Goal: Task Accomplishment & Management: Complete application form

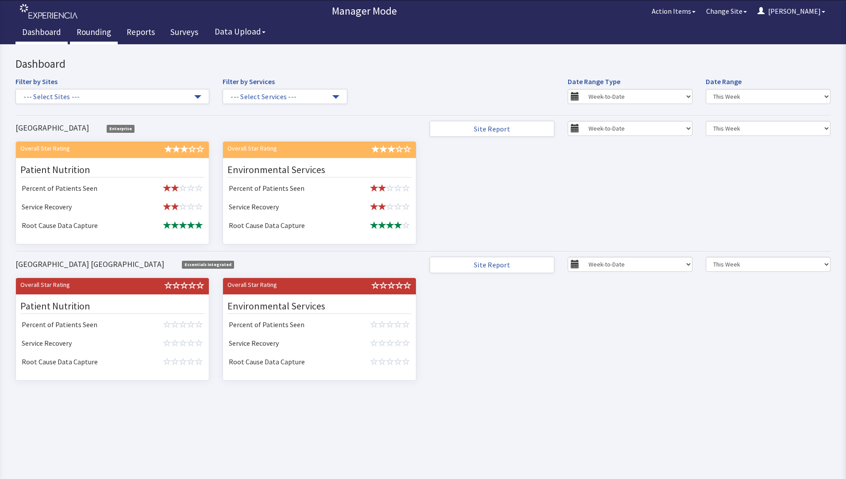
click at [89, 31] on link "Rounding" at bounding box center [94, 33] width 48 height 22
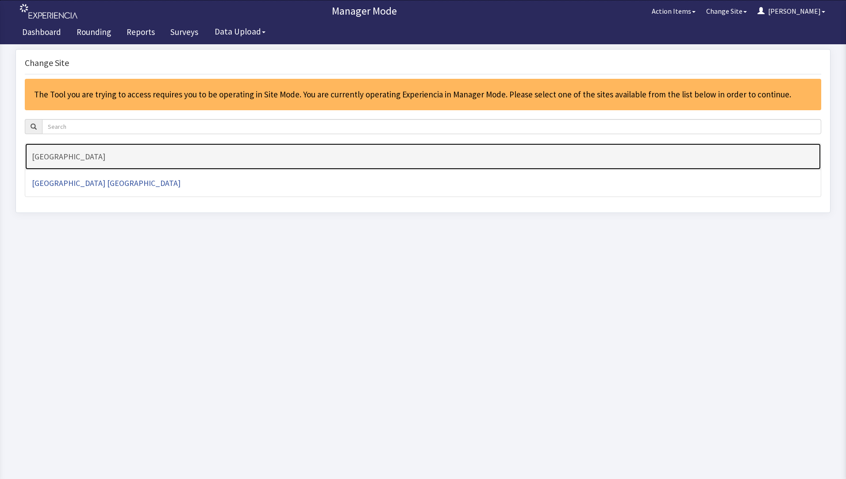
click at [62, 159] on h4 "[GEOGRAPHIC_DATA]" at bounding box center [423, 156] width 782 height 9
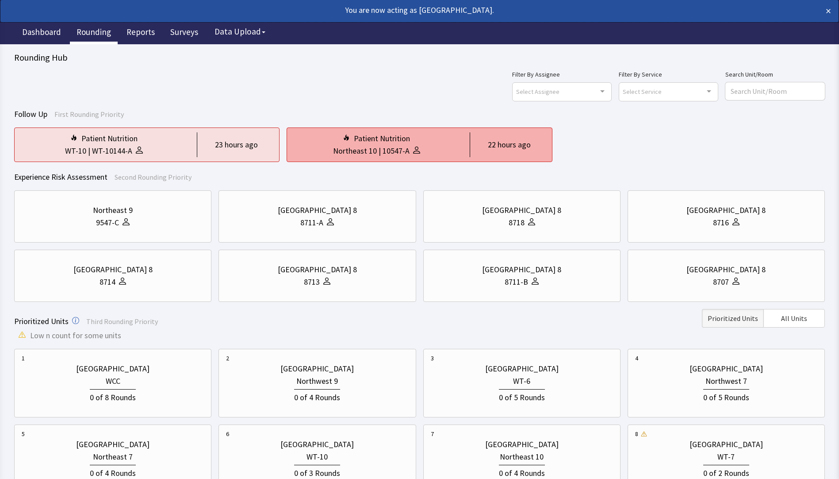
click at [420, 152] on div "Northeast 10 | 10547-A" at bounding box center [376, 151] width 165 height 12
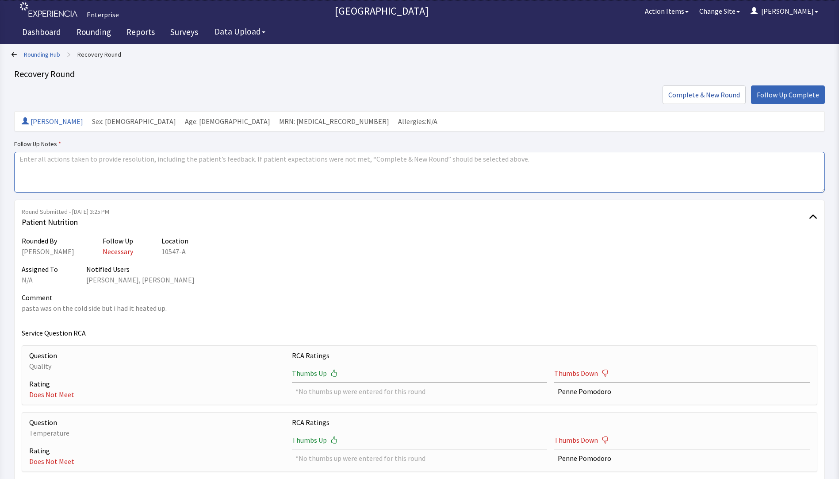
click at [40, 161] on textarea at bounding box center [419, 172] width 811 height 41
click at [124, 164] on textarea "issues addressed" at bounding box center [419, 172] width 811 height 41
drag, startPoint x: 16, startPoint y: 159, endPoint x: 111, endPoint y: 159, distance: 94.7
click at [111, 159] on textarea "issues addressed" at bounding box center [419, 172] width 811 height 41
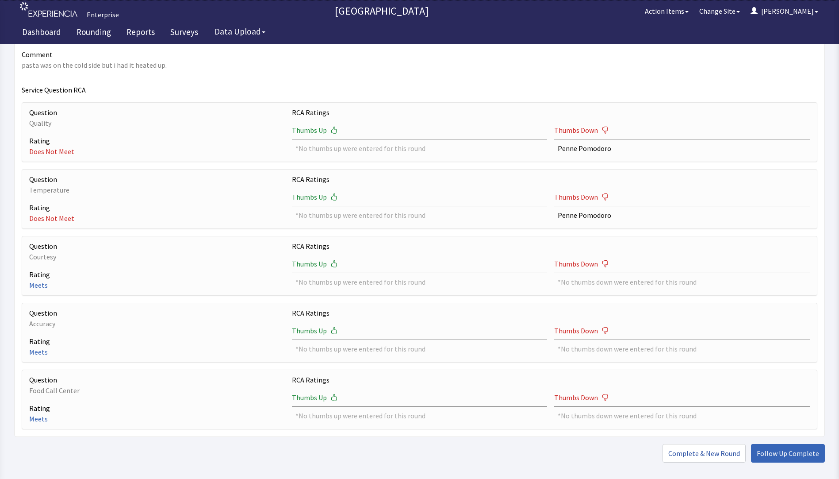
scroll to position [285, 0]
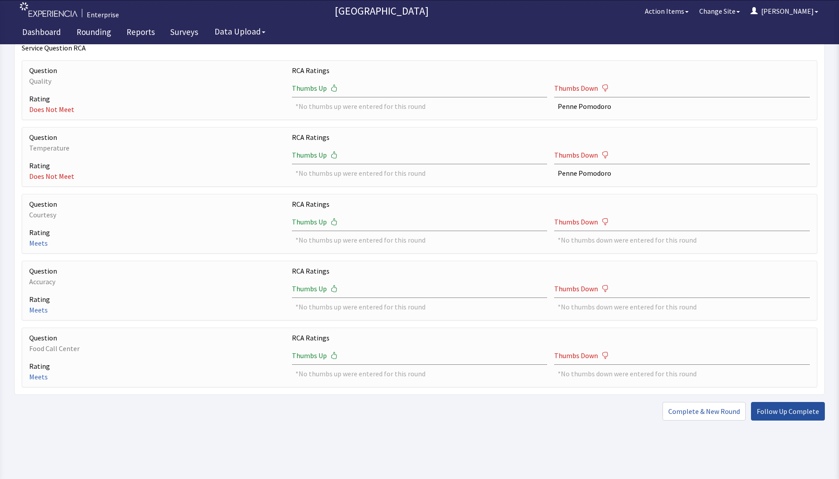
type textarea "issues addressed"
drag, startPoint x: 784, startPoint y: 412, endPoint x: 776, endPoint y: 412, distance: 8.4
click at [784, 412] on span "Follow Up Complete" at bounding box center [788, 411] width 62 height 11
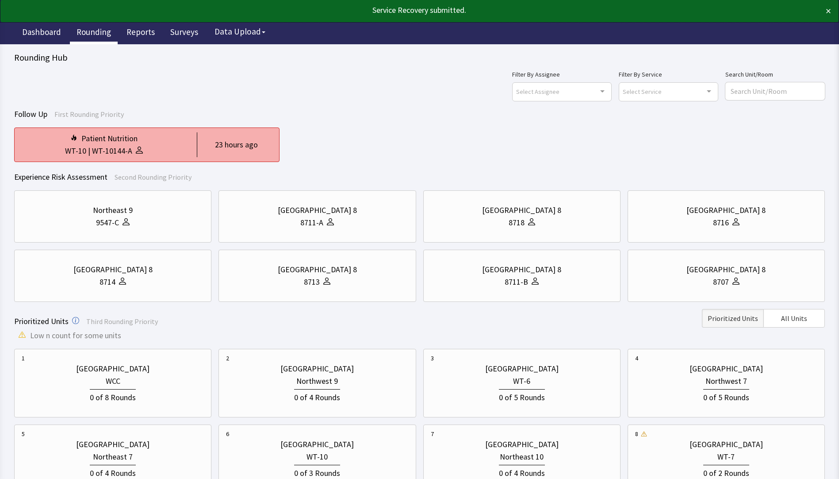
click at [151, 143] on div "Patient Nutrition" at bounding box center [104, 138] width 165 height 12
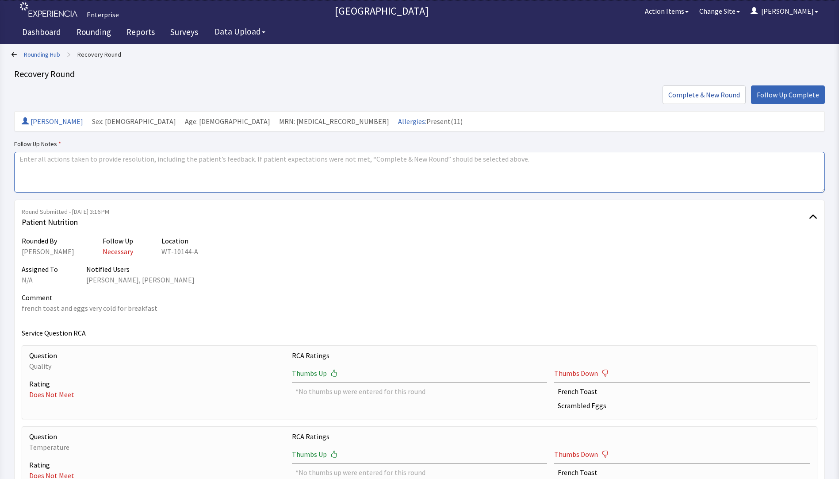
click at [26, 164] on textarea at bounding box center [419, 172] width 811 height 41
paste textarea "issues addressed"
type textarea "issues addressed"
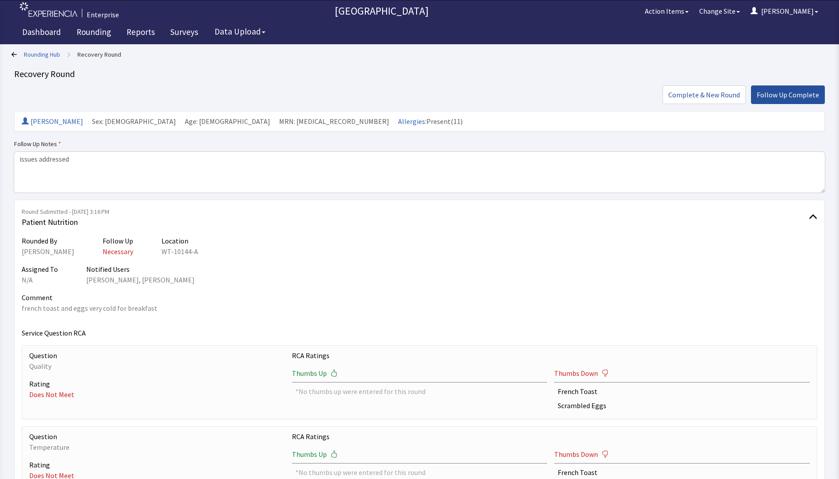
click at [784, 95] on span "Follow Up Complete" at bounding box center [788, 94] width 62 height 11
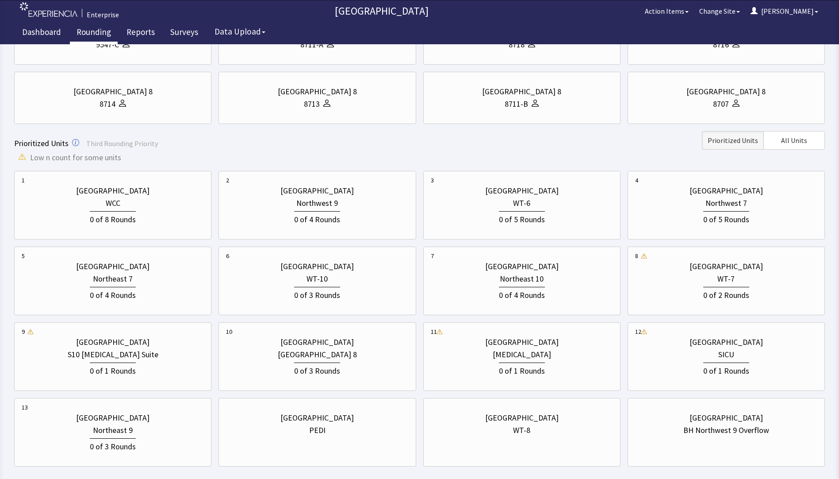
scroll to position [114, 0]
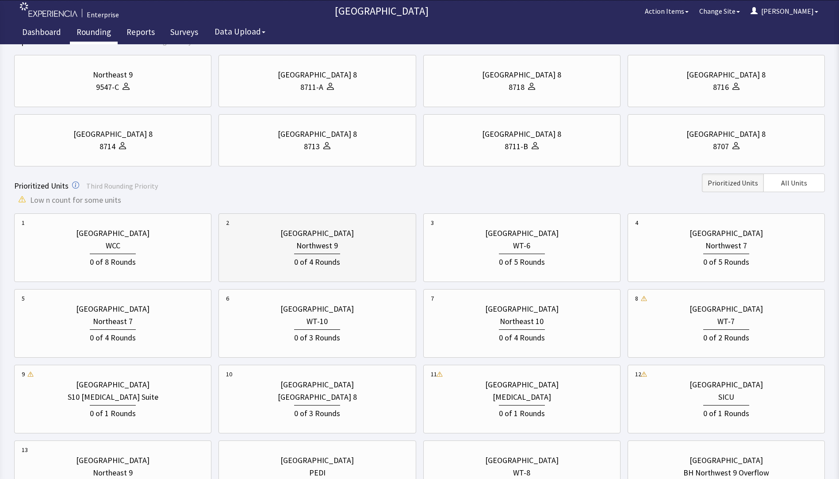
click at [323, 259] on div "0 of 4 Rounds" at bounding box center [317, 261] width 46 height 15
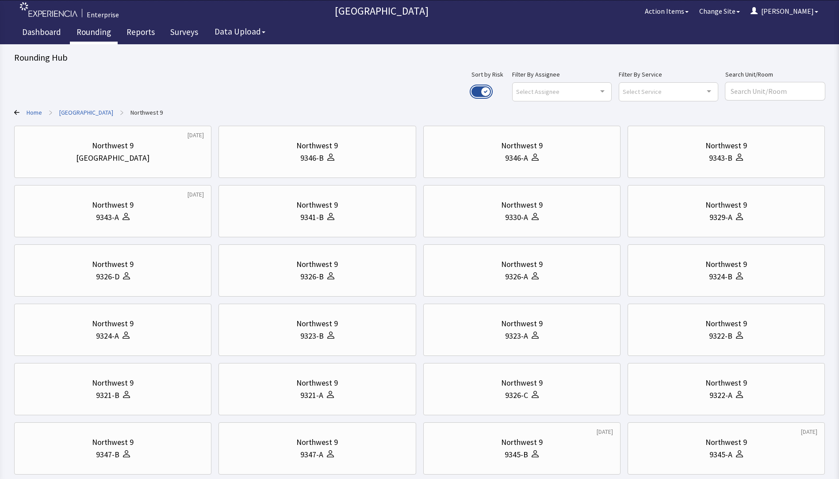
click at [491, 91] on button "Use setting" at bounding box center [481, 91] width 19 height 11
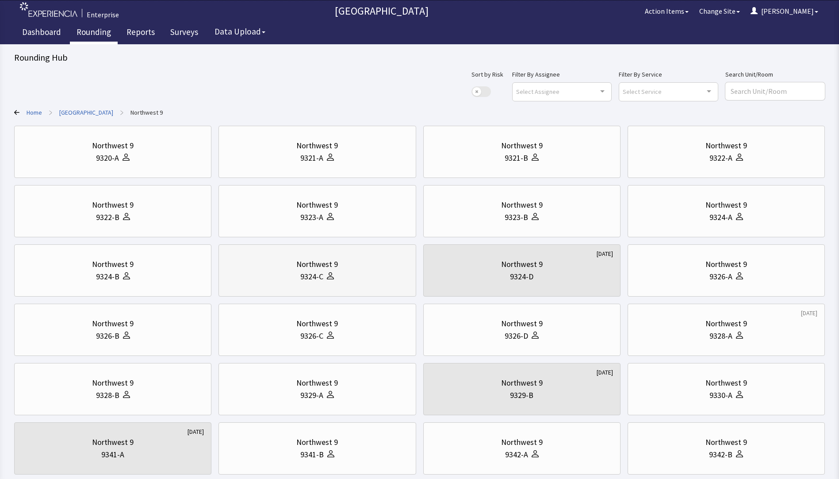
click at [358, 282] on div "9324-C" at bounding box center [317, 276] width 182 height 12
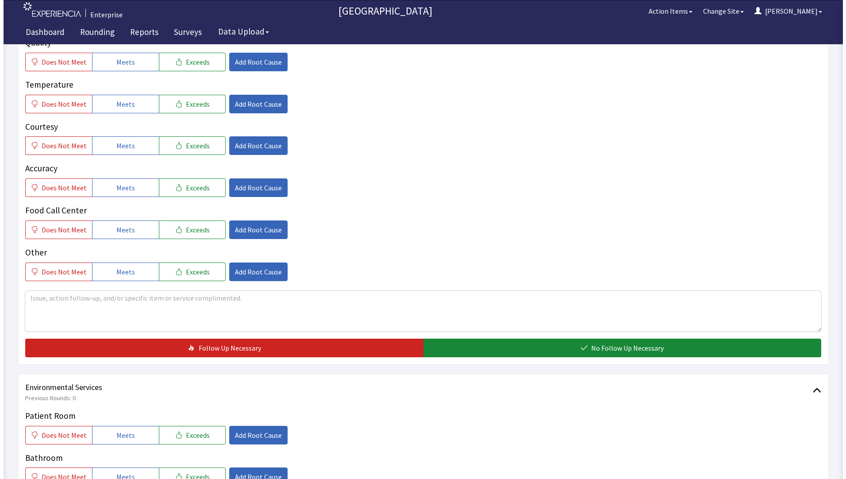
scroll to position [310, 0]
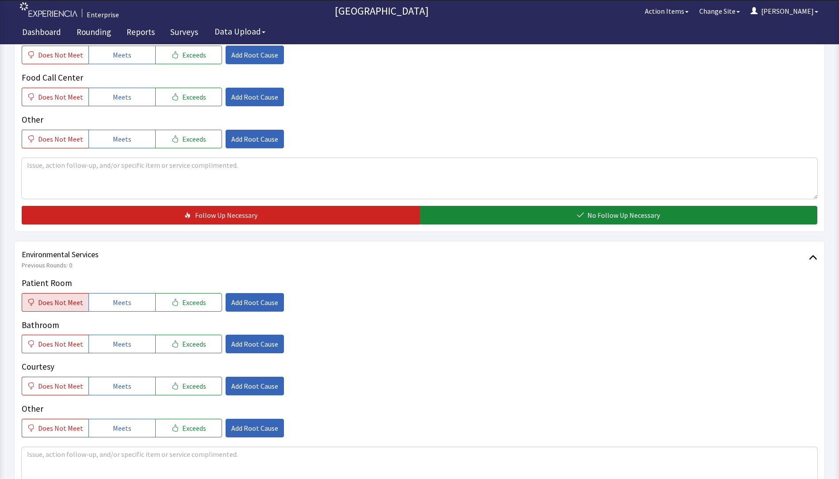
click at [47, 307] on span "Does Not Meet" at bounding box center [60, 302] width 45 height 11
click at [248, 300] on span "Add Root Cause" at bounding box center [254, 302] width 47 height 11
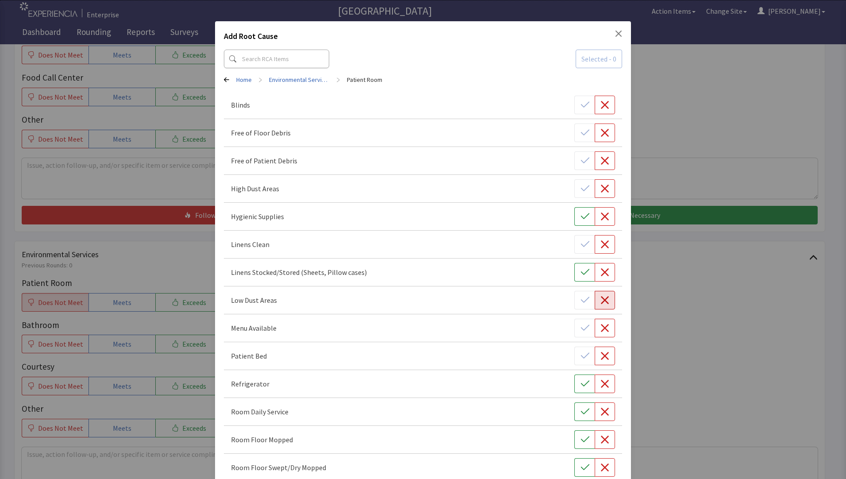
click at [600, 303] on icon "button" at bounding box center [604, 300] width 9 height 9
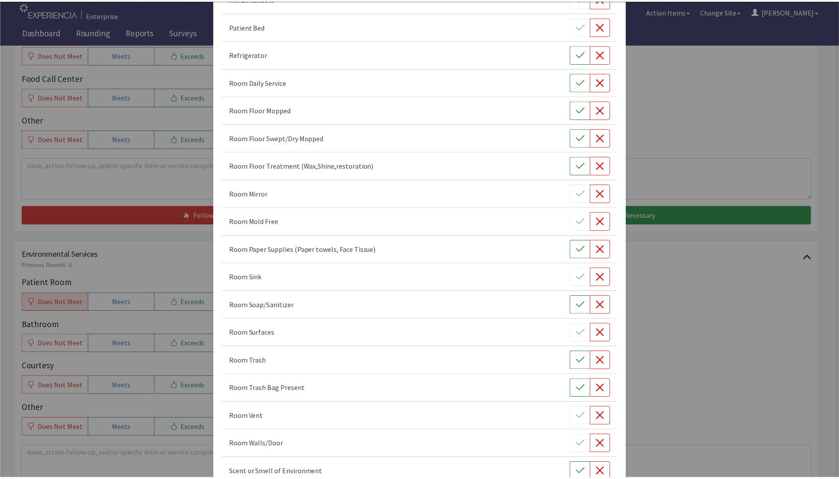
scroll to position [438, 0]
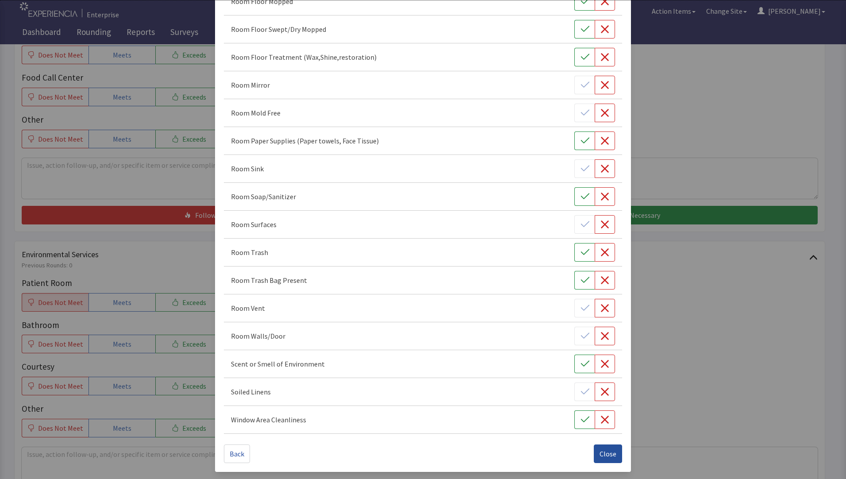
click at [606, 450] on span "Close" at bounding box center [608, 453] width 17 height 11
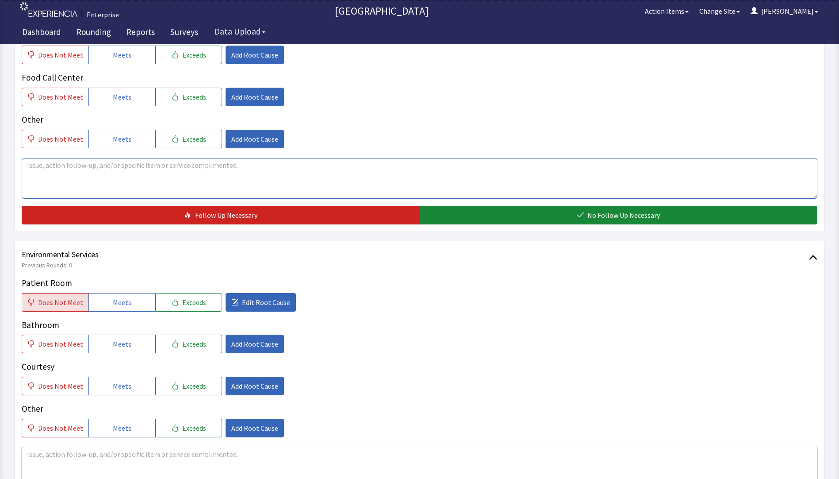
click at [47, 173] on textarea at bounding box center [420, 178] width 796 height 41
drag, startPoint x: 23, startPoint y: 166, endPoint x: 306, endPoint y: 176, distance: 282.5
click at [354, 180] on textarea "patients air conditioner vent was blowing dust out on the floor .issue was fixed" at bounding box center [420, 178] width 796 height 41
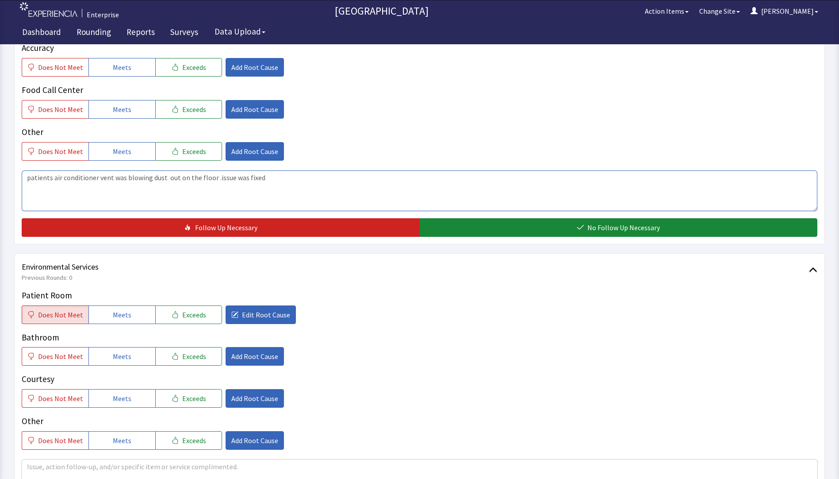
scroll to position [393, 0]
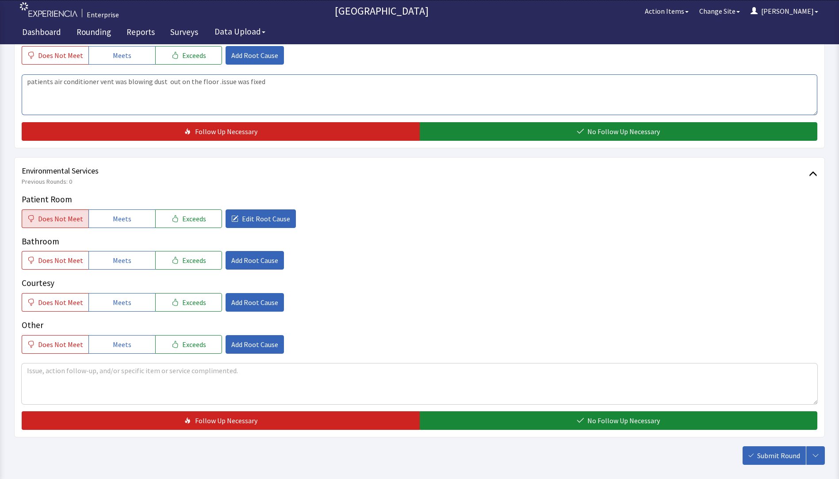
type textarea "patients air conditioner vent was blowing dust out on the floor .issue was fixed"
click at [33, 368] on textarea at bounding box center [420, 383] width 796 height 41
paste textarea "patients air conditioner vent was blowing dust out on the floor .issue was fixed"
type textarea "patients air conditioner vent was blowing dust out on the floor .issue was fixed"
click at [271, 85] on textarea "patients air conditioner vent was blowing dust out on the floor .issue was fixed" at bounding box center [420, 94] width 796 height 41
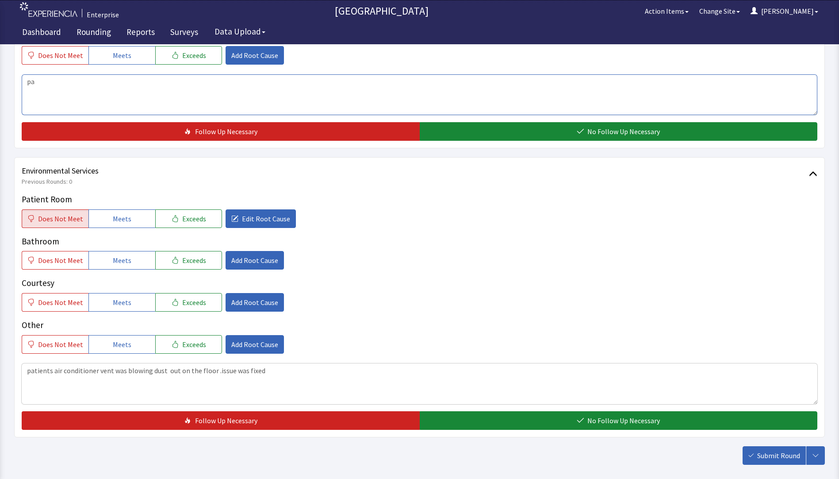
type textarea "p"
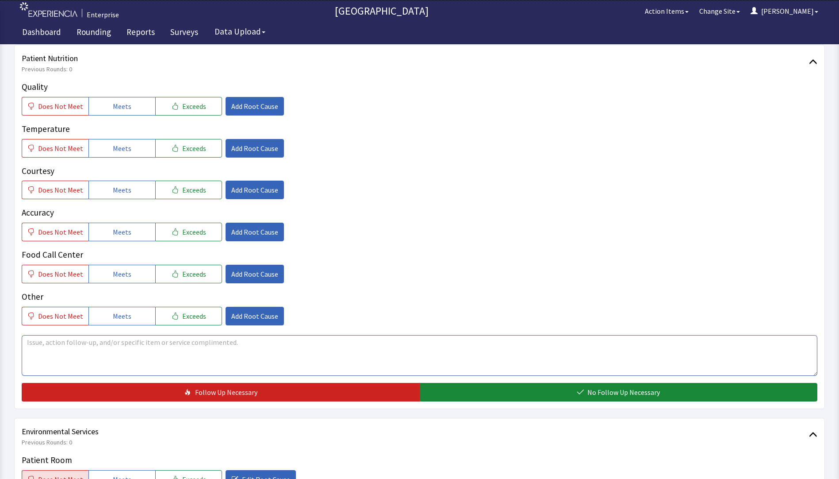
scroll to position [128, 0]
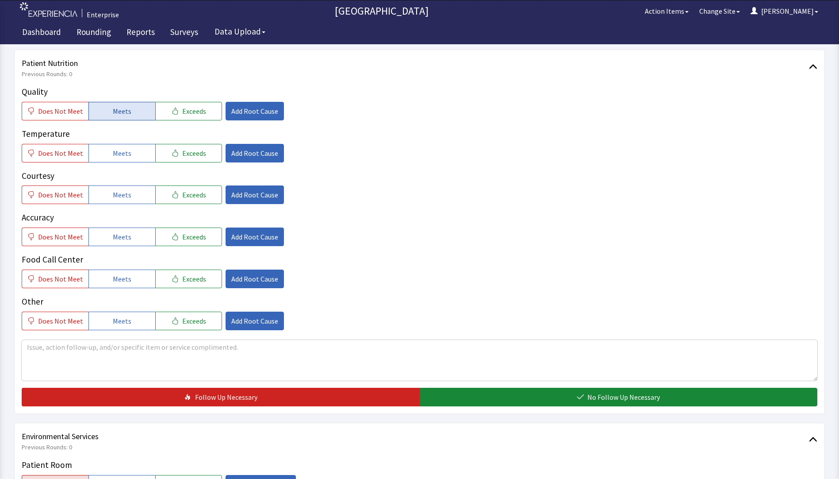
drag, startPoint x: 133, startPoint y: 113, endPoint x: 128, endPoint y: 141, distance: 28.3
click at [133, 115] on button "Meets" at bounding box center [122, 111] width 67 height 19
drag, startPoint x: 125, startPoint y: 156, endPoint x: 126, endPoint y: 165, distance: 9.3
click at [125, 158] on span "Meets" at bounding box center [122, 153] width 19 height 11
click at [122, 188] on button "Meets" at bounding box center [122, 194] width 67 height 19
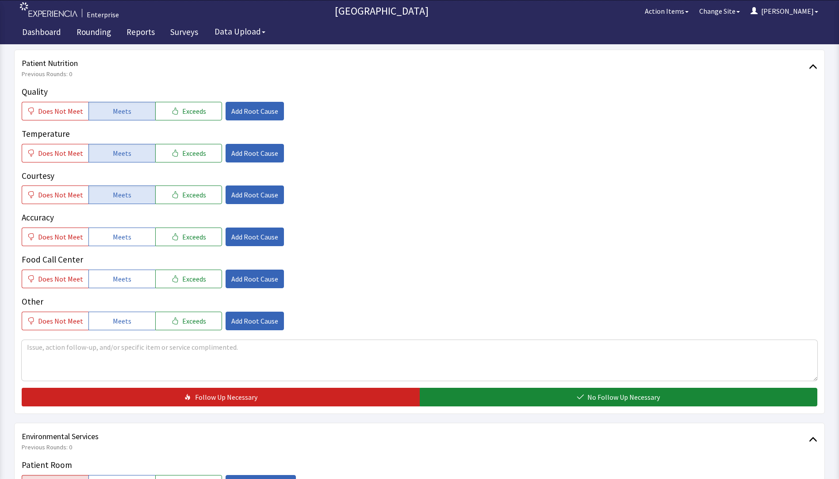
drag, startPoint x: 111, startPoint y: 241, endPoint x: 115, endPoint y: 262, distance: 21.6
click at [113, 243] on button "Meets" at bounding box center [122, 236] width 67 height 19
click at [117, 283] on span "Meets" at bounding box center [122, 278] width 19 height 11
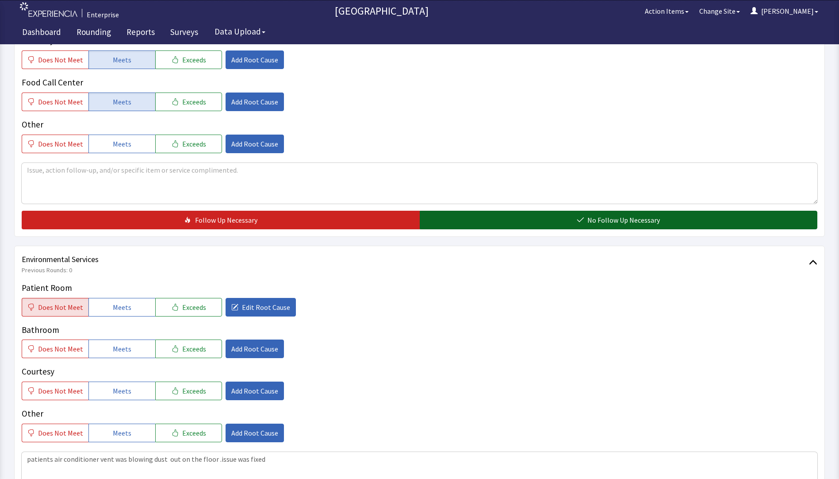
click at [478, 222] on button "No Follow Up Necessary" at bounding box center [619, 220] width 398 height 19
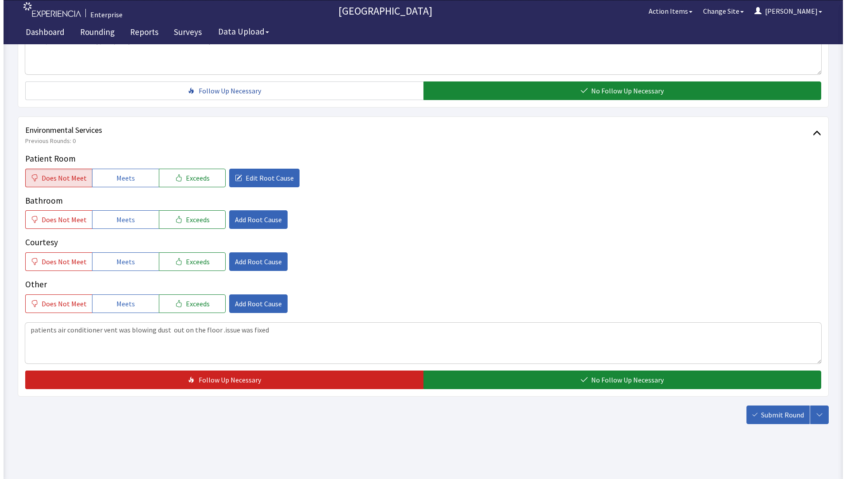
scroll to position [438, 0]
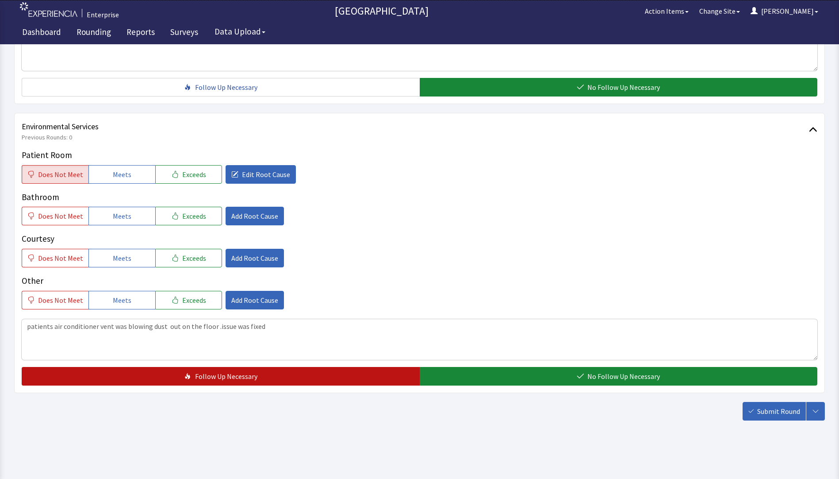
click at [325, 372] on button "Follow Up Necessary" at bounding box center [221, 376] width 398 height 19
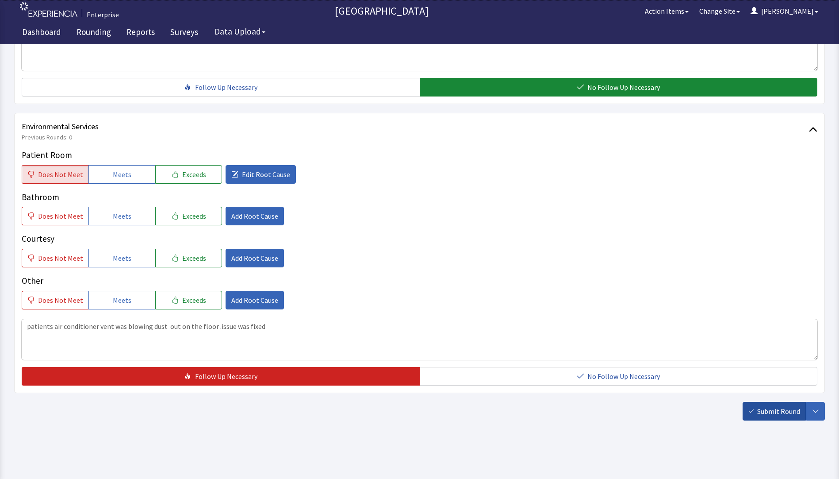
drag, startPoint x: 762, startPoint y: 408, endPoint x: 746, endPoint y: 407, distance: 15.9
click at [762, 409] on span "Submit Round" at bounding box center [779, 411] width 43 height 11
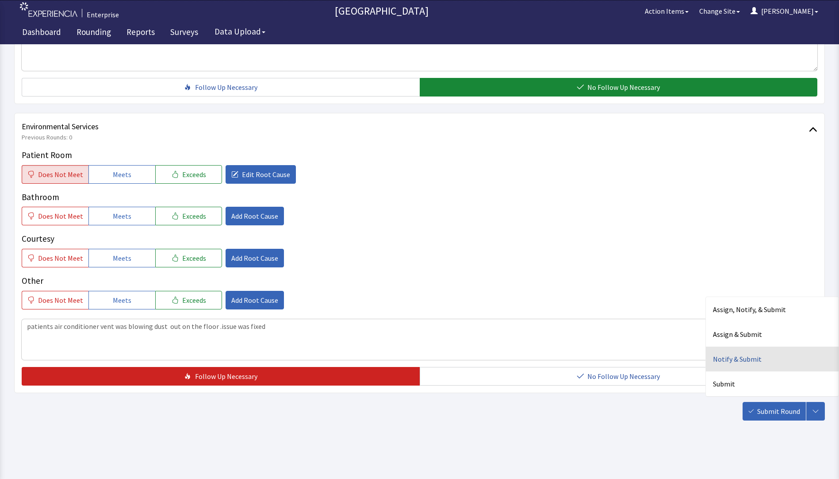
click at [731, 361] on div "Notify & Submit" at bounding box center [772, 358] width 133 height 25
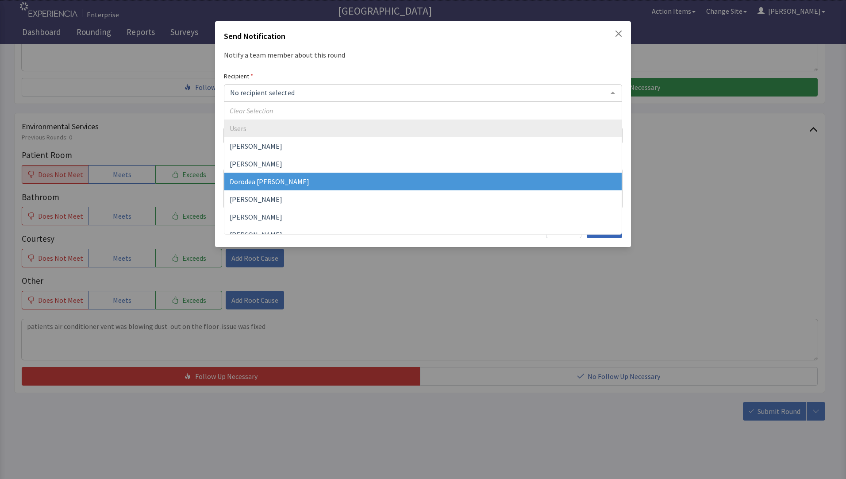
click at [253, 184] on span "Dorodea Verderame" at bounding box center [270, 181] width 80 height 9
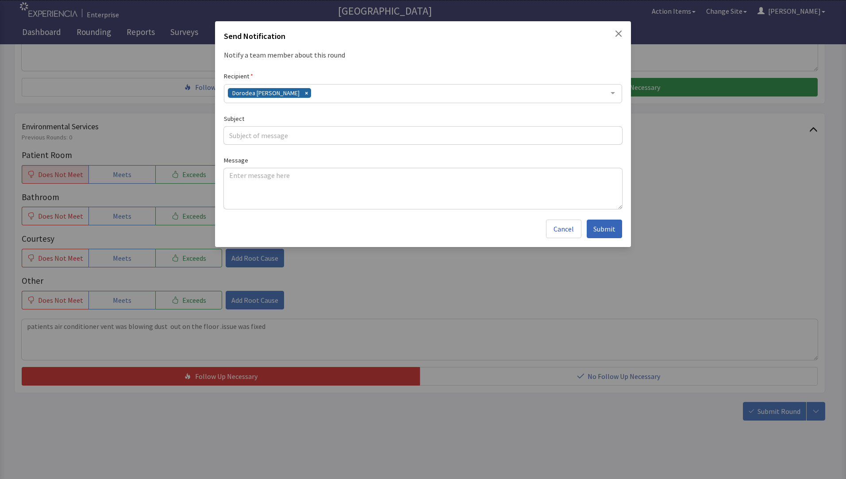
click at [309, 95] on div "Dorodea Verderame" at bounding box center [423, 93] width 398 height 19
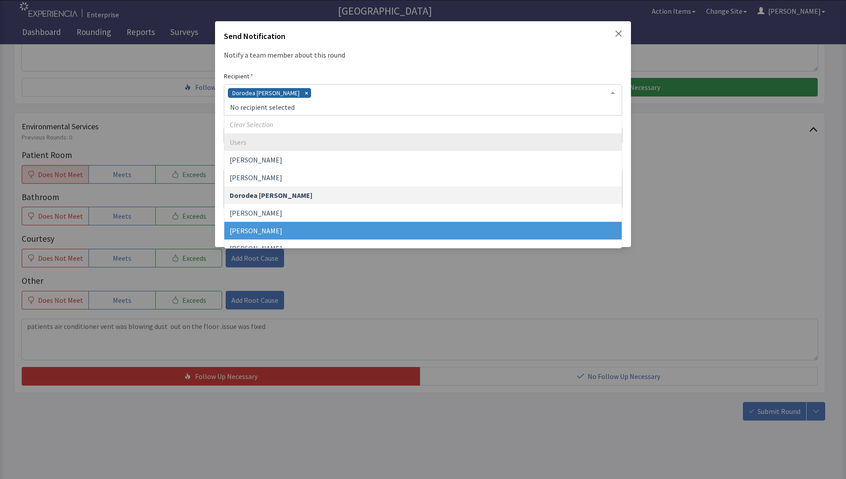
click at [273, 224] on span "Gerardo Mejias" at bounding box center [422, 231] width 397 height 18
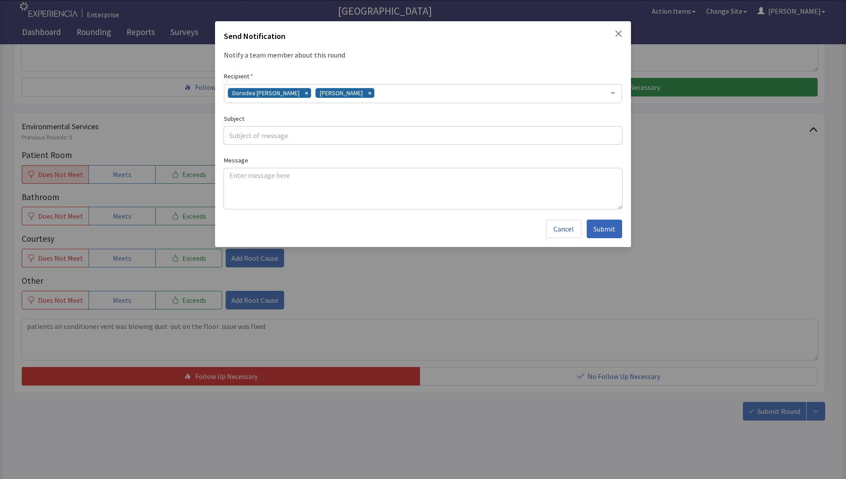
click at [369, 96] on div "Dorodea Verderame Gerardo Mejias" at bounding box center [423, 93] width 398 height 19
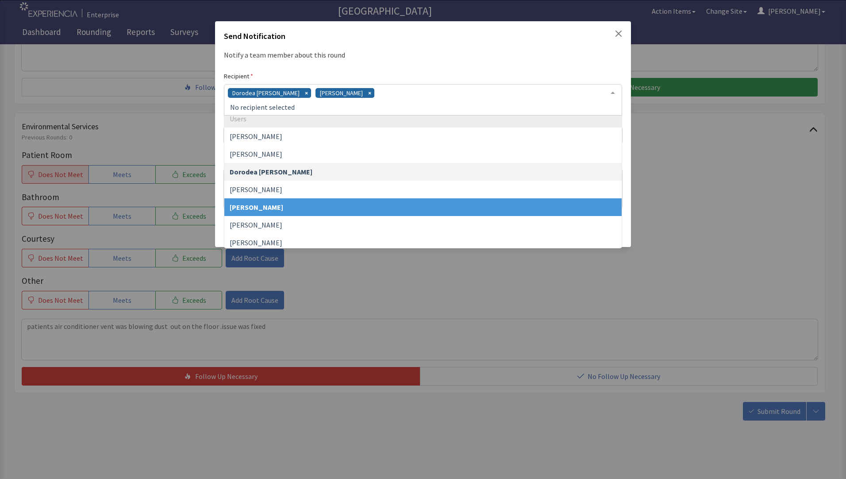
scroll to position [44, 0]
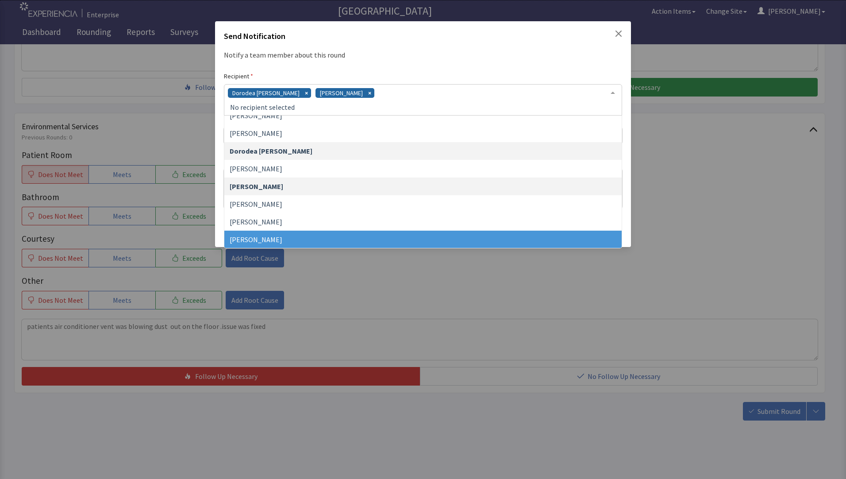
click at [300, 236] on span "James Hellandbrand" at bounding box center [422, 240] width 397 height 18
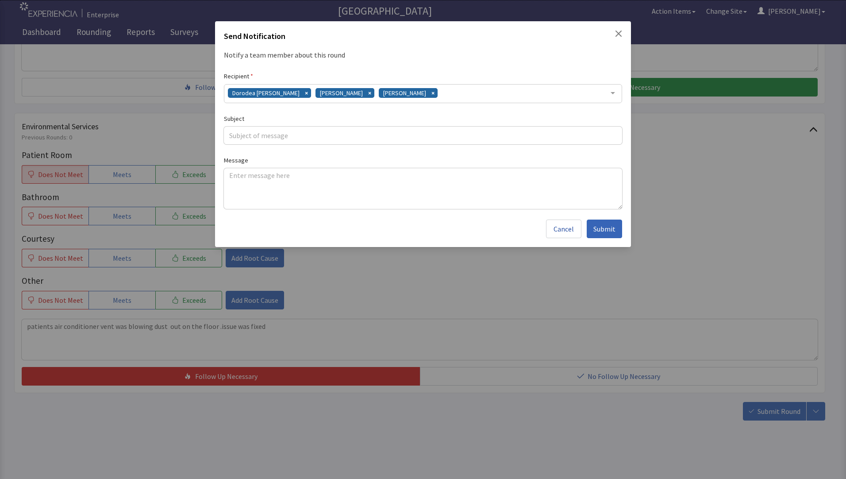
click at [464, 92] on div "Dorodea Verderame Gerardo Mejias James Hellandbrand" at bounding box center [423, 93] width 398 height 19
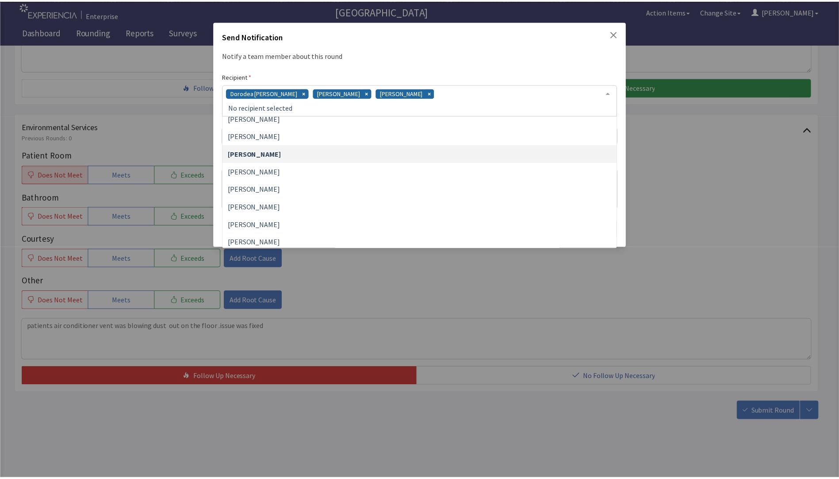
scroll to position [0, 0]
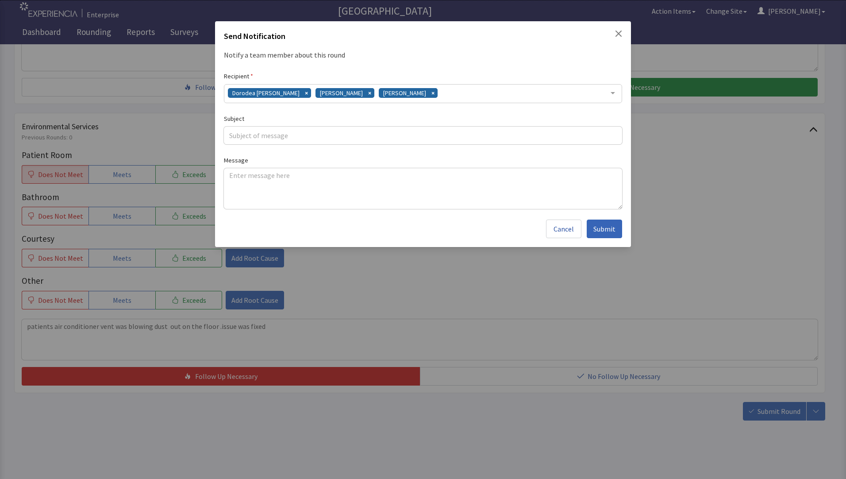
click at [616, 35] on icon "Close" at bounding box center [619, 34] width 6 height 6
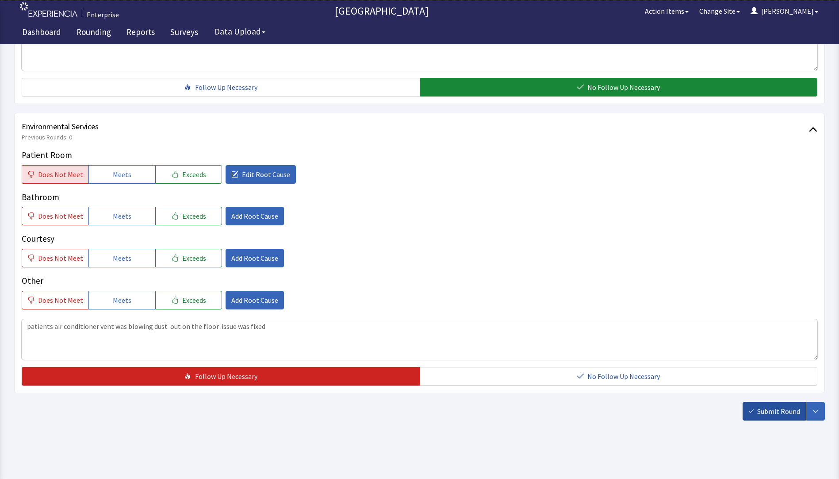
click at [768, 416] on span "Submit Round" at bounding box center [779, 411] width 43 height 11
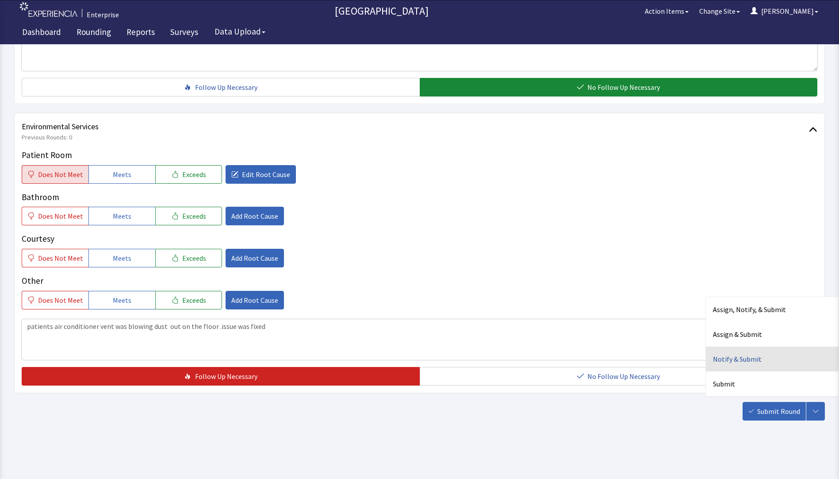
click at [728, 359] on div "Notify & Submit" at bounding box center [772, 358] width 133 height 25
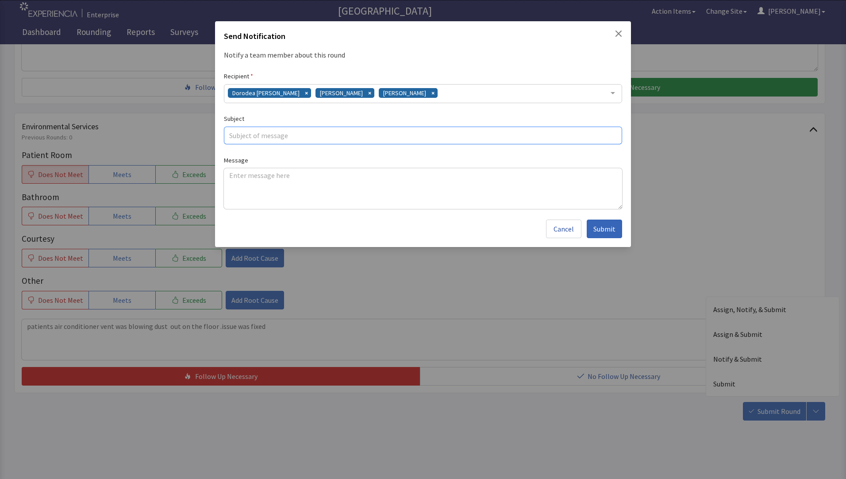
click at [273, 138] on input "text" at bounding box center [423, 136] width 398 height 18
type input "dusty vent"
click at [249, 178] on textarea at bounding box center [423, 188] width 398 height 41
paste textarea "patients air conditioner vent was blowing dust out on the floor .issue was fixed"
type textarea "patients air conditioner vent was blowing dust out on the floor .issue was fixed"
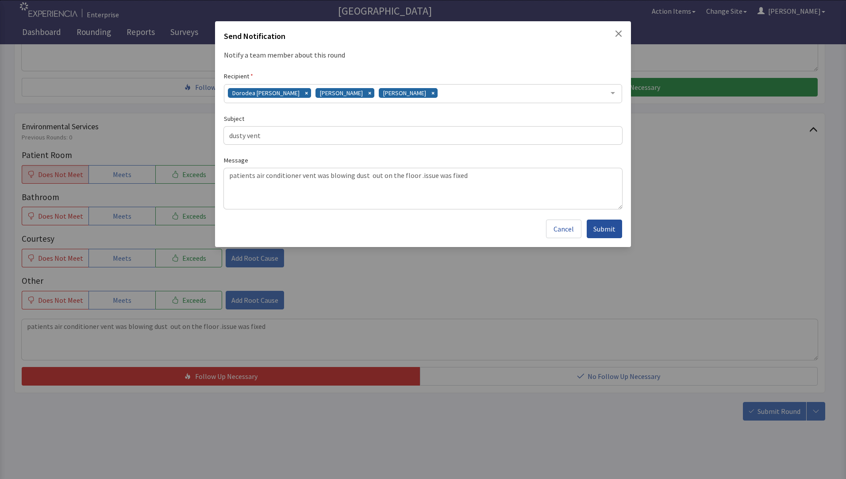
click at [605, 232] on span "Submit" at bounding box center [604, 228] width 22 height 11
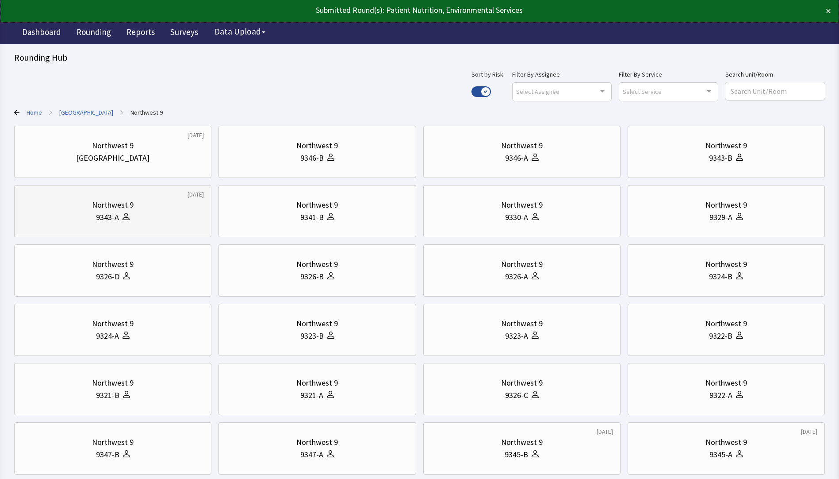
click at [124, 208] on div "Northwest 9" at bounding box center [113, 205] width 42 height 12
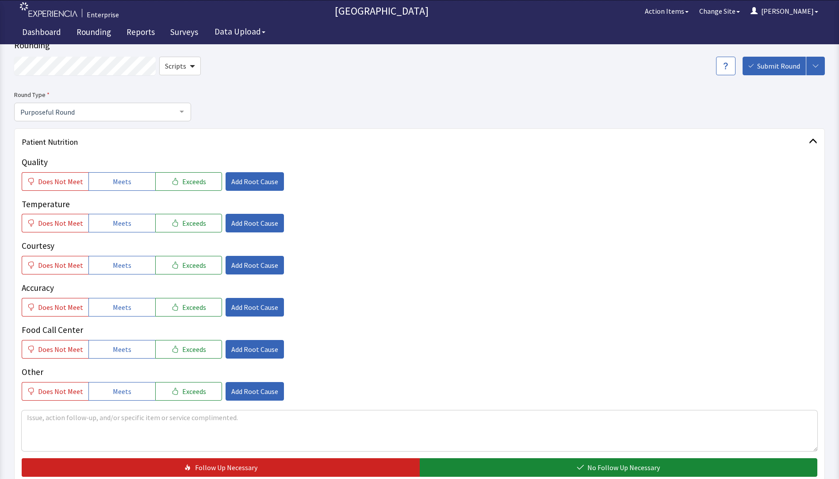
scroll to position [44, 0]
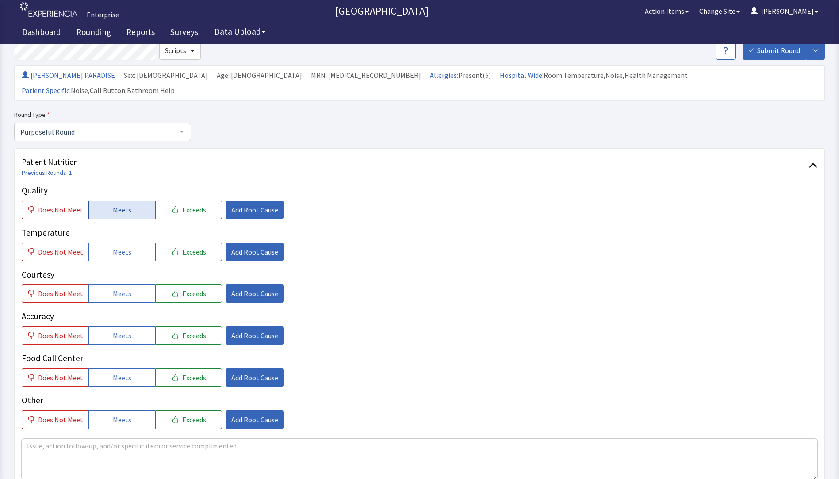
click at [117, 204] on span "Meets" at bounding box center [122, 209] width 19 height 11
click at [121, 242] on button "Meets" at bounding box center [122, 251] width 67 height 19
drag, startPoint x: 118, startPoint y: 278, endPoint x: 118, endPoint y: 298, distance: 19.5
click at [118, 288] on span "Meets" at bounding box center [122, 293] width 19 height 11
drag, startPoint x: 116, startPoint y: 317, endPoint x: 116, endPoint y: 340, distance: 23.0
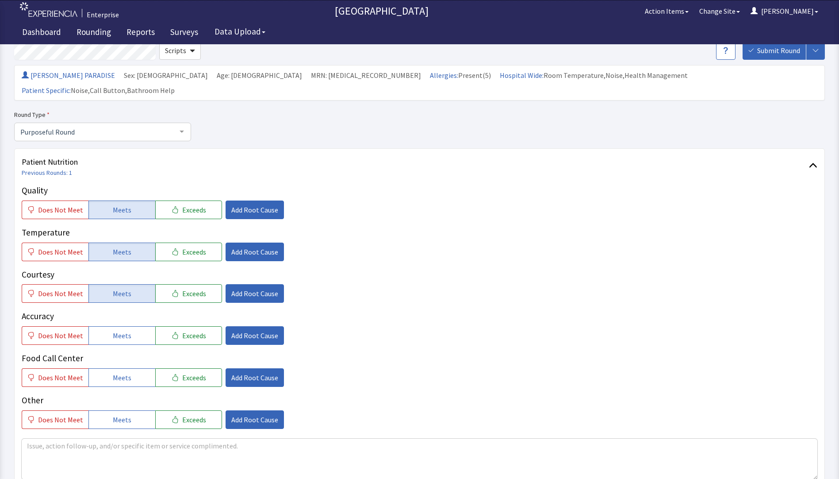
click at [116, 330] on span "Meets" at bounding box center [122, 335] width 19 height 11
drag, startPoint x: 116, startPoint y: 359, endPoint x: 92, endPoint y: 266, distance: 95.6
click at [116, 372] on span "Meets" at bounding box center [122, 377] width 19 height 11
click at [60, 204] on span "Does Not Meet" at bounding box center [60, 209] width 45 height 11
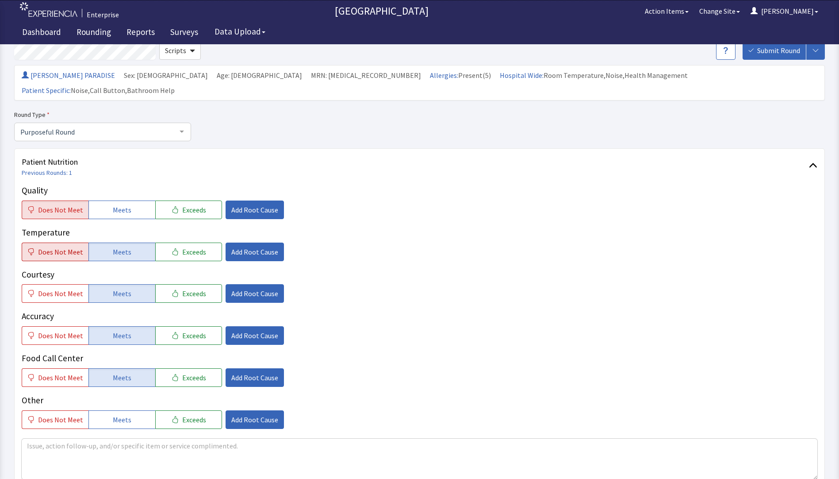
drag, startPoint x: 56, startPoint y: 241, endPoint x: 79, endPoint y: 238, distance: 22.8
click at [57, 246] on span "Does Not Meet" at bounding box center [60, 251] width 45 height 11
click at [262, 204] on span "Add Root Cause" at bounding box center [254, 209] width 47 height 11
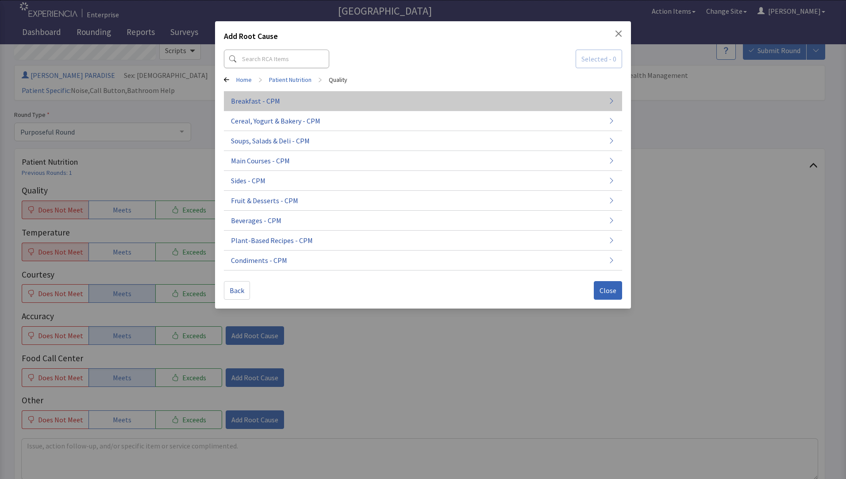
click at [283, 131] on button "Breakfast - CPM" at bounding box center [423, 141] width 398 height 20
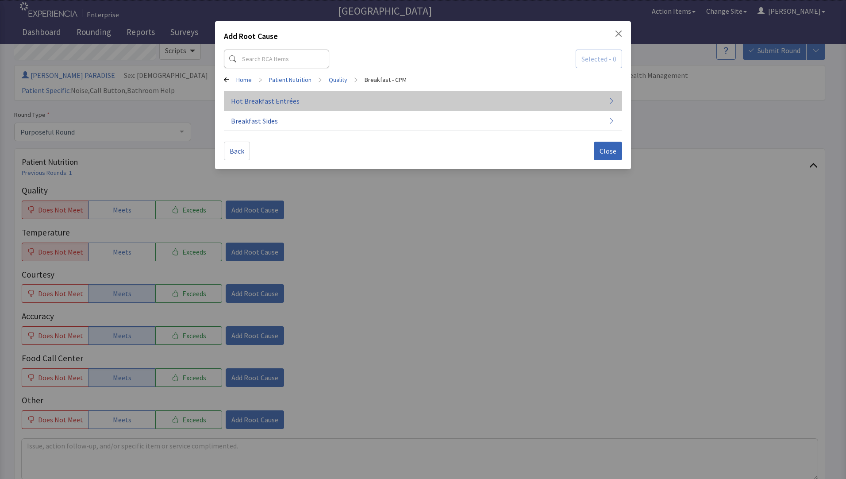
click at [285, 105] on span "Hot Breakfast Entrées" at bounding box center [265, 101] width 69 height 11
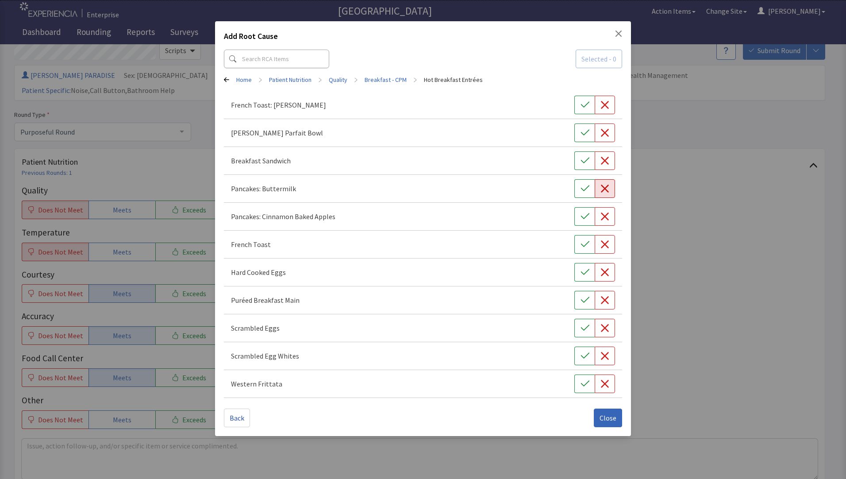
click at [606, 189] on icon "button" at bounding box center [604, 188] width 9 height 9
click at [610, 416] on span "Close" at bounding box center [608, 417] width 17 height 11
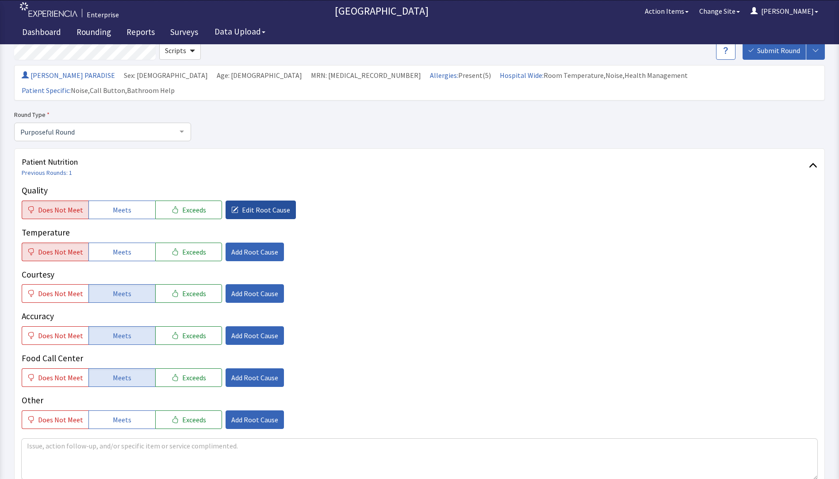
click at [244, 204] on span "Edit Root Cause" at bounding box center [266, 209] width 48 height 11
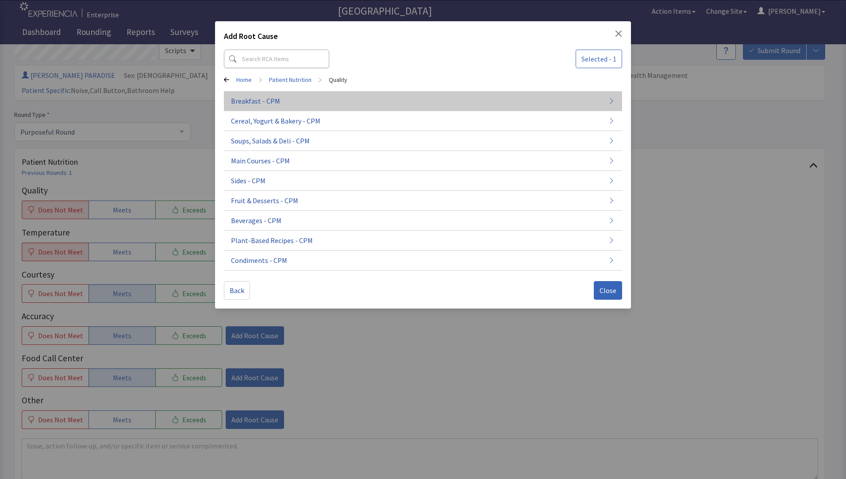
click at [261, 104] on span "Breakfast - CPM" at bounding box center [255, 101] width 49 height 11
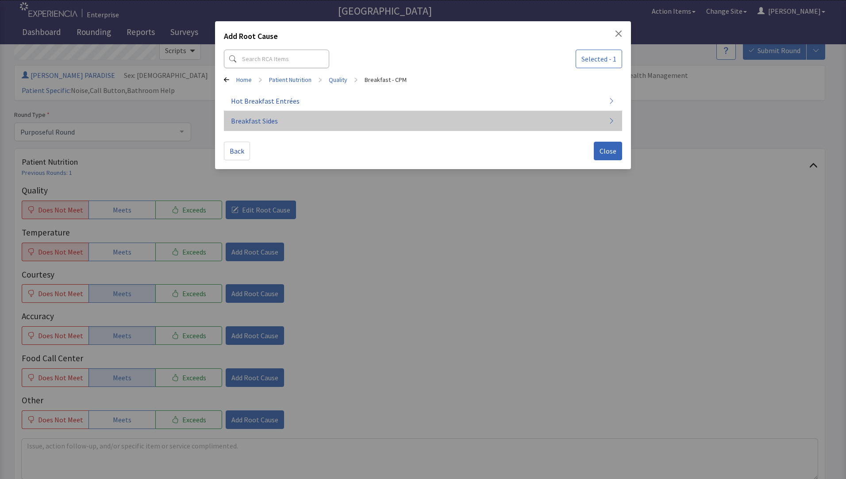
click at [258, 119] on span "Breakfast Sides" at bounding box center [254, 120] width 47 height 11
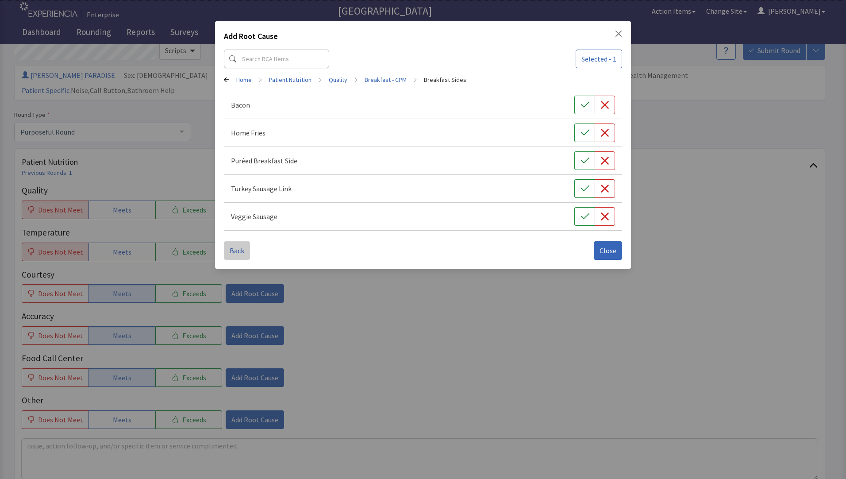
click at [239, 250] on span "Back" at bounding box center [237, 250] width 15 height 11
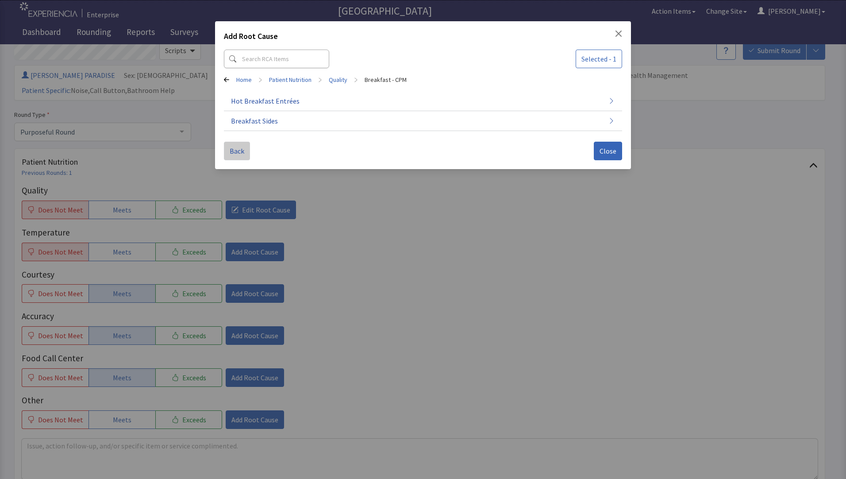
click at [242, 154] on span "Back" at bounding box center [237, 151] width 15 height 11
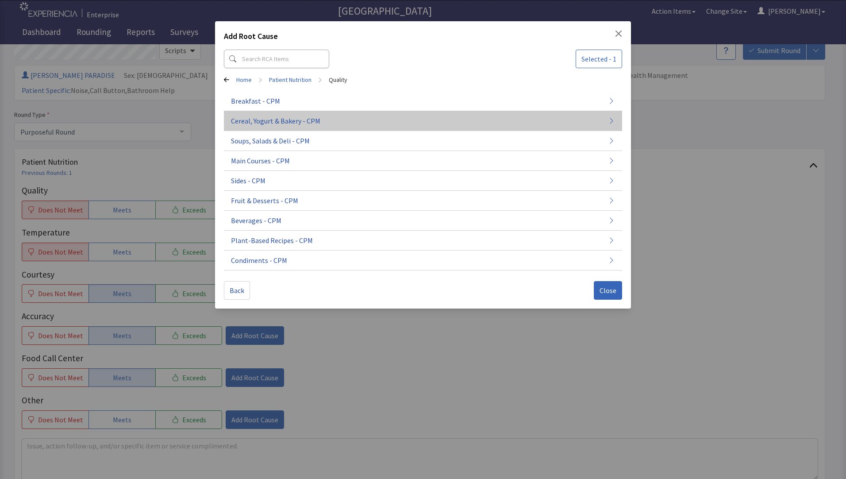
click at [265, 191] on button "Cereal, Yogurt & Bakery - CPM" at bounding box center [423, 201] width 398 height 20
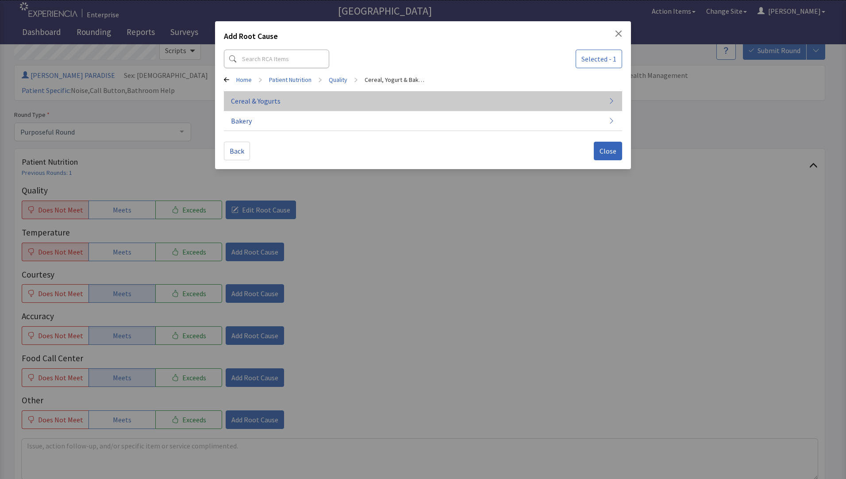
click at [273, 103] on span "Cereal & Yogurts" at bounding box center [256, 101] width 50 height 11
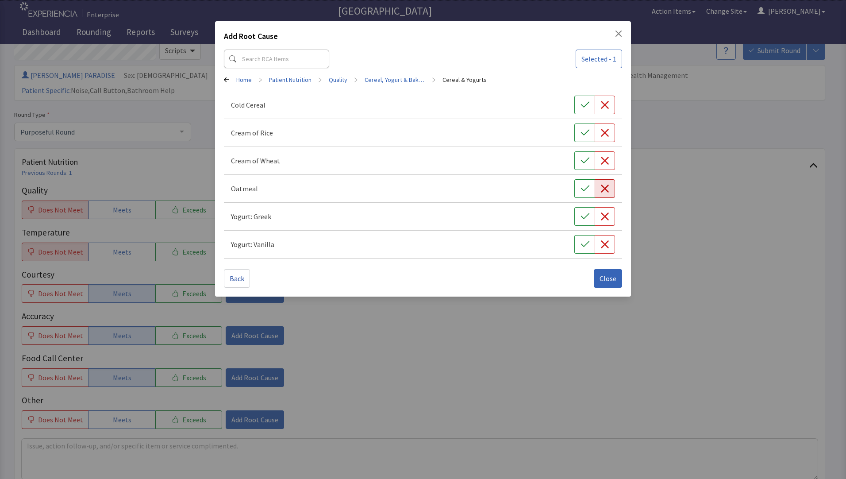
click at [604, 195] on button "button" at bounding box center [605, 188] width 20 height 19
click at [608, 281] on span "Close" at bounding box center [608, 278] width 17 height 11
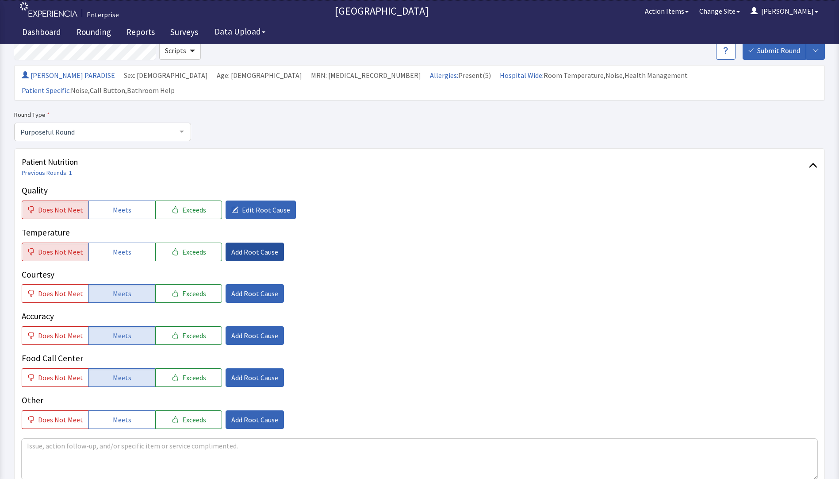
click at [242, 246] on span "Add Root Cause" at bounding box center [254, 251] width 47 height 11
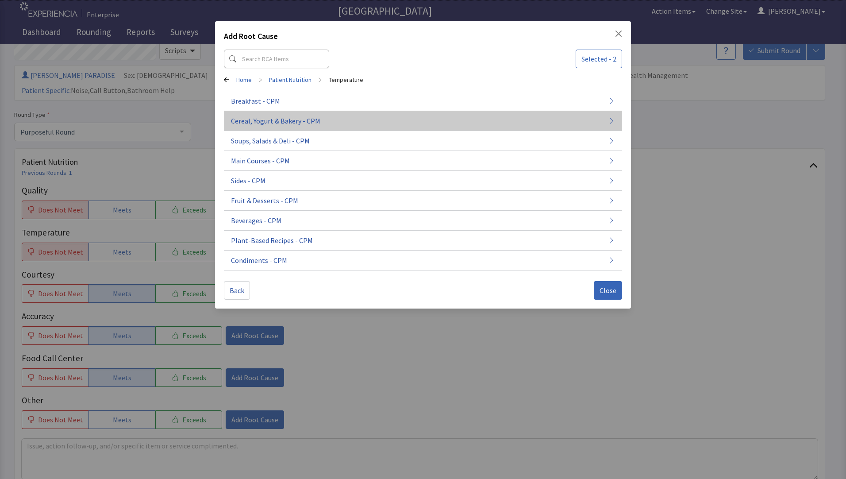
click at [285, 125] on span "Cereal, Yogurt & Bakery - CPM" at bounding box center [275, 120] width 89 height 11
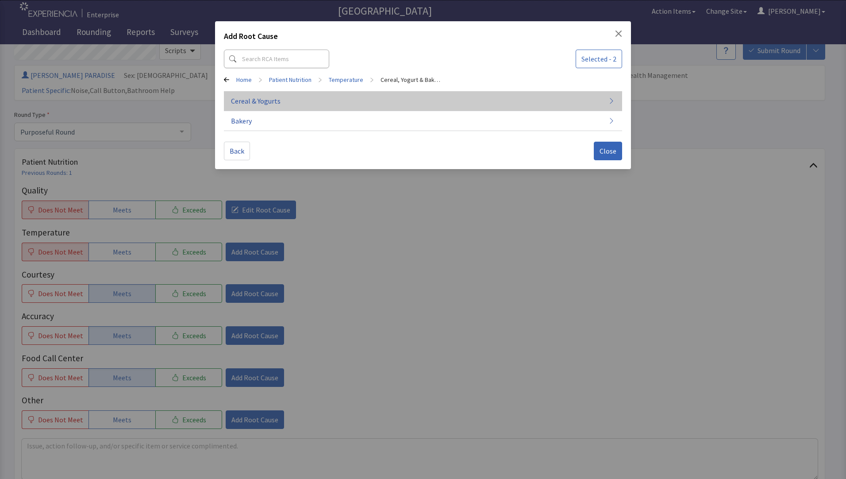
click at [327, 101] on button "Cereal & Yogurts" at bounding box center [423, 101] width 398 height 20
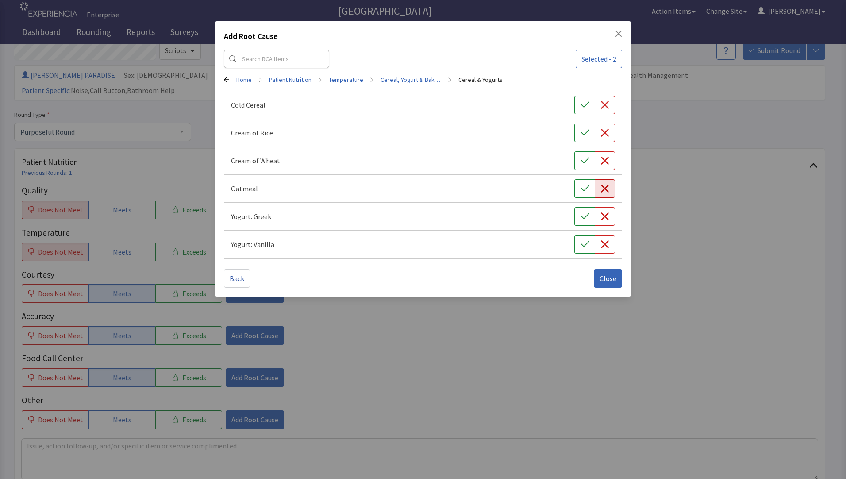
drag, startPoint x: 605, startPoint y: 190, endPoint x: 606, endPoint y: 202, distance: 12.0
click at [606, 190] on icon "button" at bounding box center [604, 188] width 9 height 9
click at [606, 278] on span "Close" at bounding box center [608, 278] width 17 height 11
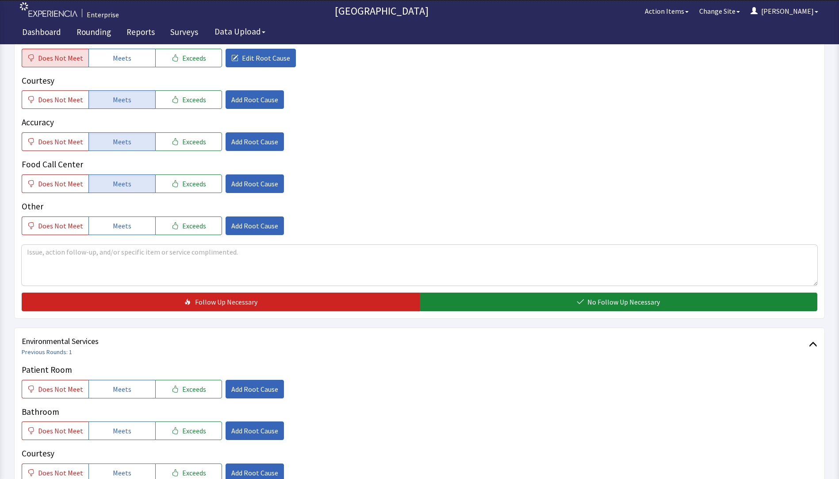
scroll to position [266, 0]
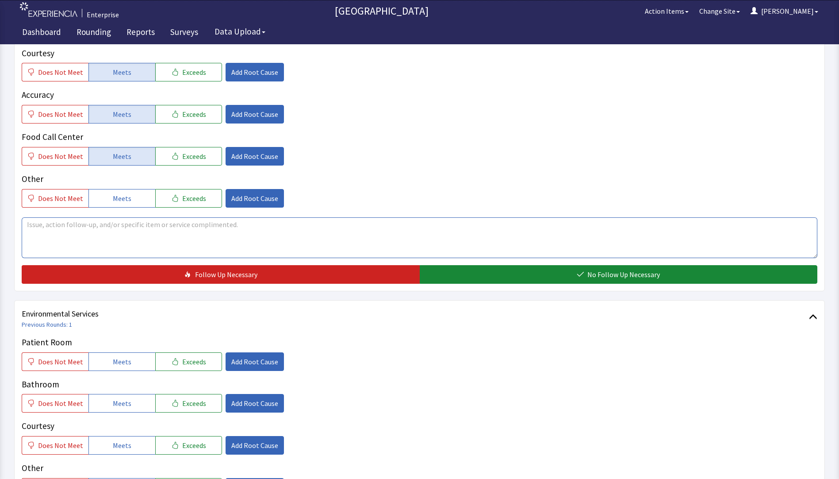
click at [40, 217] on textarea at bounding box center [420, 237] width 796 height 41
type textarea "oatmeal and pancakes cold for breakfast"
drag, startPoint x: 20, startPoint y: 211, endPoint x: 105, endPoint y: 212, distance: 85.0
click at [192, 210] on div "Patient Nutrition Previous Rounds: 1 Quality Does Not Meet Meets Exceeds Edit R…" at bounding box center [419, 109] width 811 height 364
drag, startPoint x: 26, startPoint y: 211, endPoint x: 156, endPoint y: 209, distance: 130.1
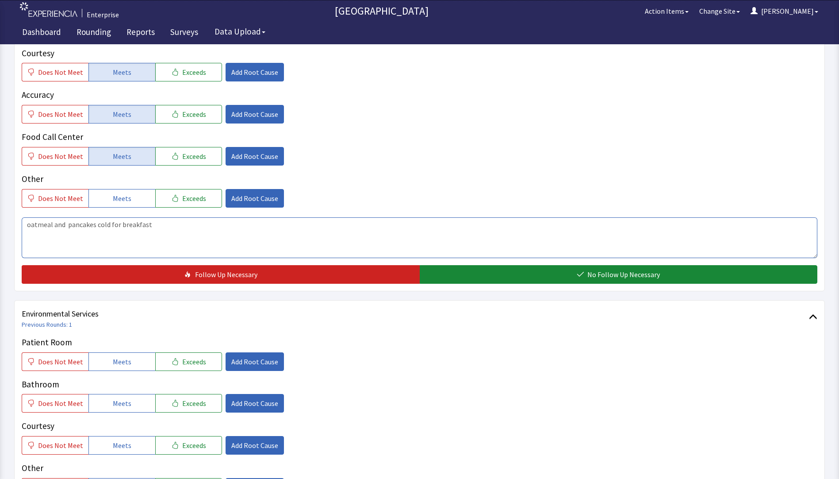
click at [156, 217] on textarea "oatmeal and pancakes cold for breakfast" at bounding box center [420, 237] width 796 height 41
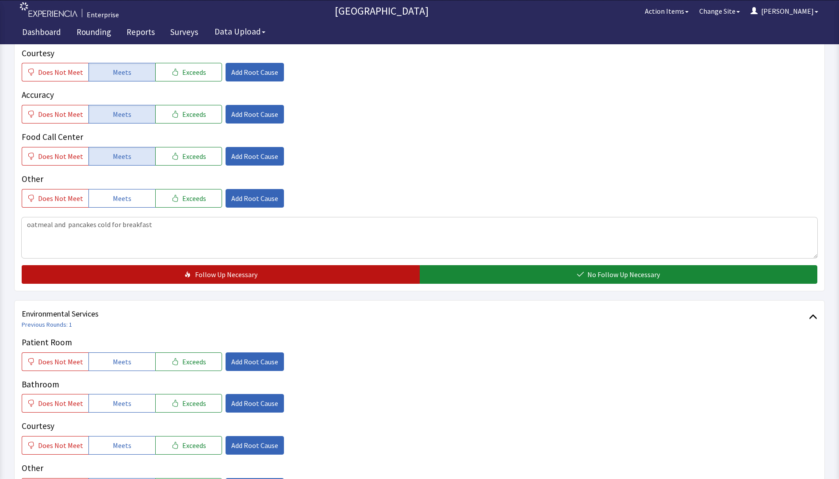
click at [271, 265] on button "Follow Up Necessary" at bounding box center [221, 274] width 398 height 19
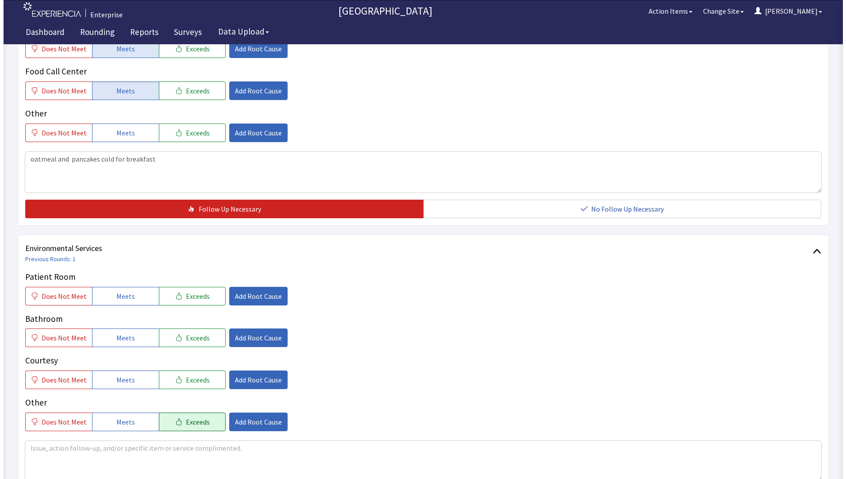
scroll to position [438, 0]
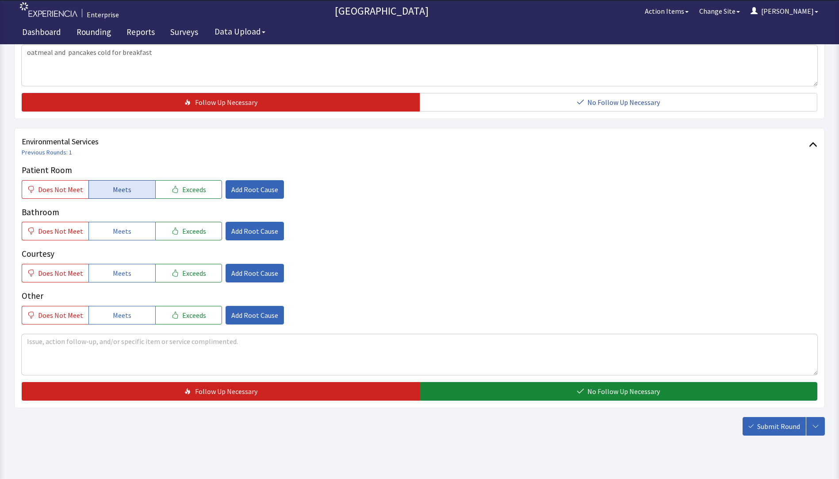
click at [119, 184] on span "Meets" at bounding box center [122, 189] width 19 height 11
click at [119, 226] on span "Meets" at bounding box center [122, 231] width 19 height 11
click at [121, 268] on span "Meets" at bounding box center [122, 273] width 19 height 11
click at [502, 389] on div "Environmental Services Previous Rounds: 1 Patient Room Does Not Meet Meets Exce…" at bounding box center [419, 268] width 811 height 280
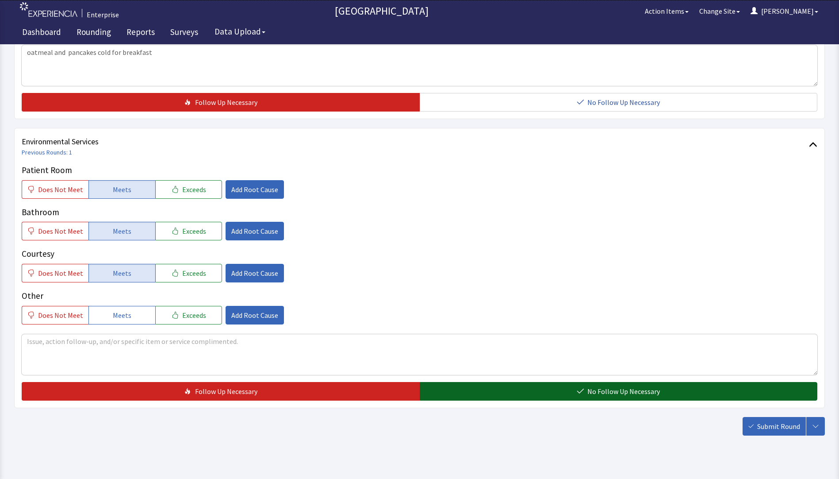
click at [501, 382] on button "No Follow Up Necessary" at bounding box center [619, 391] width 398 height 19
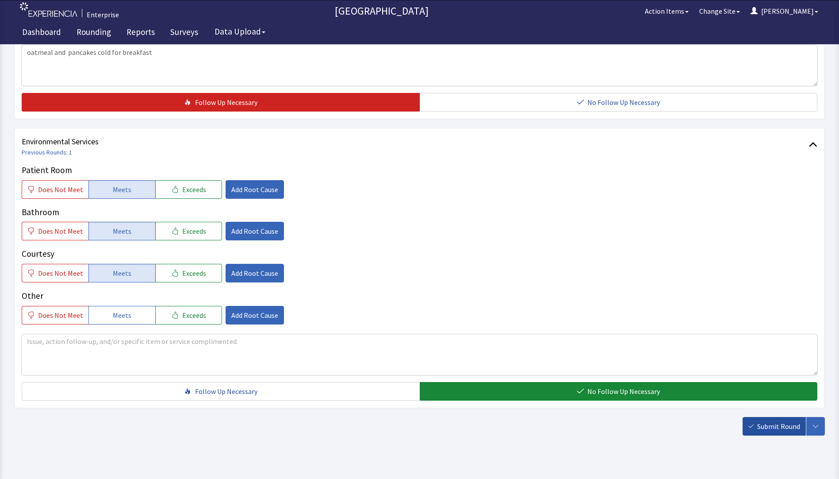
click at [749, 423] on icon "button" at bounding box center [751, 425] width 5 height 5
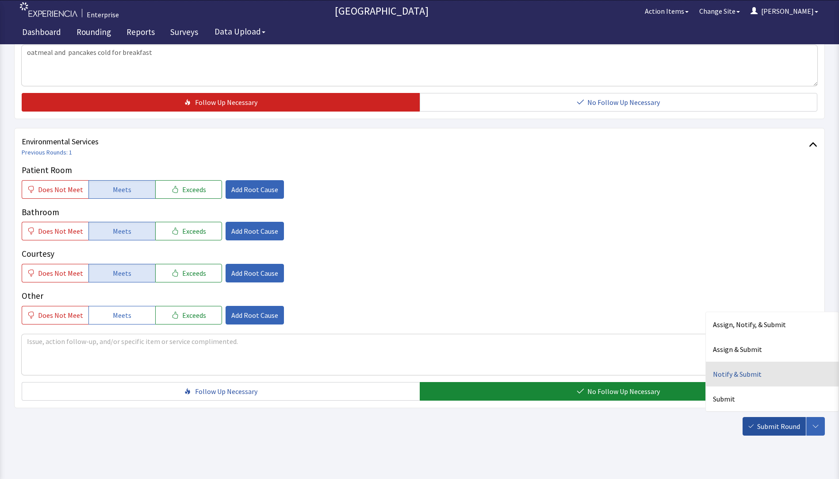
click at [741, 362] on div "Notify & Submit" at bounding box center [772, 374] width 133 height 25
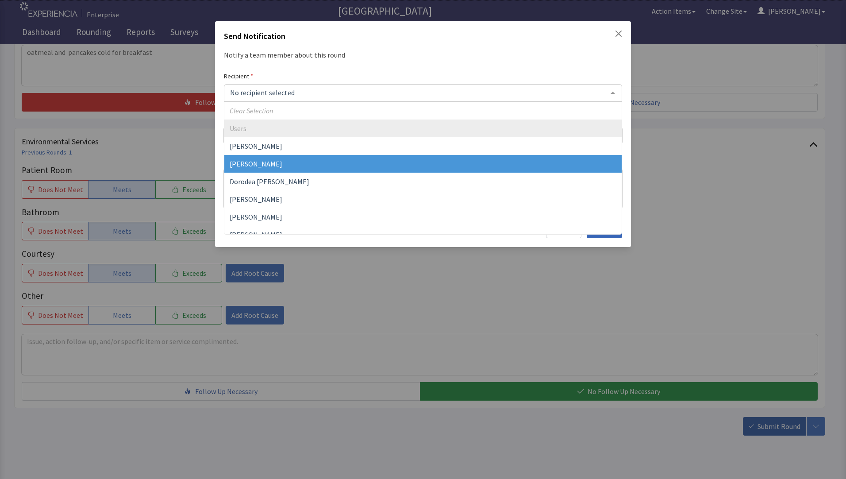
click at [246, 165] on span "[PERSON_NAME]" at bounding box center [256, 163] width 53 height 9
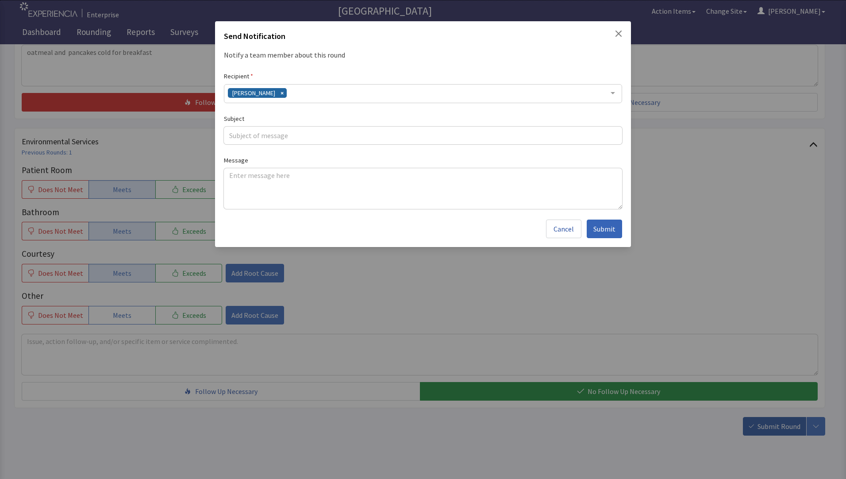
click at [289, 92] on div "[PERSON_NAME]" at bounding box center [423, 93] width 398 height 19
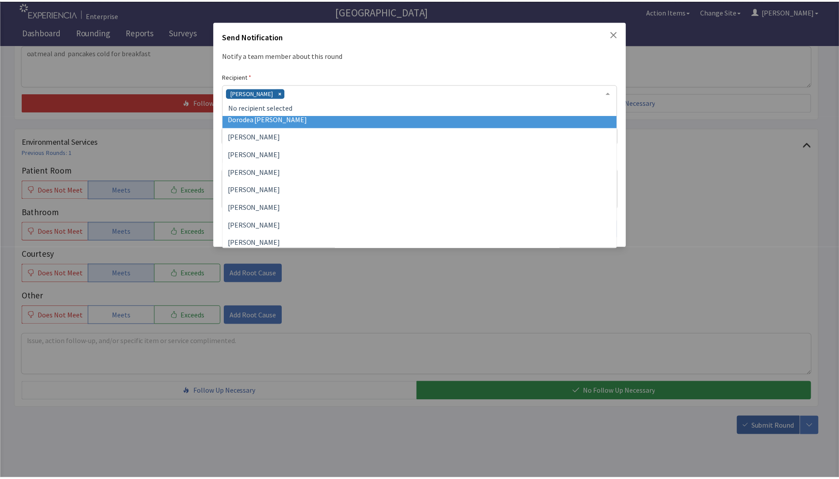
scroll to position [89, 0]
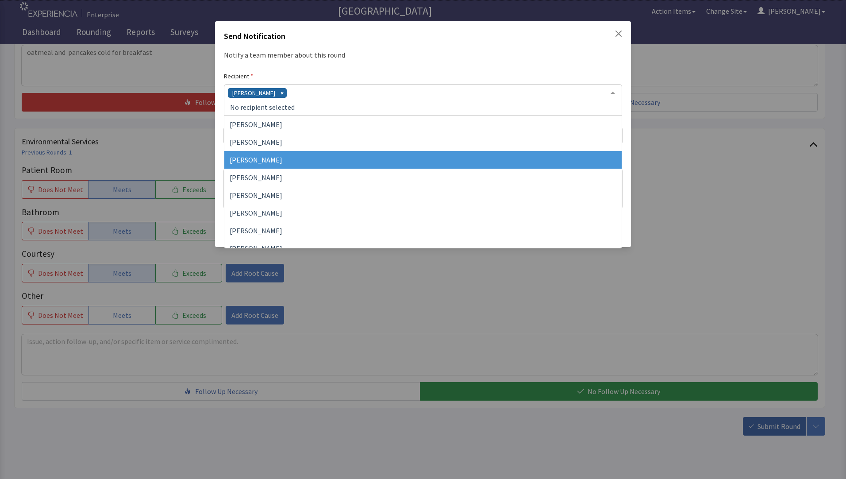
click at [284, 165] on span "[PERSON_NAME]" at bounding box center [422, 160] width 397 height 18
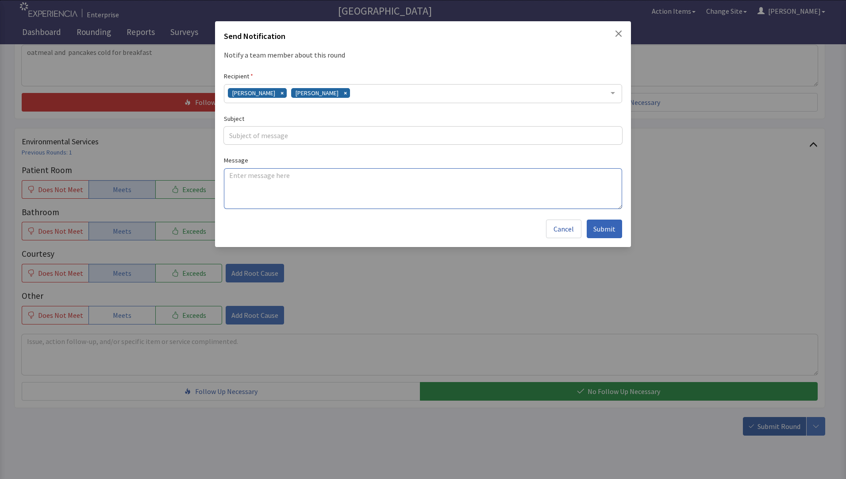
click at [233, 173] on textarea at bounding box center [423, 188] width 398 height 41
paste textarea "oatmeal and pancakes cold for breakfast"
type textarea "oatmeal and pancakes cold for breakfast"
click at [237, 141] on input "text" at bounding box center [423, 136] width 398 height 18
type input "breakfast cold"
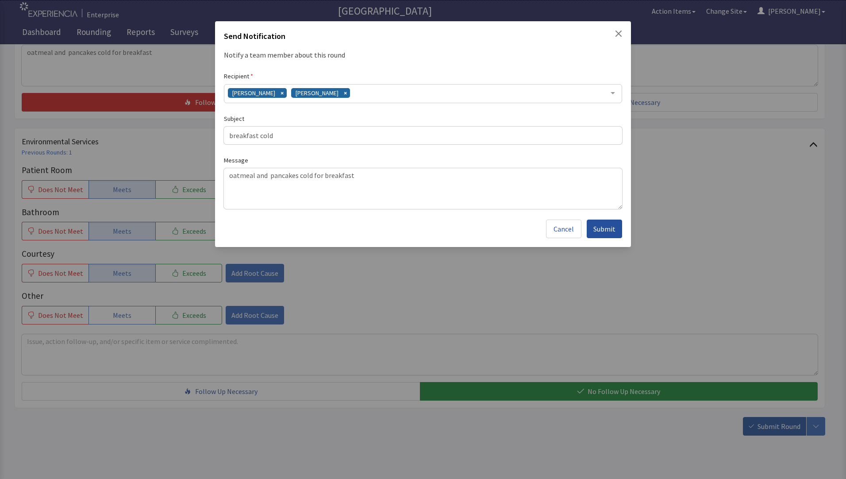
click at [608, 231] on span "Submit" at bounding box center [604, 228] width 22 height 11
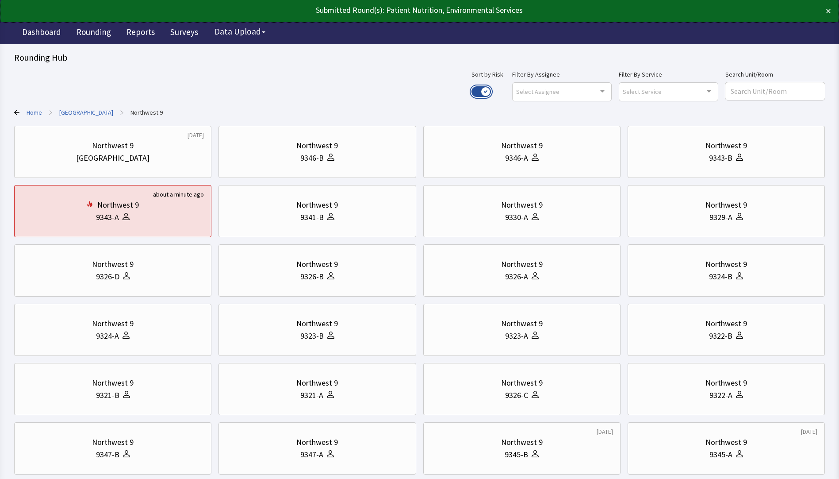
click at [491, 90] on button "Use setting" at bounding box center [481, 91] width 19 height 11
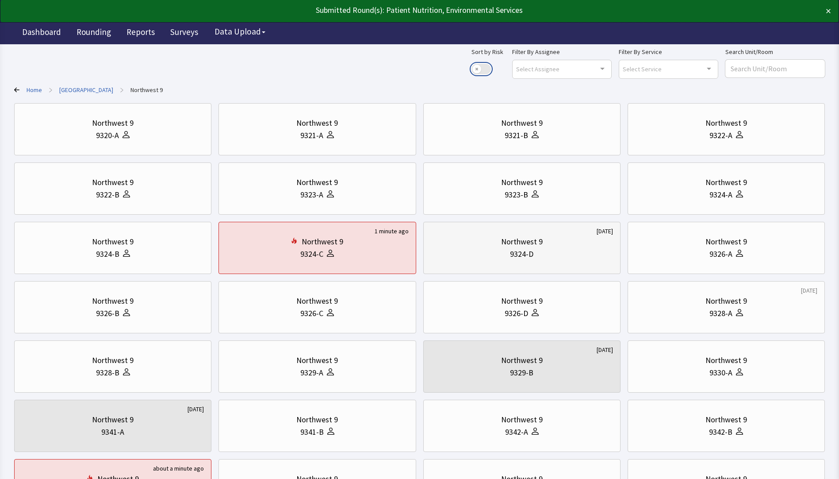
scroll to position [44, 0]
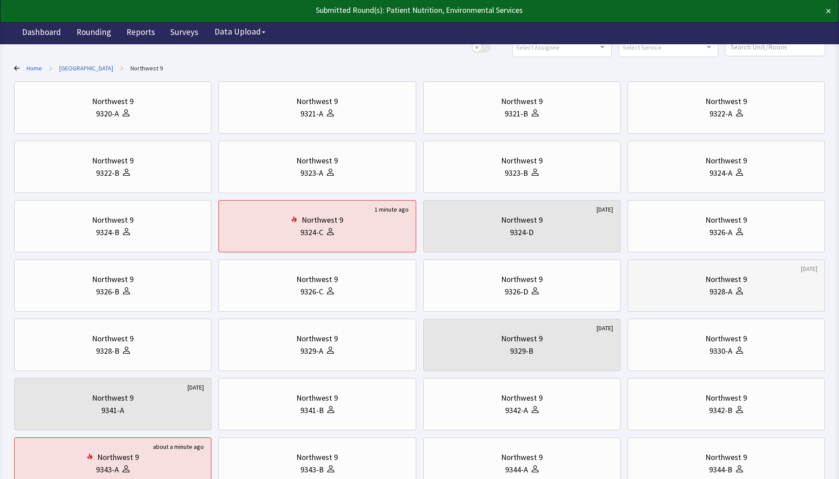
click at [679, 281] on div "Northwest 9" at bounding box center [726, 279] width 182 height 12
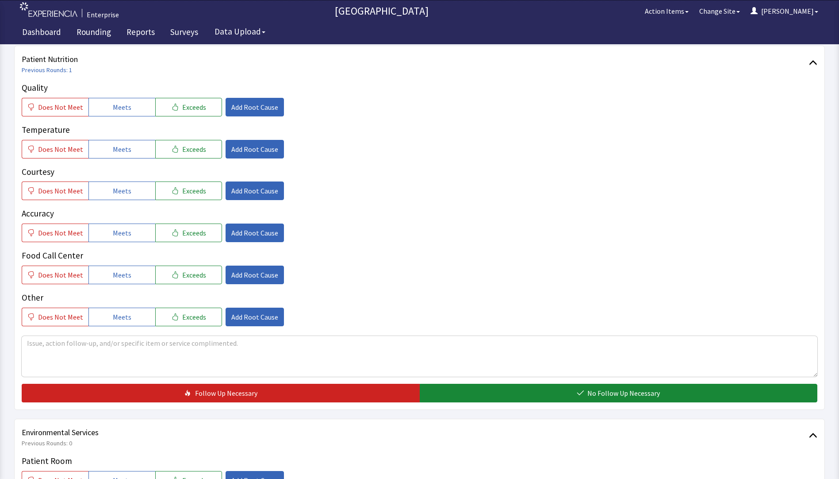
scroll to position [133, 0]
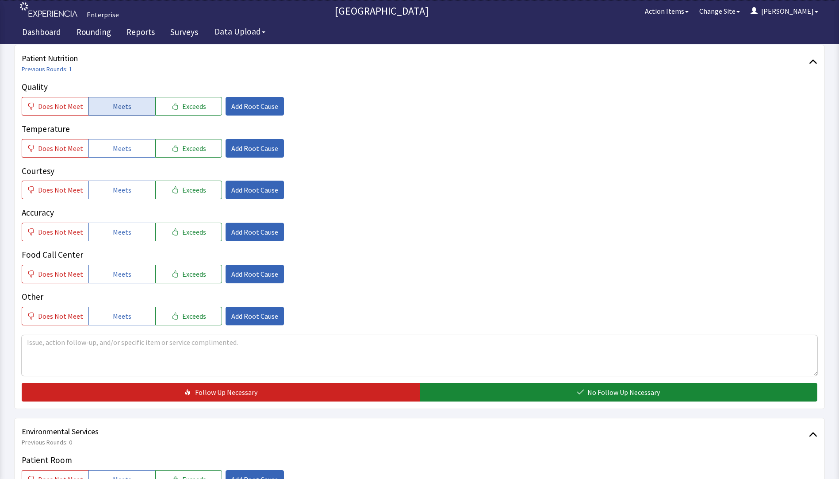
click at [113, 106] on span "Meets" at bounding box center [122, 106] width 19 height 11
drag, startPoint x: 110, startPoint y: 149, endPoint x: 114, endPoint y: 165, distance: 16.9
click at [113, 149] on span "Meets" at bounding box center [122, 148] width 19 height 11
click at [116, 196] on button "Meets" at bounding box center [122, 190] width 67 height 19
drag, startPoint x: 113, startPoint y: 231, endPoint x: 117, endPoint y: 244, distance: 14.3
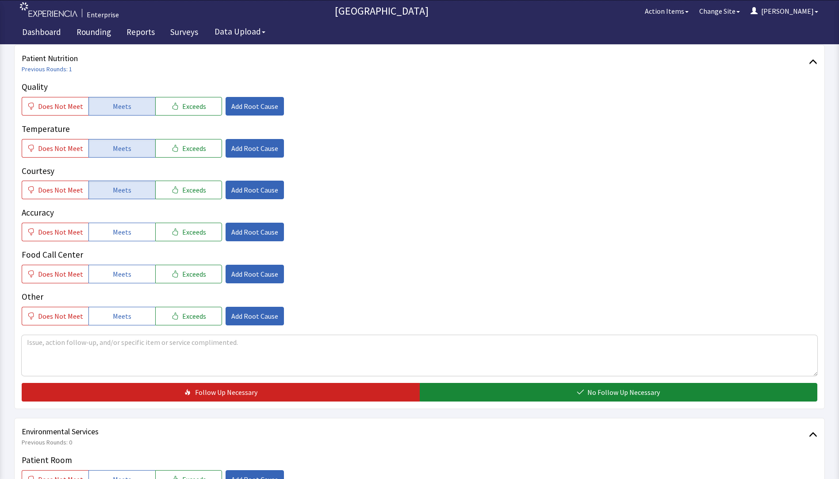
click at [113, 232] on span "Meets" at bounding box center [122, 232] width 19 height 11
click at [117, 270] on span "Meets" at bounding box center [122, 274] width 19 height 11
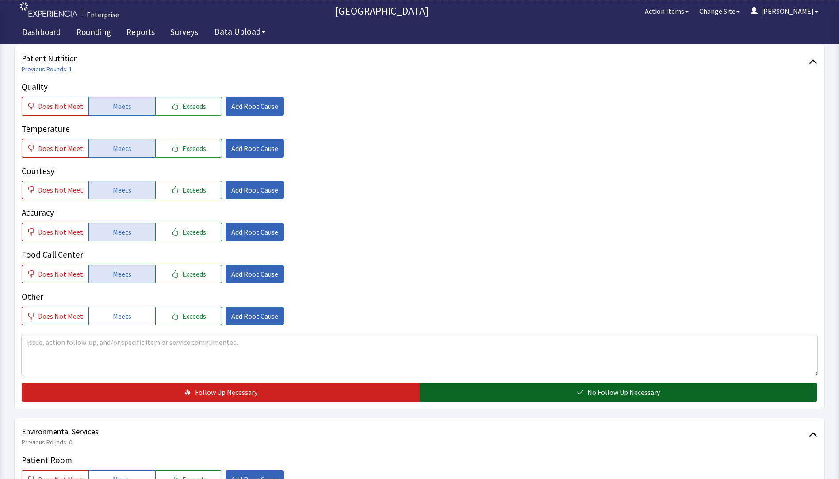
click at [463, 386] on button "No Follow Up Necessary" at bounding box center [619, 392] width 398 height 19
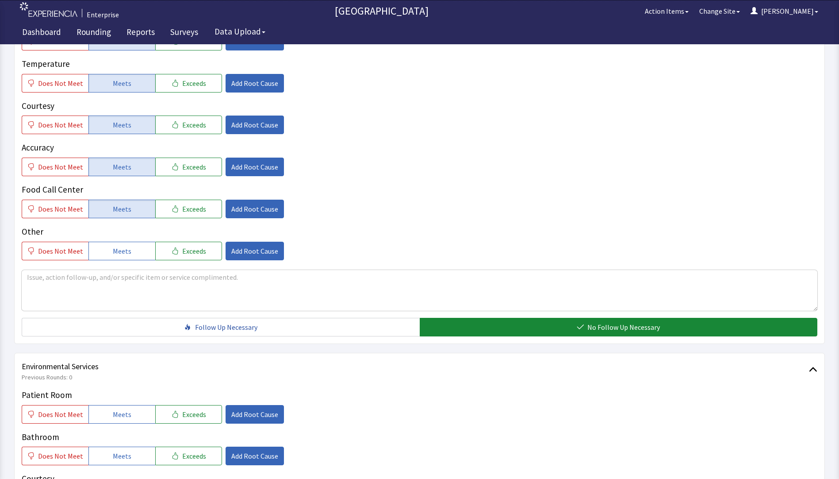
scroll to position [310, 0]
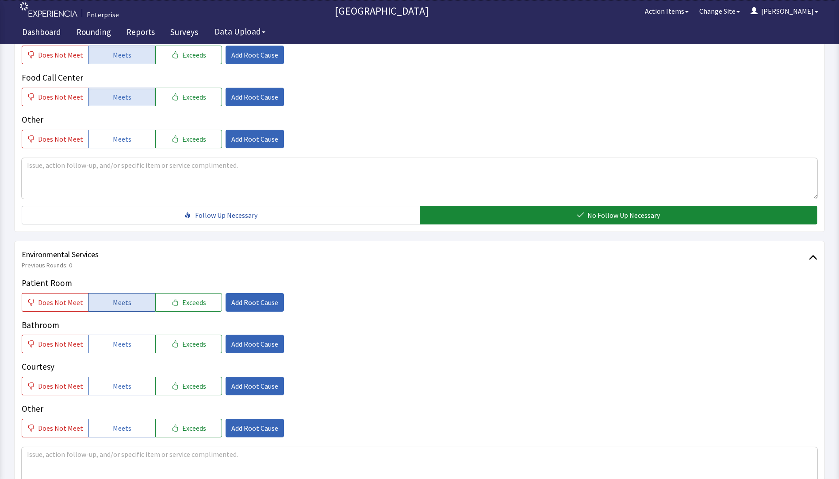
click at [131, 307] on button "Meets" at bounding box center [122, 302] width 67 height 19
drag, startPoint x: 121, startPoint y: 351, endPoint x: 122, endPoint y: 360, distance: 8.4
click at [122, 352] on button "Meets" at bounding box center [122, 344] width 67 height 19
drag, startPoint x: 117, startPoint y: 382, endPoint x: 131, endPoint y: 370, distance: 18.9
click at [117, 382] on span "Meets" at bounding box center [122, 386] width 19 height 11
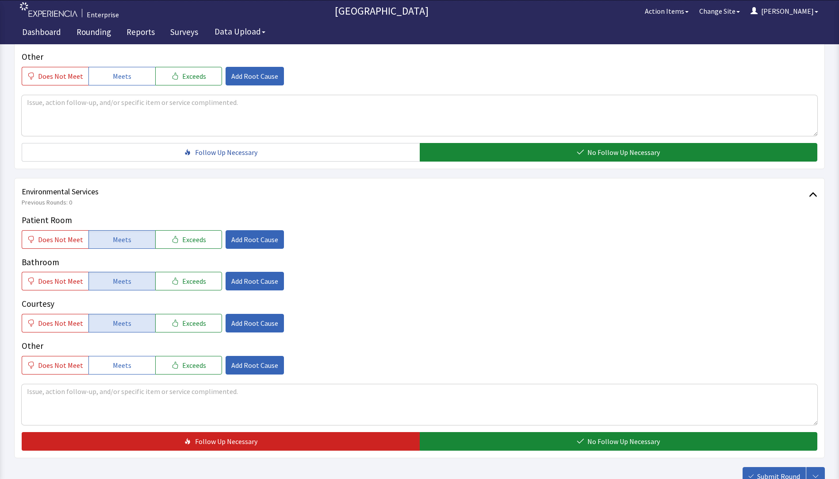
scroll to position [438, 0]
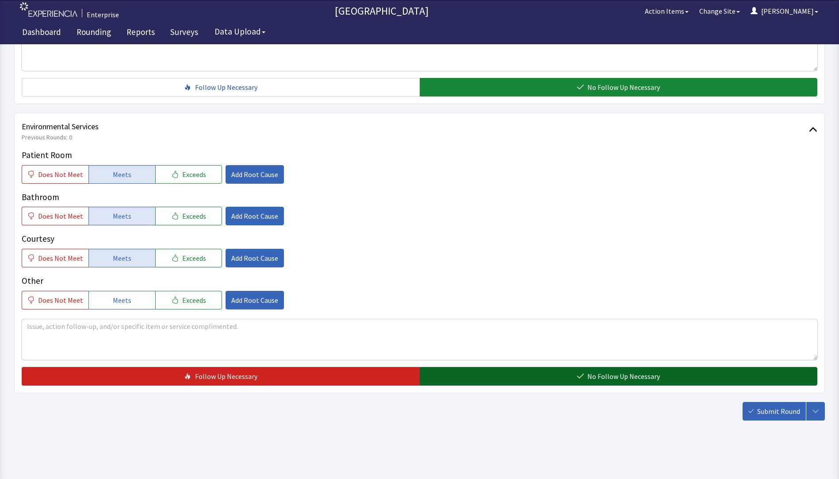
drag, startPoint x: 484, startPoint y: 374, endPoint x: 532, endPoint y: 382, distance: 48.8
click at [487, 377] on button "No Follow Up Necessary" at bounding box center [619, 376] width 398 height 19
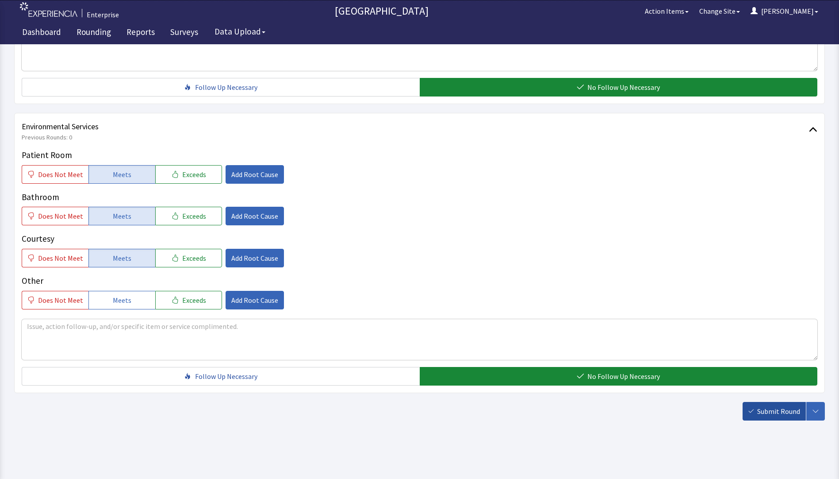
click at [769, 410] on span "Submit Round" at bounding box center [779, 411] width 43 height 11
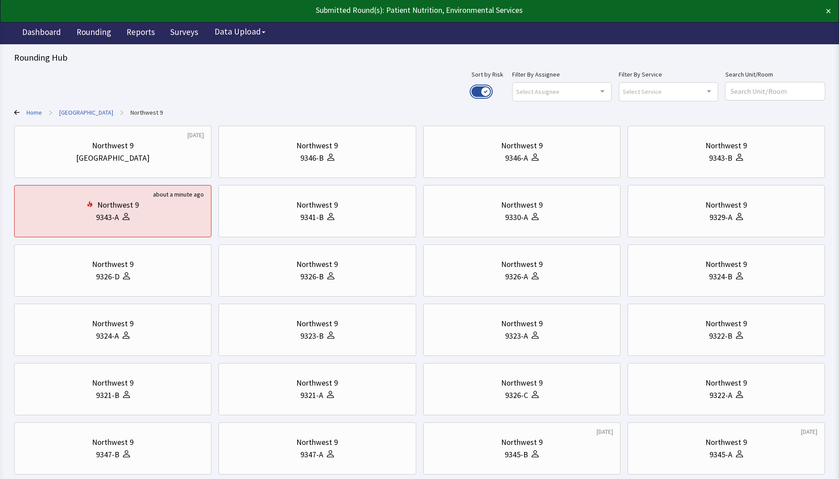
click at [491, 92] on button "Use setting" at bounding box center [481, 91] width 19 height 11
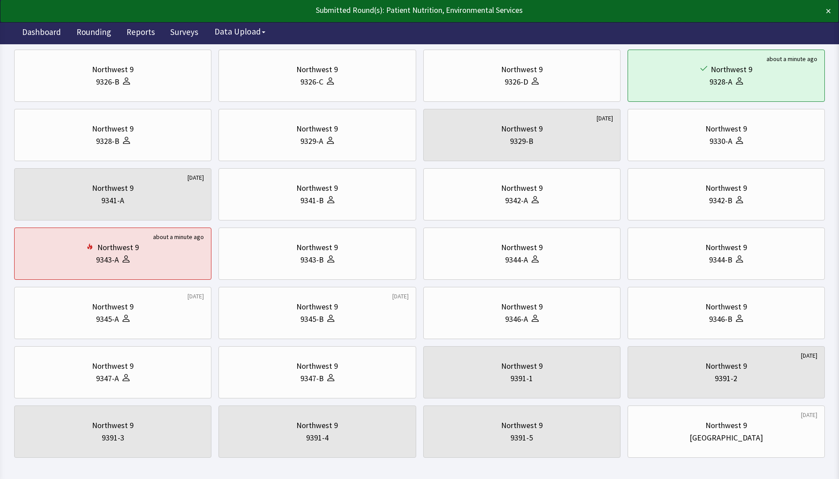
scroll to position [266, 0]
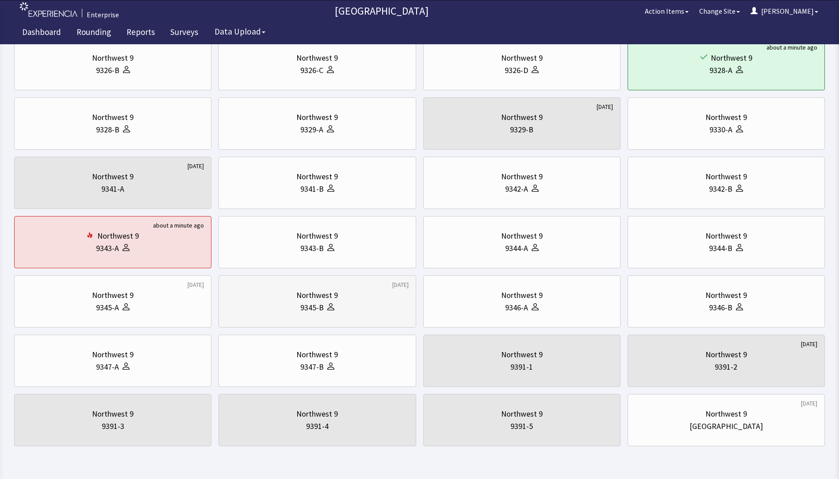
click at [354, 307] on div "9345-B" at bounding box center [317, 307] width 182 height 12
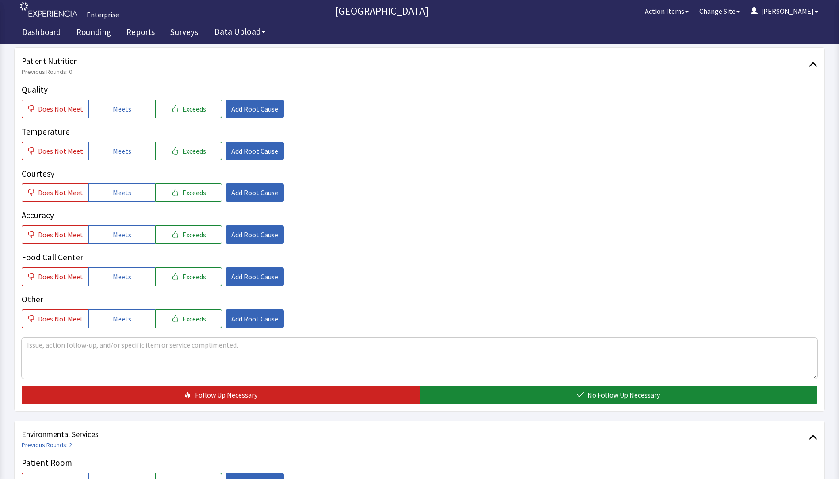
scroll to position [133, 0]
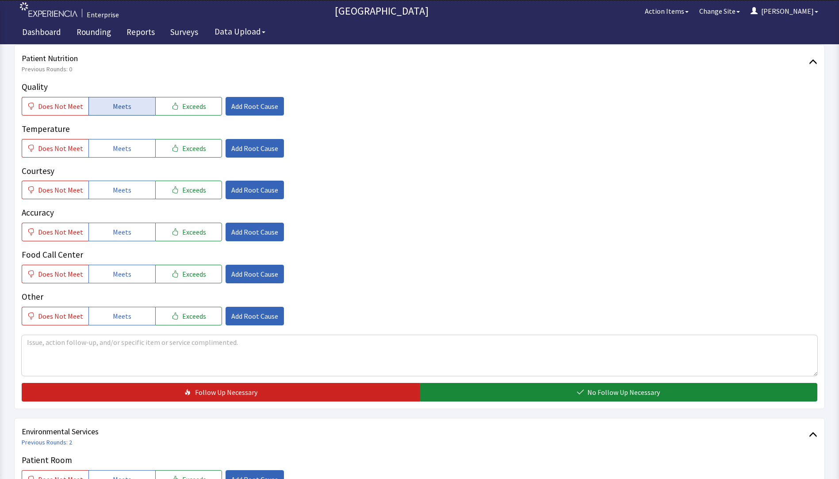
click at [114, 110] on span "Meets" at bounding box center [122, 106] width 19 height 11
click at [121, 159] on div "Quality Does Not Meet Meets Exceeds Add Root Cause Temperature Does Not Meet Me…" at bounding box center [420, 203] width 796 height 245
click at [124, 150] on span "Meets" at bounding box center [122, 148] width 19 height 11
click at [127, 192] on span "Meets" at bounding box center [122, 190] width 19 height 11
drag, startPoint x: 130, startPoint y: 234, endPoint x: 130, endPoint y: 250, distance: 16.4
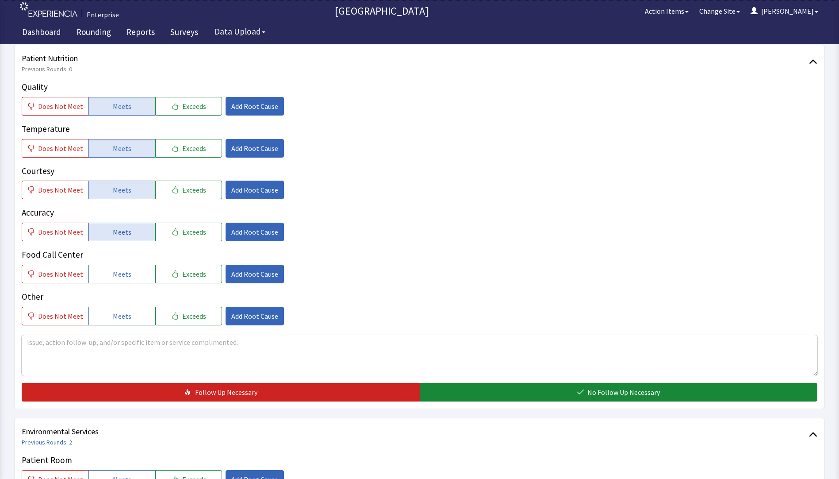
click at [130, 235] on button "Meets" at bounding box center [122, 232] width 67 height 19
drag, startPoint x: 130, startPoint y: 269, endPoint x: 132, endPoint y: 275, distance: 5.6
click at [130, 273] on button "Meets" at bounding box center [122, 274] width 67 height 19
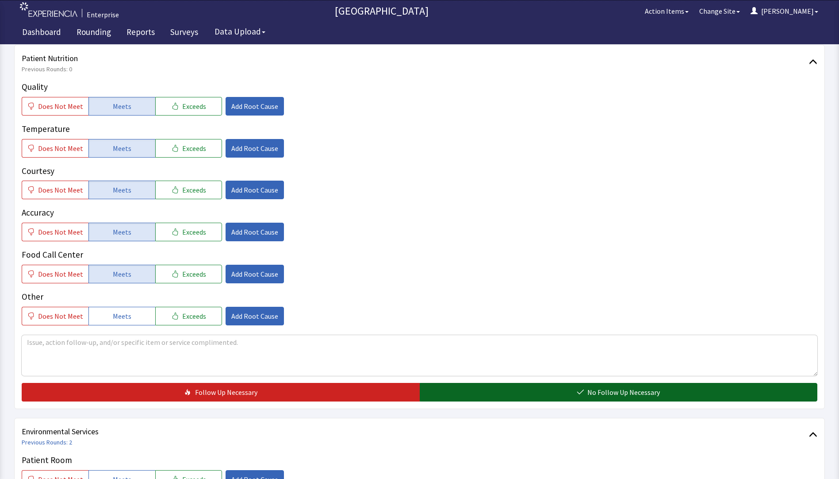
click at [462, 394] on button "No Follow Up Necessary" at bounding box center [619, 392] width 398 height 19
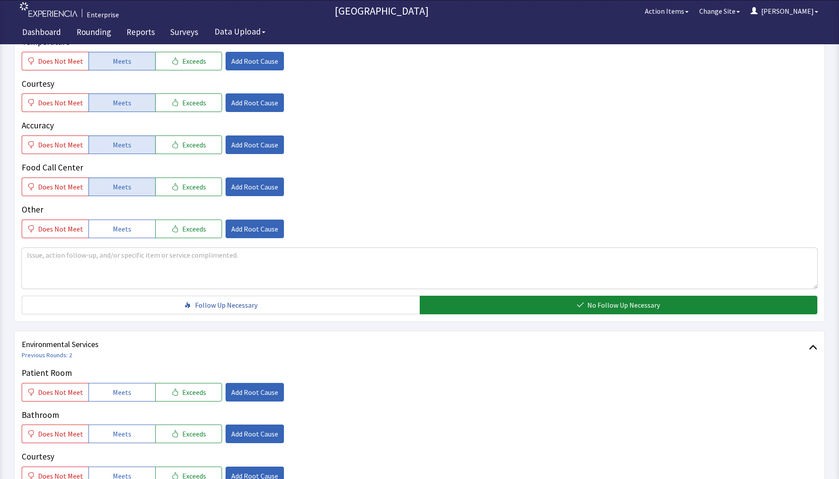
scroll to position [266, 0]
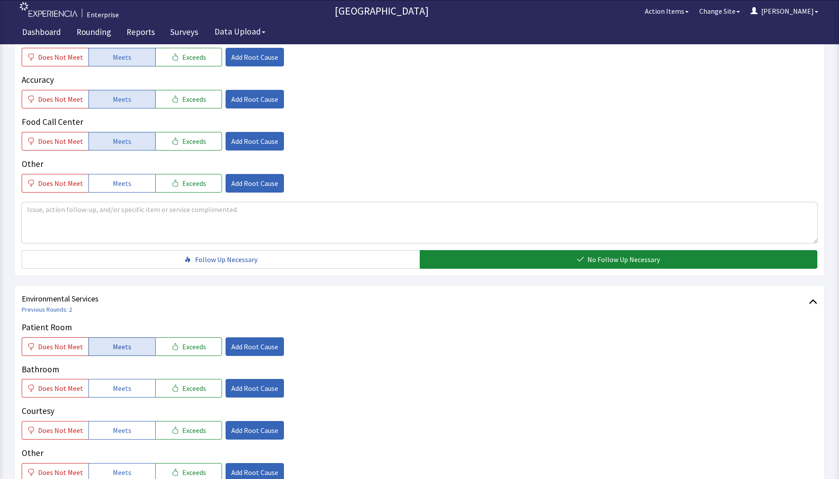
drag, startPoint x: 136, startPoint y: 346, endPoint x: 135, endPoint y: 354, distance: 7.1
click at [135, 347] on button "Meets" at bounding box center [122, 346] width 67 height 19
click at [120, 393] on span "Meets" at bounding box center [122, 388] width 19 height 11
click at [117, 429] on span "Meets" at bounding box center [122, 430] width 19 height 11
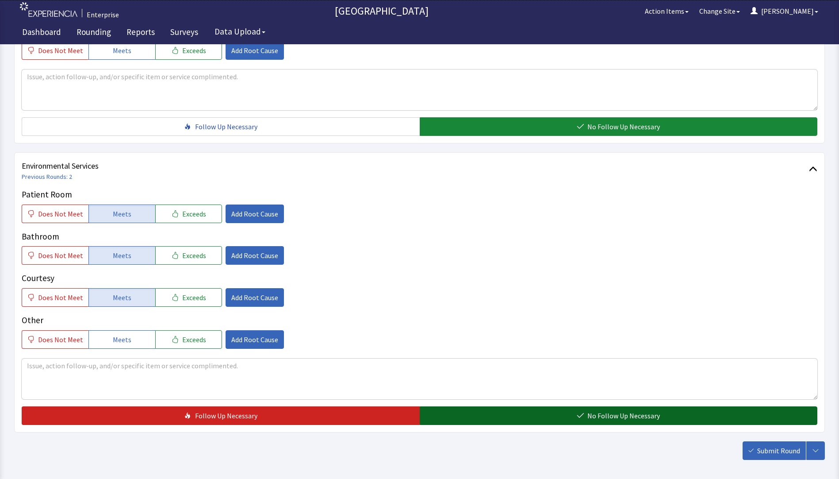
drag, startPoint x: 444, startPoint y: 424, endPoint x: 531, endPoint y: 419, distance: 86.9
click at [445, 424] on button "No Follow Up Necessary" at bounding box center [619, 415] width 398 height 19
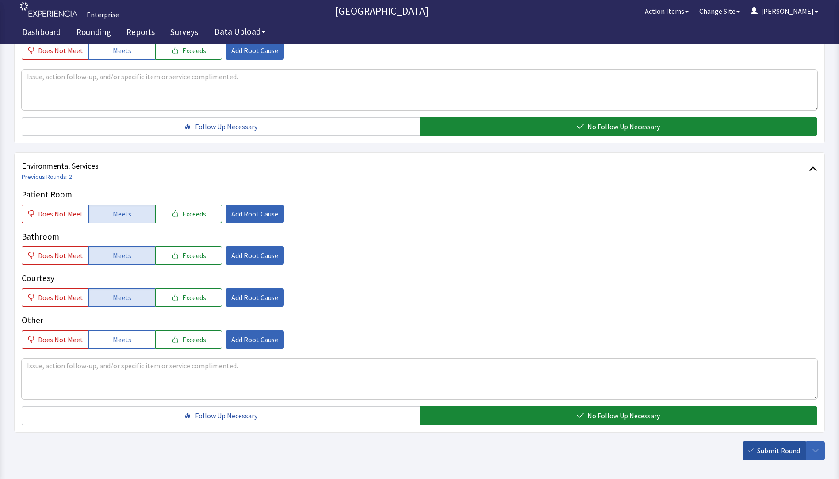
click at [784, 450] on span "Submit Round" at bounding box center [779, 450] width 43 height 11
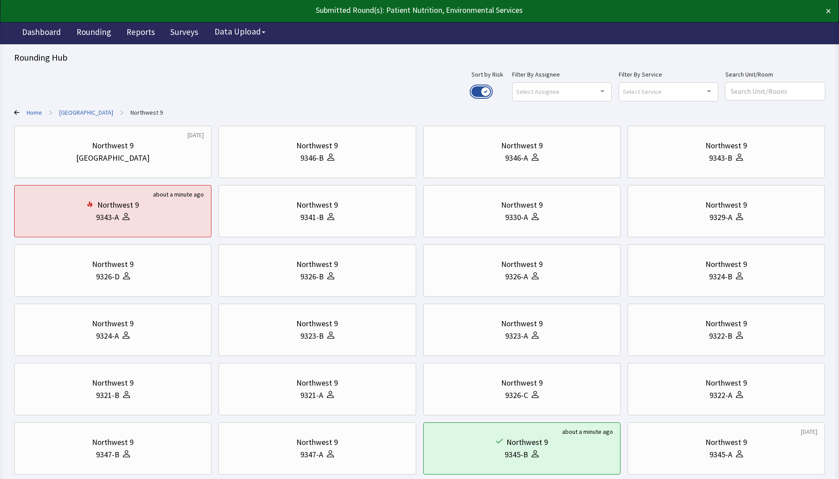
click at [491, 91] on button "Use setting" at bounding box center [481, 91] width 19 height 11
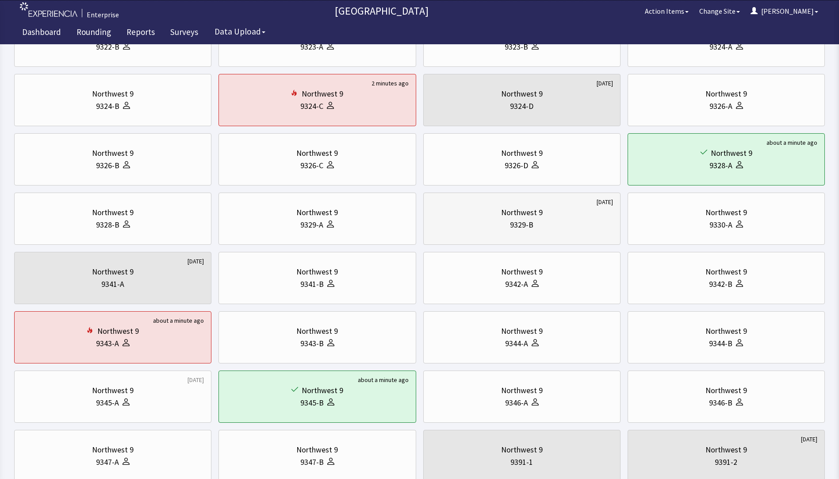
scroll to position [158, 0]
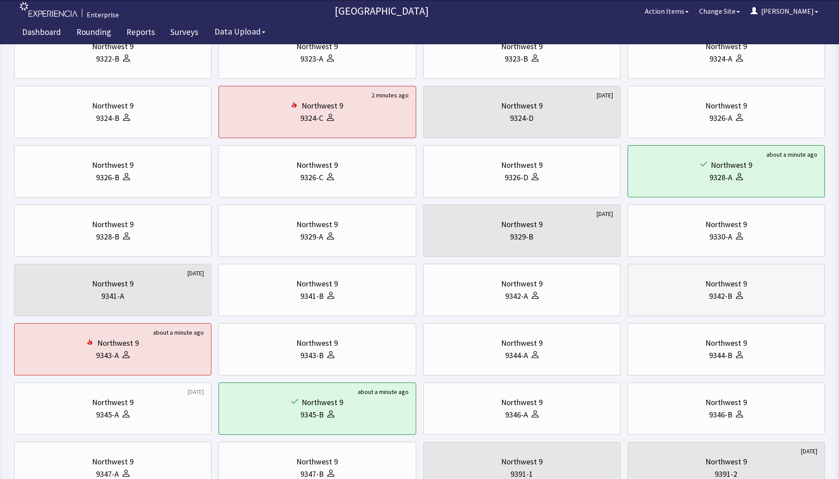
click at [754, 303] on div "Northwest 9 9342-B" at bounding box center [726, 290] width 182 height 42
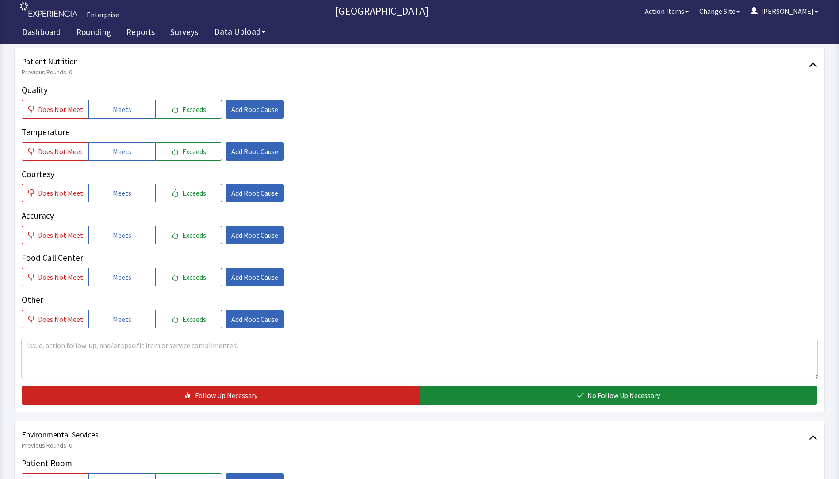
scroll to position [177, 0]
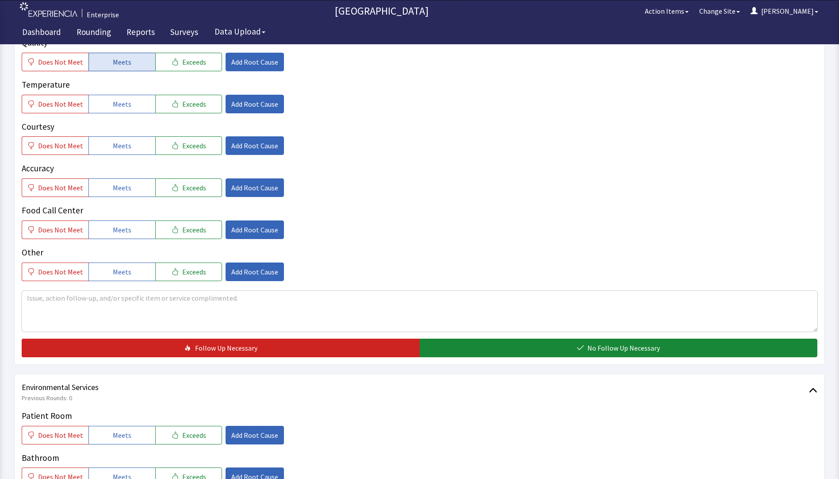
drag, startPoint x: 115, startPoint y: 62, endPoint x: 118, endPoint y: 92, distance: 29.7
click at [116, 63] on span "Meets" at bounding box center [122, 62] width 19 height 11
drag, startPoint x: 118, startPoint y: 102, endPoint x: 117, endPoint y: 115, distance: 13.7
click at [118, 105] on span "Meets" at bounding box center [122, 104] width 19 height 11
click at [117, 140] on button "Meets" at bounding box center [122, 145] width 67 height 19
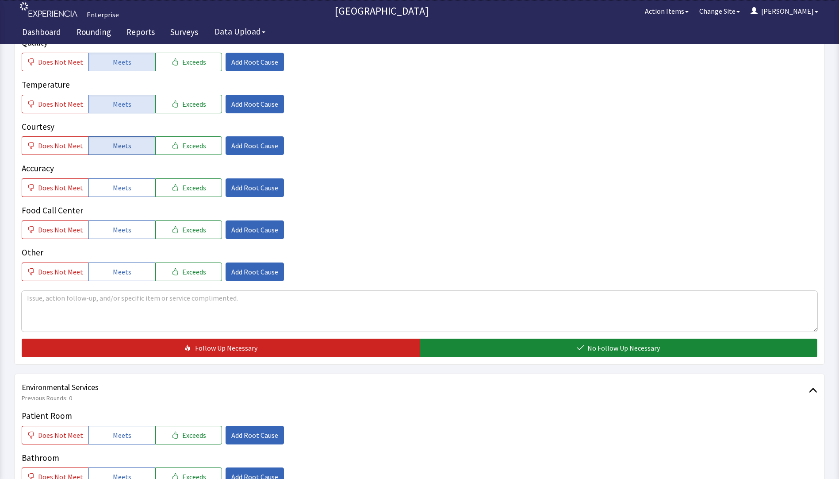
click at [113, 143] on span "Meets" at bounding box center [122, 145] width 19 height 11
click at [115, 185] on span "Meets" at bounding box center [122, 187] width 19 height 11
drag, startPoint x: 117, startPoint y: 140, endPoint x: 120, endPoint y: 173, distance: 33.7
click at [117, 140] on button "Meets" at bounding box center [122, 145] width 67 height 19
click at [119, 223] on button "Meets" at bounding box center [122, 229] width 67 height 19
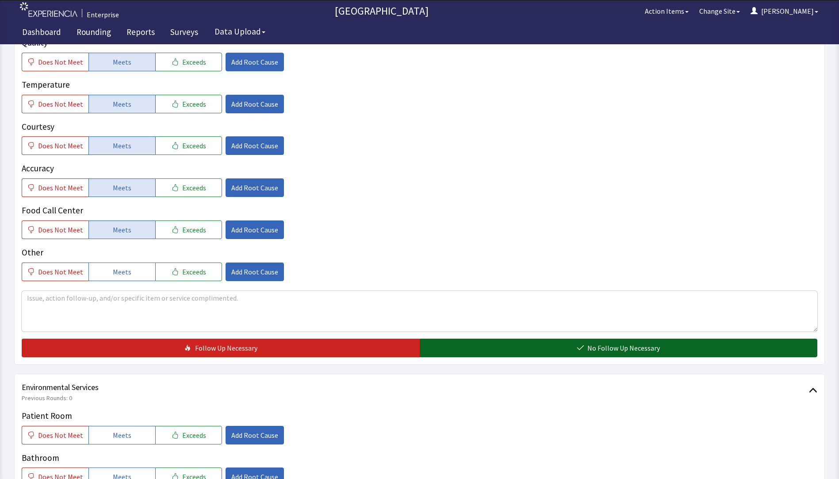
click at [464, 350] on button "No Follow Up Necessary" at bounding box center [619, 348] width 398 height 19
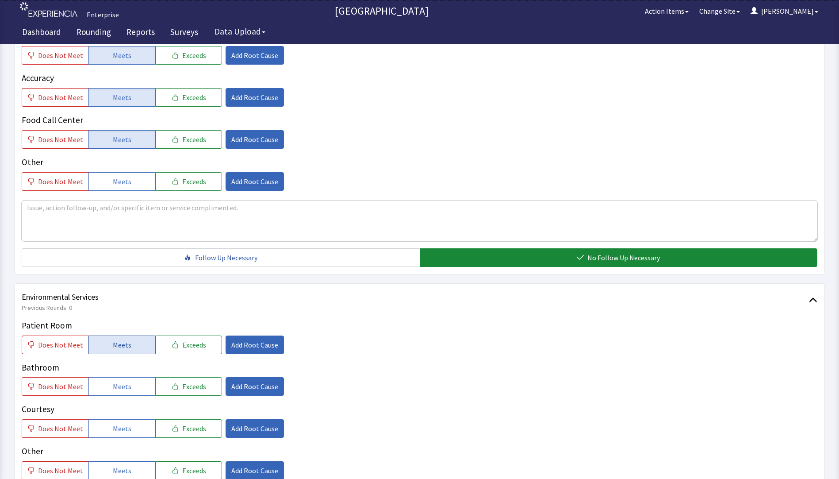
scroll to position [354, 0]
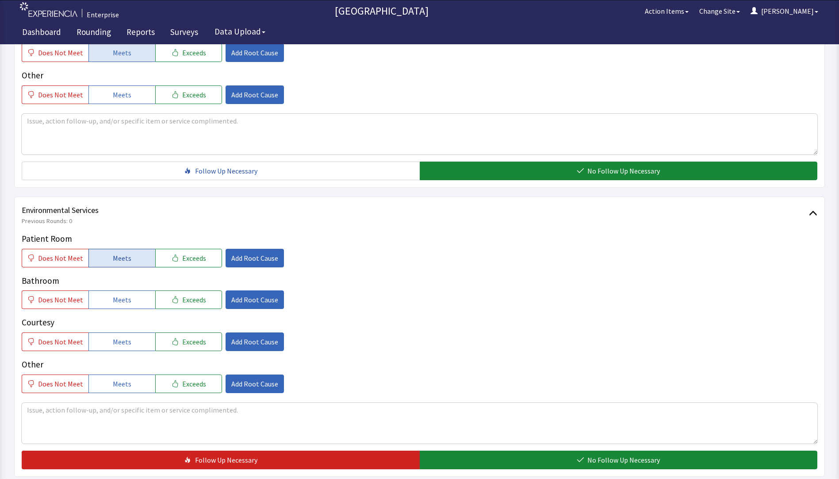
click at [123, 256] on span "Meets" at bounding box center [122, 258] width 19 height 11
drag, startPoint x: 123, startPoint y: 298, endPoint x: 124, endPoint y: 304, distance: 5.3
click at [123, 301] on span "Meets" at bounding box center [122, 299] width 19 height 11
drag, startPoint x: 123, startPoint y: 337, endPoint x: 136, endPoint y: 337, distance: 13.3
click at [124, 337] on span "Meets" at bounding box center [122, 341] width 19 height 11
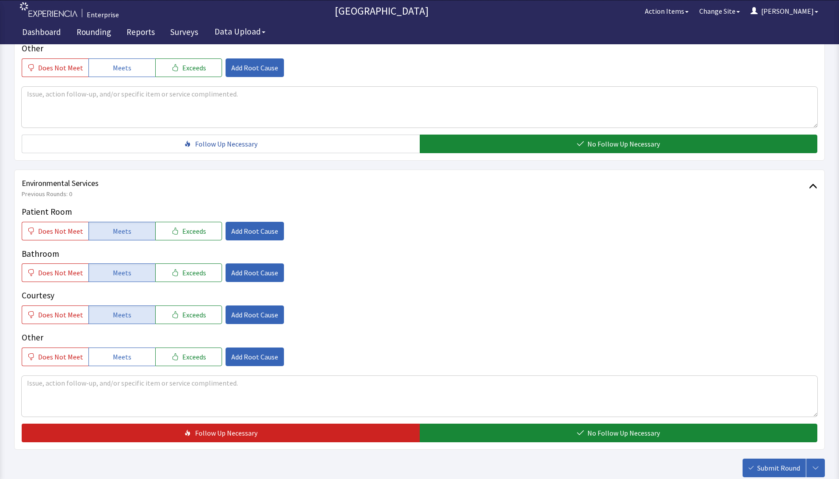
scroll to position [438, 0]
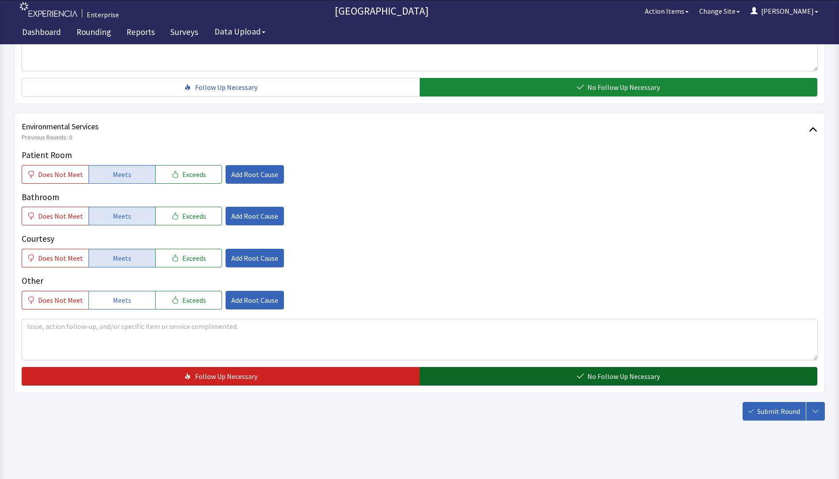
drag, startPoint x: 469, startPoint y: 376, endPoint x: 508, endPoint y: 380, distance: 39.6
click at [481, 380] on button "No Follow Up Necessary" at bounding box center [619, 376] width 398 height 19
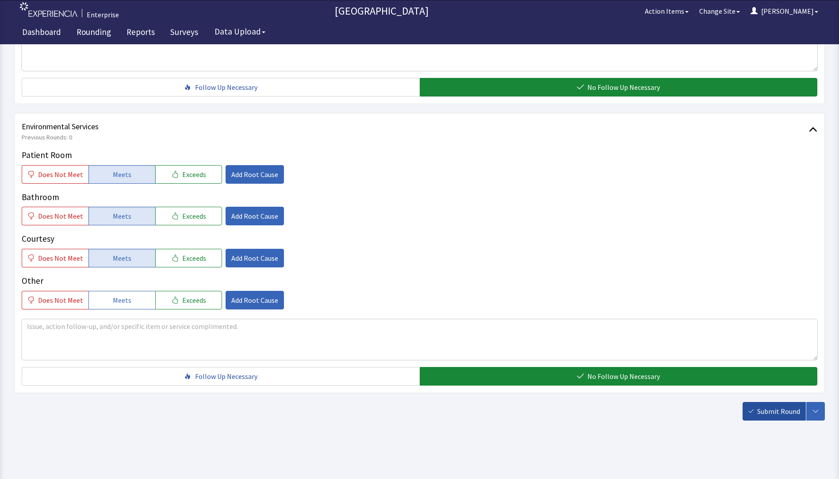
click at [783, 415] on span "Submit Round" at bounding box center [779, 411] width 43 height 11
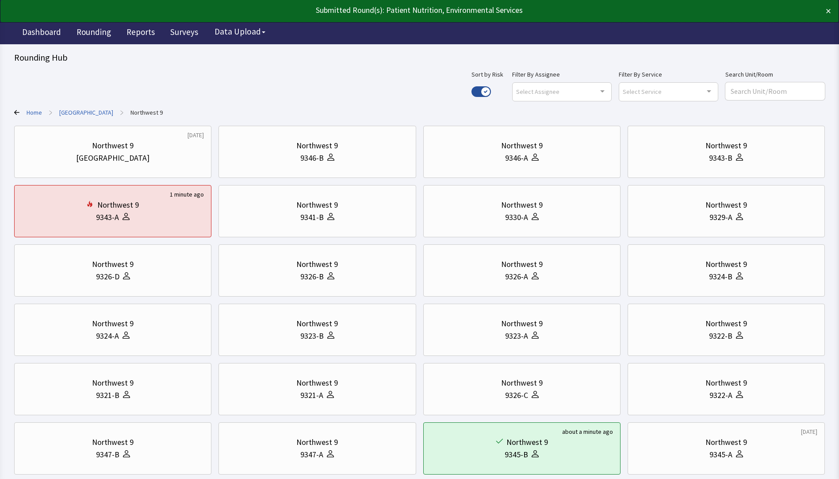
click at [73, 112] on link "[GEOGRAPHIC_DATA]" at bounding box center [86, 112] width 54 height 9
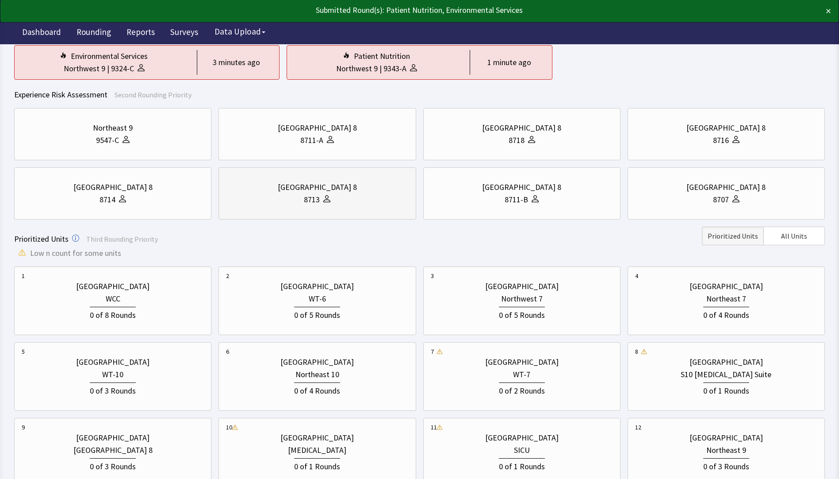
scroll to position [221, 0]
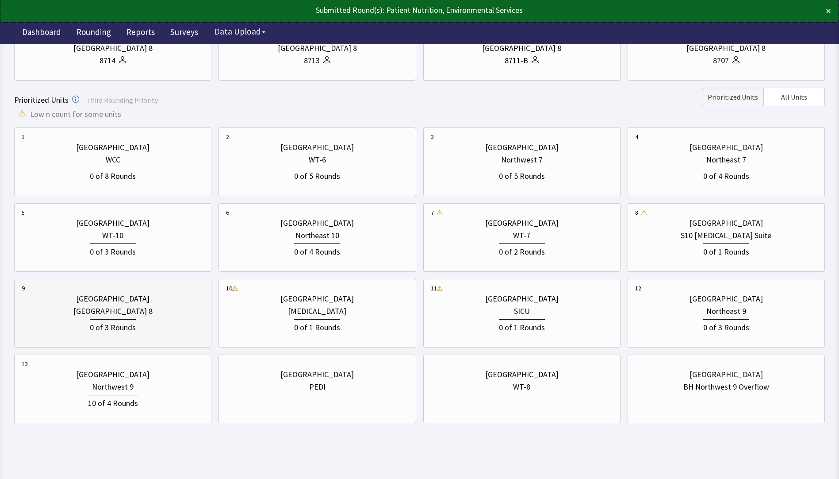
click at [130, 306] on div "[GEOGRAPHIC_DATA] 8" at bounding box center [112, 311] width 79 height 12
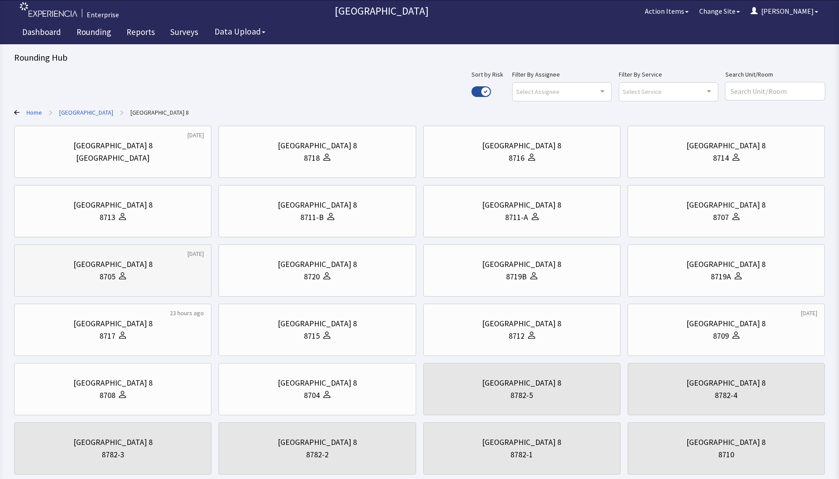
click at [129, 273] on div "8705" at bounding box center [113, 276] width 182 height 12
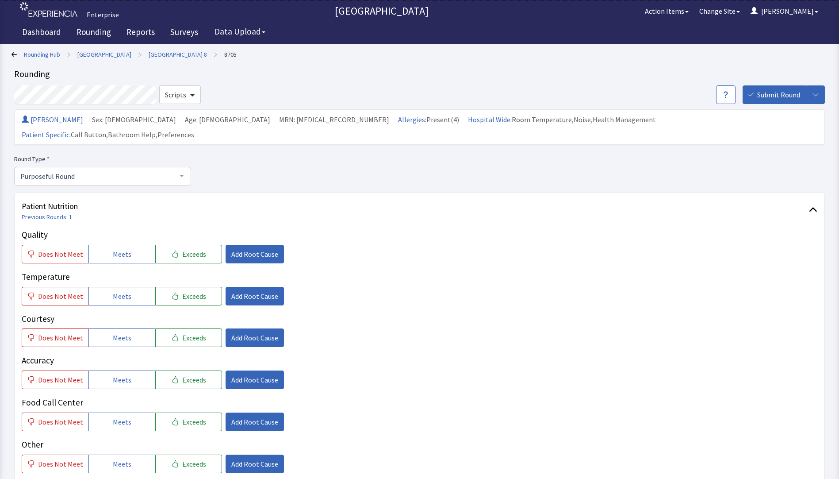
scroll to position [44, 0]
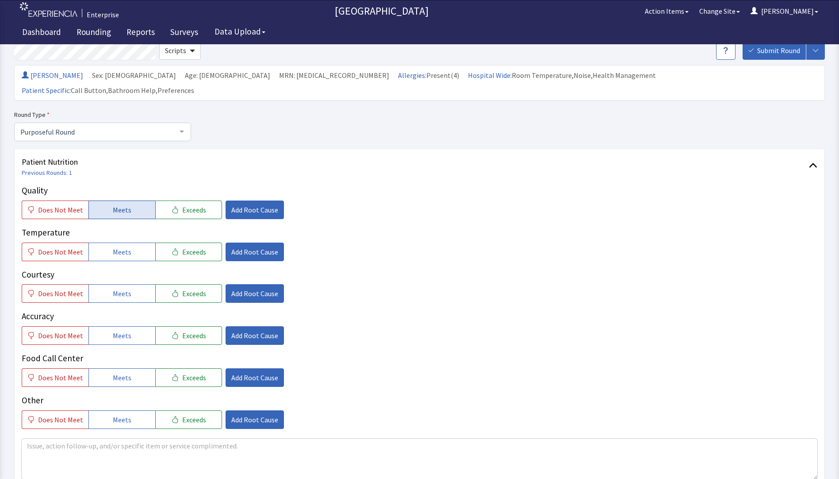
click at [113, 204] on span "Meets" at bounding box center [122, 209] width 19 height 11
drag, startPoint x: 111, startPoint y: 233, endPoint x: 108, endPoint y: 250, distance: 17.4
click at [113, 246] on span "Meets" at bounding box center [122, 251] width 19 height 11
drag, startPoint x: 108, startPoint y: 273, endPoint x: 105, endPoint y: 295, distance: 21.8
click at [108, 284] on button "Meets" at bounding box center [122, 293] width 67 height 19
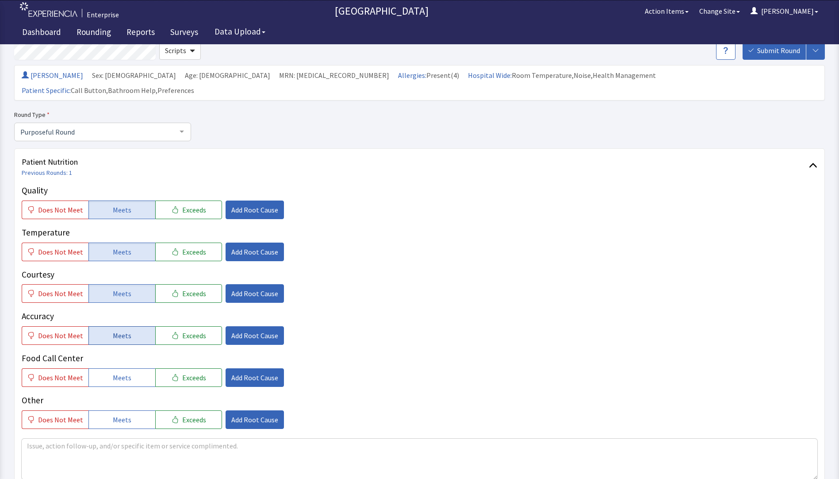
drag, startPoint x: 104, startPoint y: 312, endPoint x: 106, endPoint y: 317, distance: 5.0
click at [104, 326] on button "Meets" at bounding box center [122, 335] width 67 height 19
drag, startPoint x: 107, startPoint y: 354, endPoint x: 115, endPoint y: 341, distance: 15.3
click at [108, 368] on button "Meets" at bounding box center [122, 377] width 67 height 19
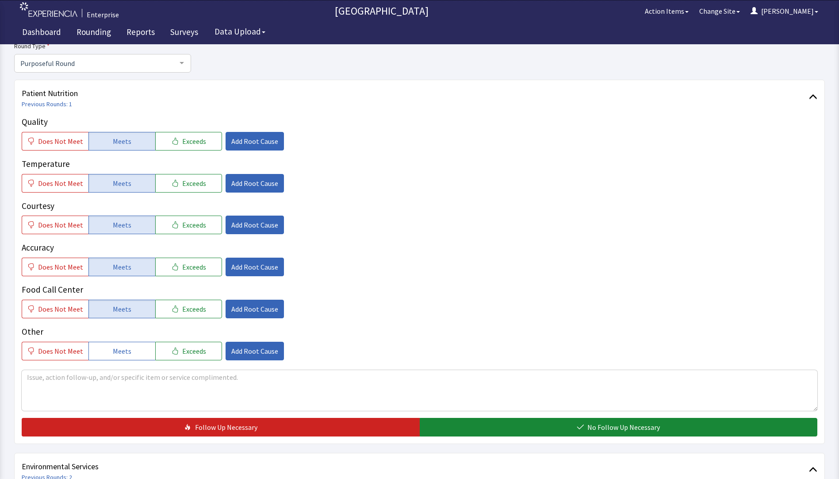
scroll to position [177, 0]
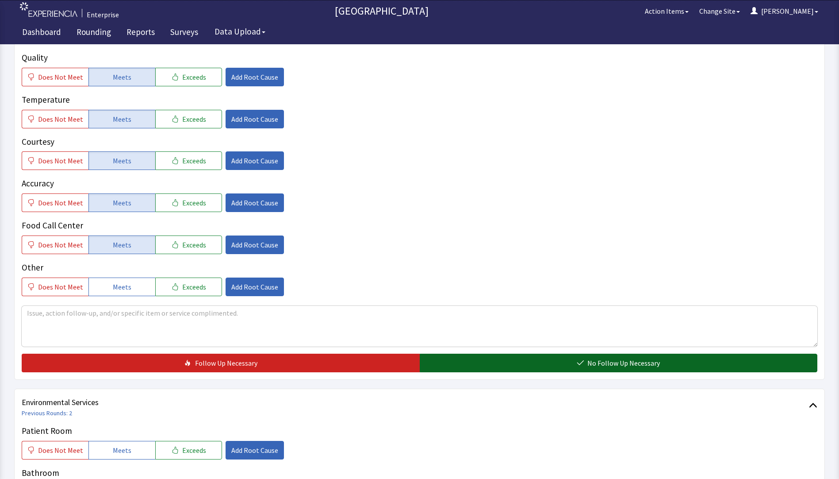
drag, startPoint x: 477, startPoint y: 353, endPoint x: 476, endPoint y: 345, distance: 8.0
click at [478, 354] on button "No Follow Up Necessary" at bounding box center [619, 363] width 398 height 19
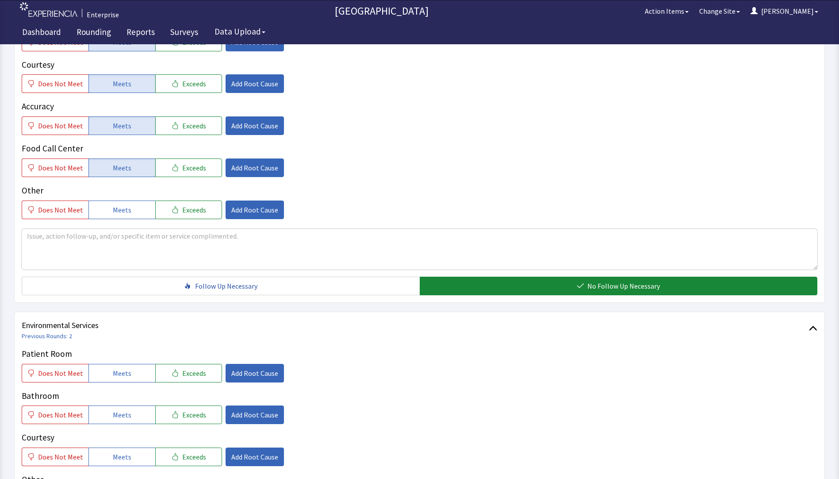
scroll to position [398, 0]
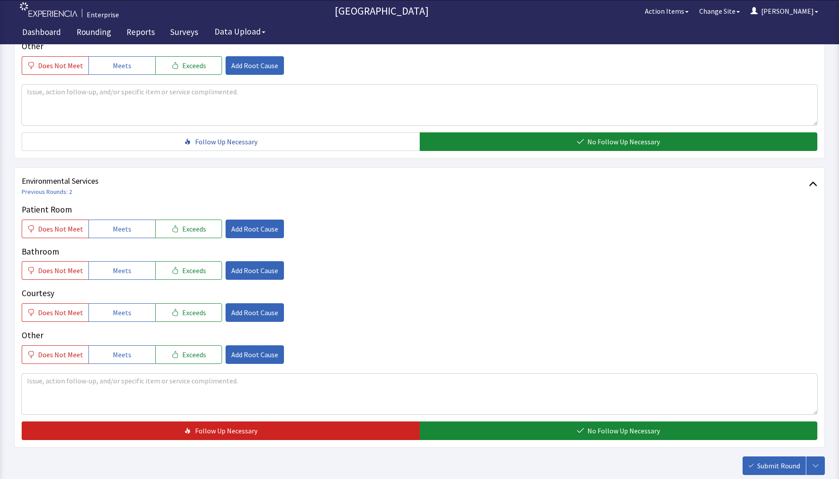
drag, startPoint x: 102, startPoint y: 215, endPoint x: 116, endPoint y: 230, distance: 20.4
click at [104, 219] on button "Meets" at bounding box center [122, 228] width 67 height 19
drag, startPoint x: 125, startPoint y: 255, endPoint x: 123, endPoint y: 270, distance: 15.6
click at [125, 265] on span "Meets" at bounding box center [122, 270] width 19 height 11
drag, startPoint x: 119, startPoint y: 296, endPoint x: 226, endPoint y: 338, distance: 115.3
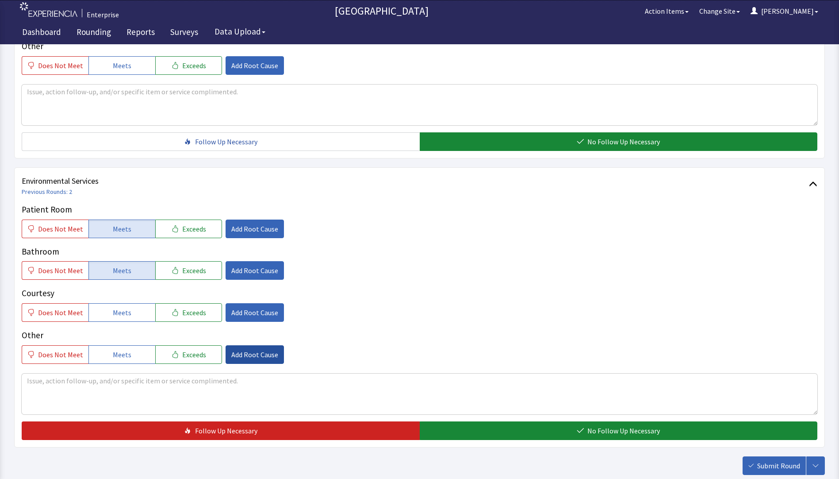
click at [120, 307] on span "Meets" at bounding box center [122, 312] width 19 height 11
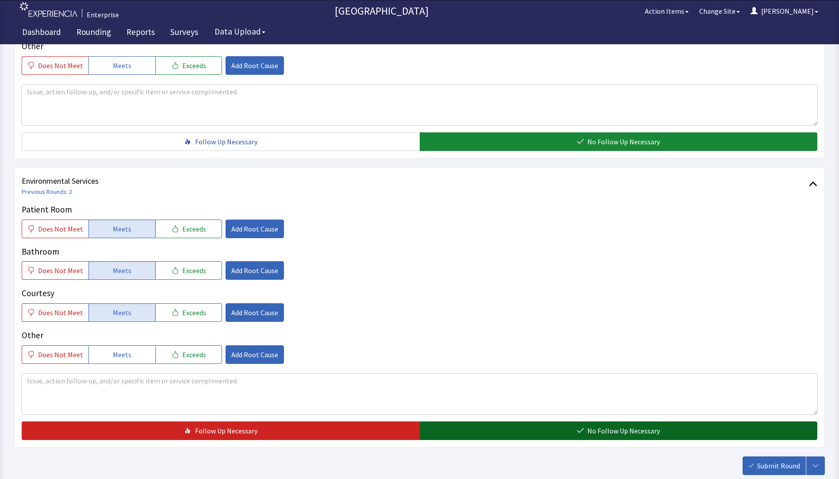
click at [459, 421] on button "No Follow Up Necessary" at bounding box center [619, 430] width 398 height 19
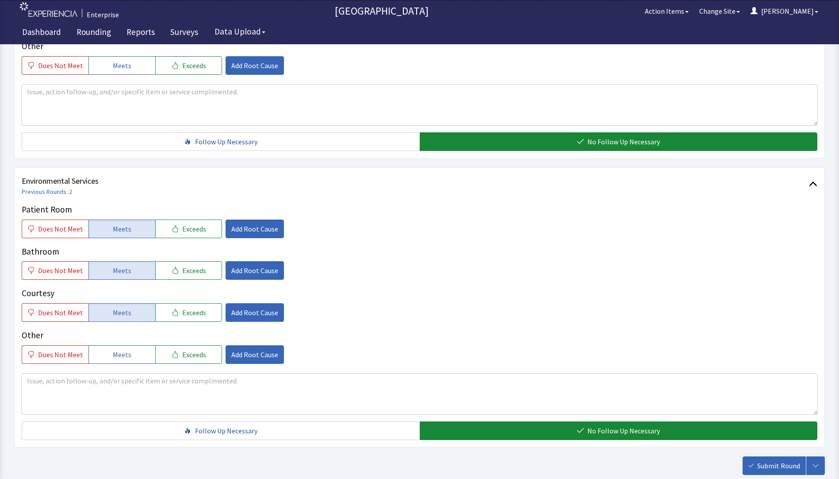
drag, startPoint x: 779, startPoint y: 453, endPoint x: 769, endPoint y: 444, distance: 12.9
click at [779, 460] on span "Submit Round" at bounding box center [779, 465] width 43 height 11
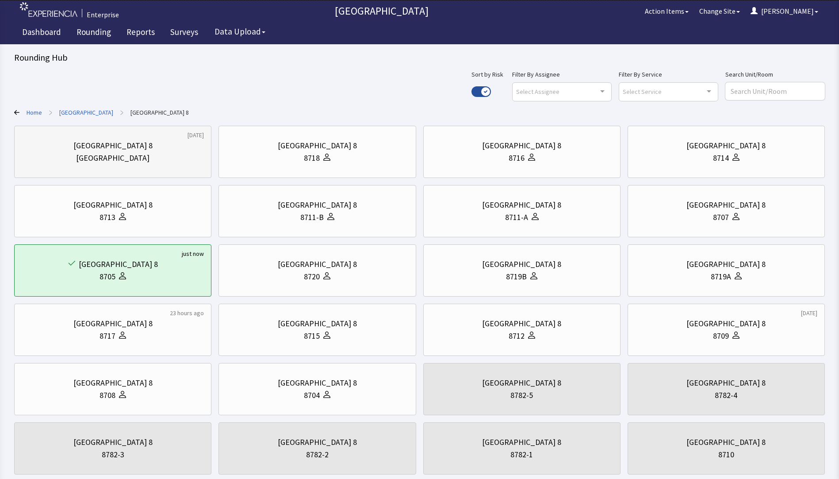
click at [139, 157] on div "[GEOGRAPHIC_DATA]" at bounding box center [113, 158] width 182 height 12
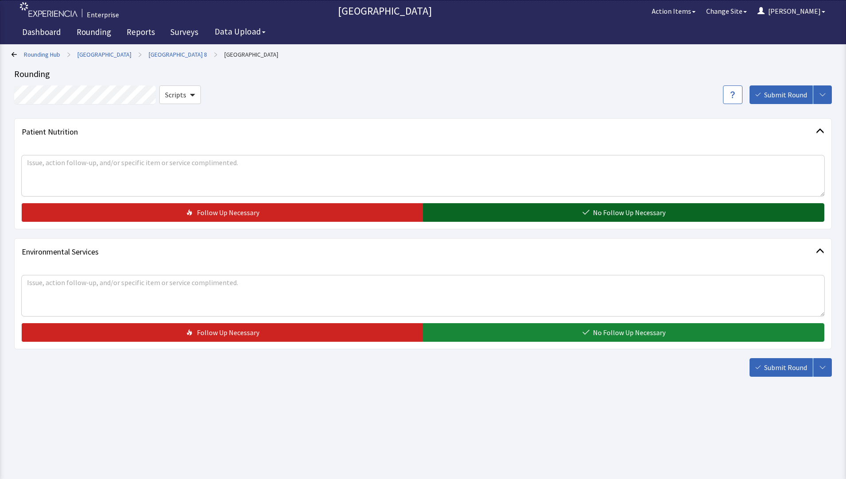
click at [473, 209] on button "No Follow Up Necessary" at bounding box center [623, 212] width 401 height 19
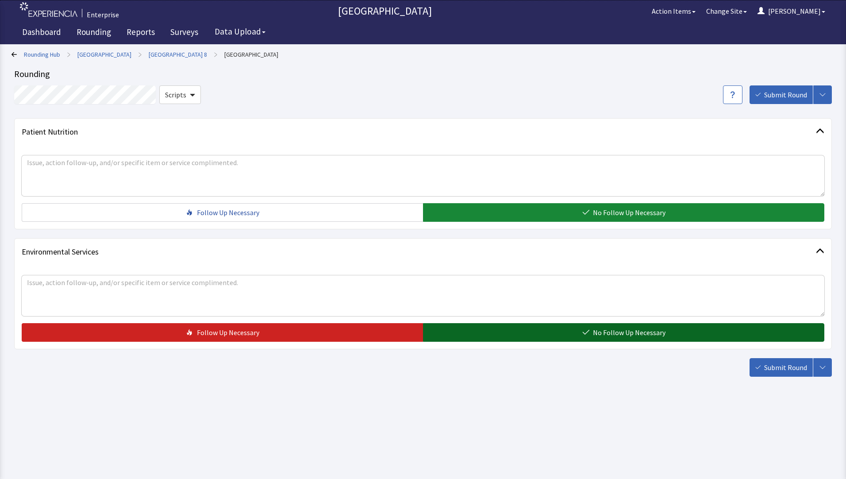
drag, startPoint x: 469, startPoint y: 332, endPoint x: 484, endPoint y: 335, distance: 15.5
click at [470, 332] on button "No Follow Up Necessary" at bounding box center [623, 332] width 401 height 19
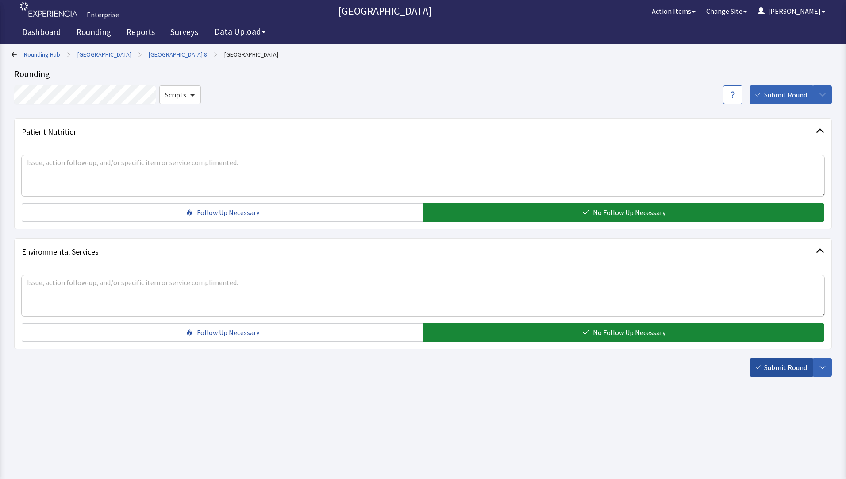
click at [771, 369] on span "Submit Round" at bounding box center [785, 367] width 43 height 11
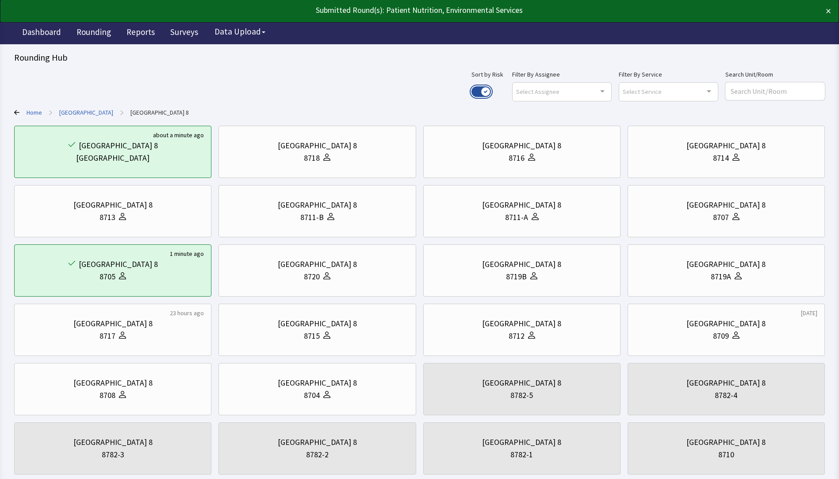
click at [491, 90] on button "Use setting" at bounding box center [481, 91] width 19 height 11
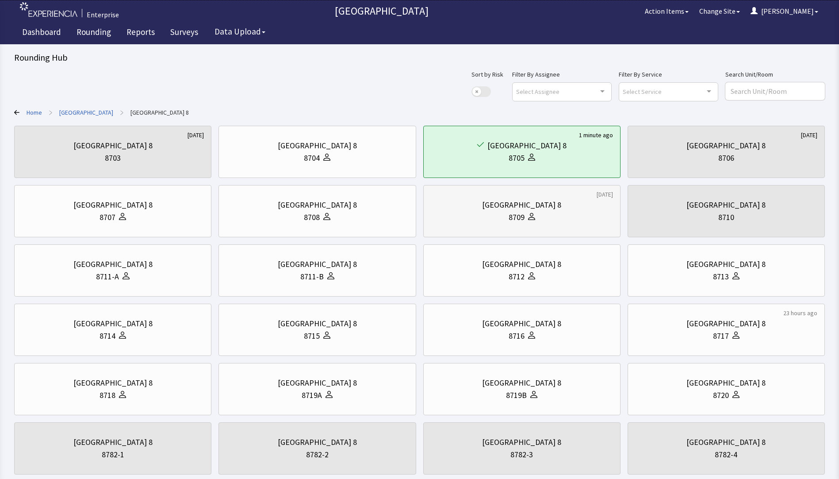
click at [461, 217] on div "8709" at bounding box center [522, 217] width 182 height 12
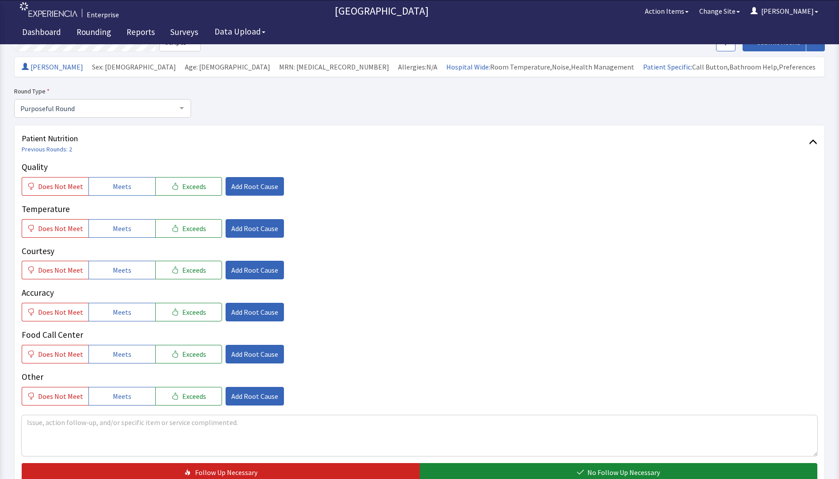
scroll to position [133, 0]
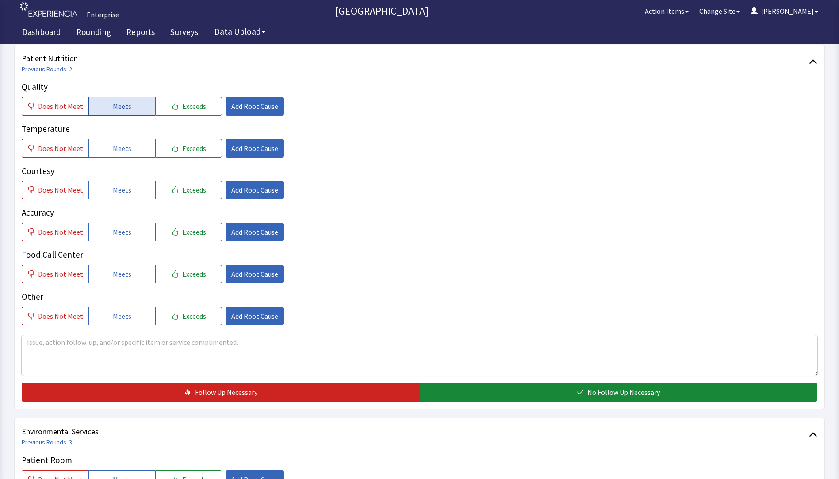
click at [113, 106] on span "Meets" at bounding box center [122, 106] width 19 height 11
click at [109, 147] on button "Meets" at bounding box center [122, 148] width 67 height 19
drag, startPoint x: 117, startPoint y: 189, endPoint x: 118, endPoint y: 204, distance: 16.0
click at [117, 193] on span "Meets" at bounding box center [122, 190] width 19 height 11
drag, startPoint x: 118, startPoint y: 231, endPoint x: 117, endPoint y: 250, distance: 19.5
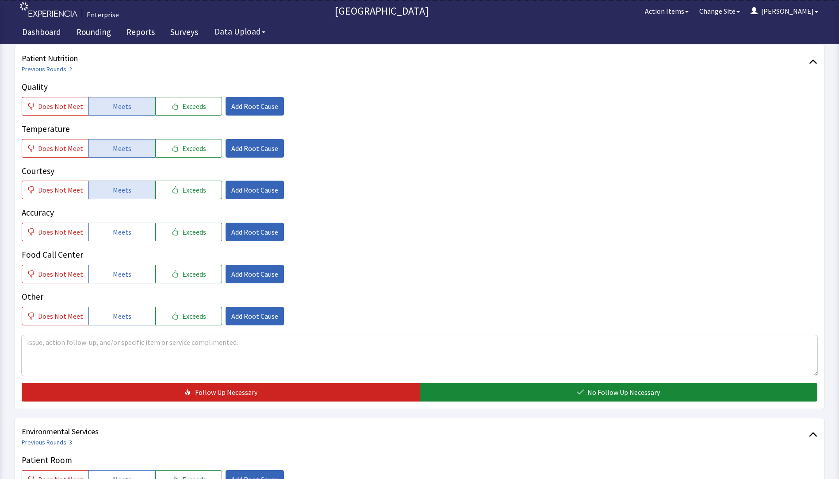
click at [118, 233] on span "Meets" at bounding box center [122, 232] width 19 height 11
click at [113, 280] on button "Meets" at bounding box center [122, 274] width 67 height 19
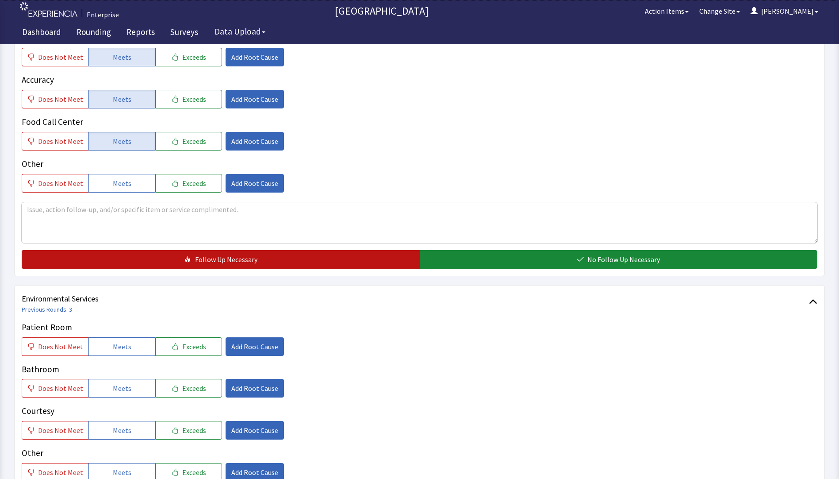
drag, startPoint x: 455, startPoint y: 252, endPoint x: 398, endPoint y: 263, distance: 58.1
click at [456, 252] on button "No Follow Up Necessary" at bounding box center [619, 259] width 398 height 19
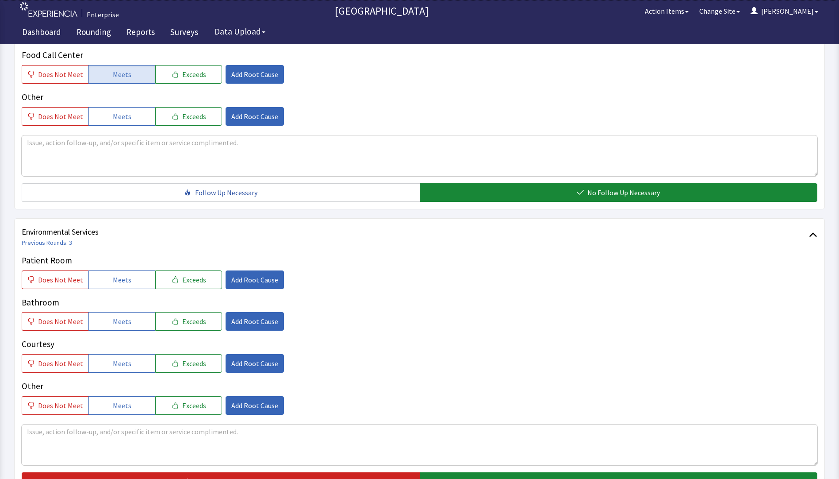
scroll to position [398, 0]
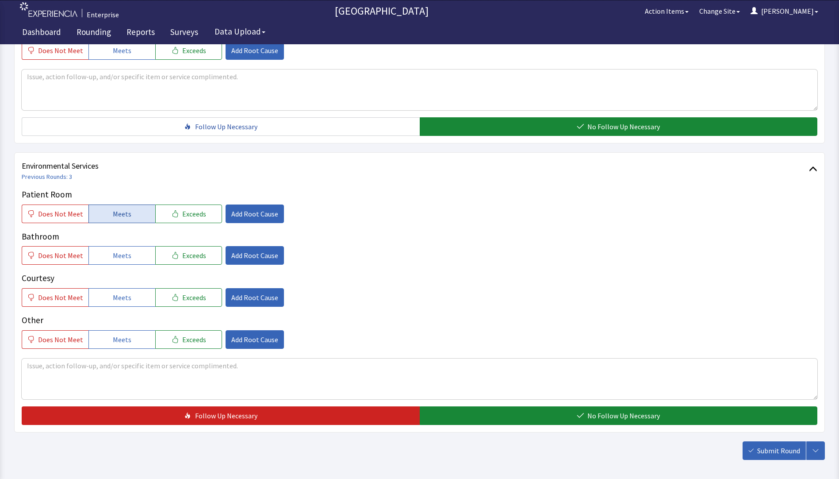
drag, startPoint x: 110, startPoint y: 211, endPoint x: 110, endPoint y: 220, distance: 9.3
click at [113, 215] on span "Meets" at bounding box center [122, 213] width 19 height 11
drag, startPoint x: 107, startPoint y: 256, endPoint x: 108, endPoint y: 269, distance: 12.4
click at [107, 258] on button "Meets" at bounding box center [122, 255] width 67 height 19
drag, startPoint x: 110, startPoint y: 299, endPoint x: 150, endPoint y: 312, distance: 42.1
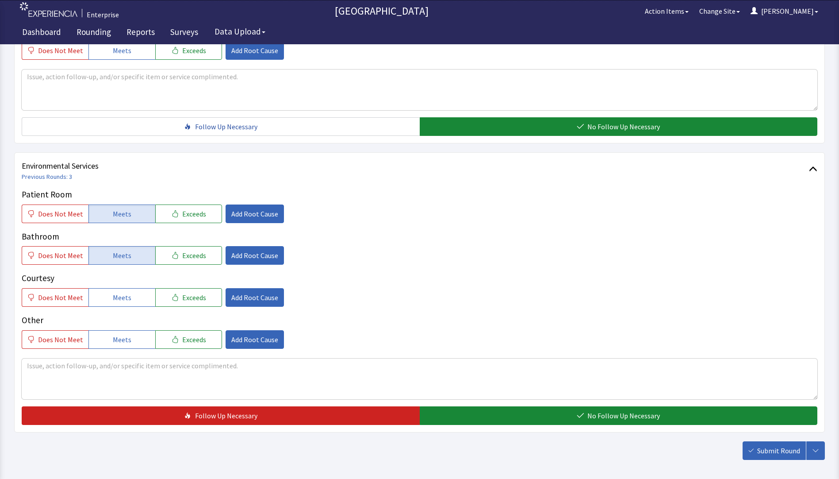
click at [113, 300] on span "Meets" at bounding box center [122, 297] width 19 height 11
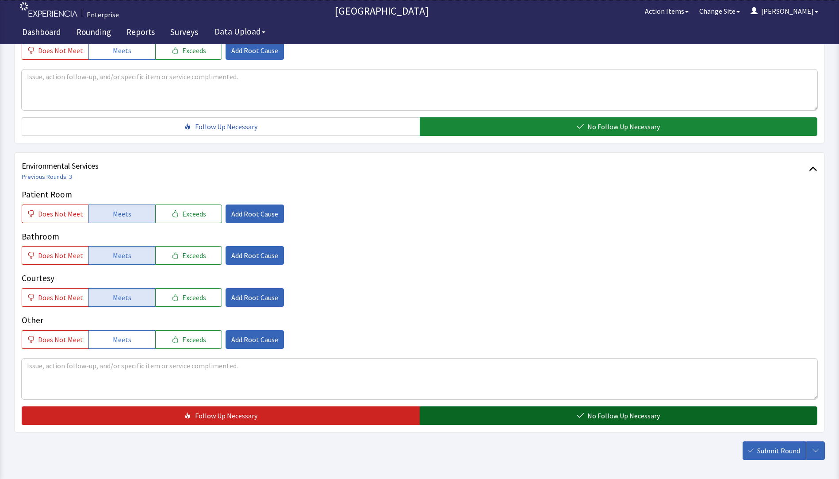
drag, startPoint x: 443, startPoint y: 420, endPoint x: 480, endPoint y: 420, distance: 37.2
click at [444, 420] on button "No Follow Up Necessary" at bounding box center [619, 415] width 398 height 19
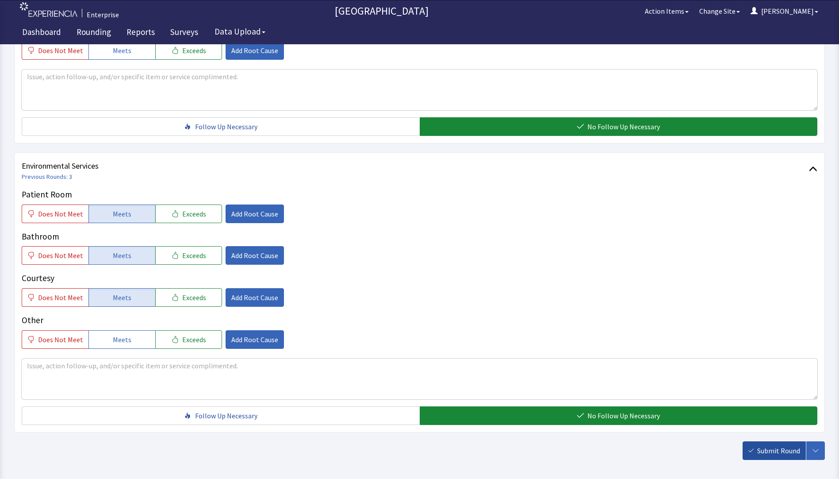
click at [762, 453] on span "Submit Round" at bounding box center [779, 450] width 43 height 11
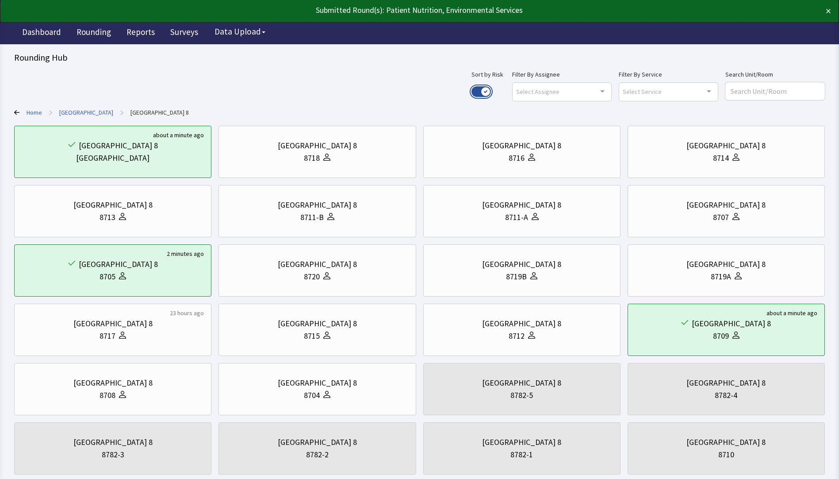
click at [491, 91] on button "Use setting" at bounding box center [481, 91] width 19 height 11
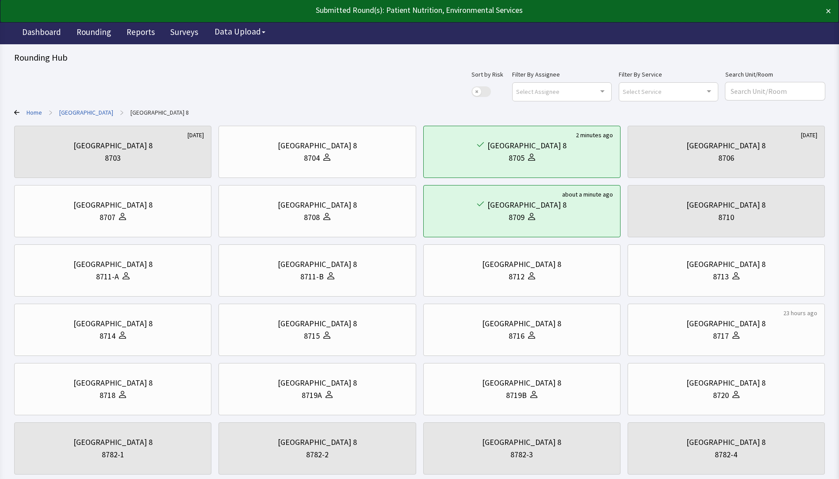
click at [83, 112] on link "[GEOGRAPHIC_DATA]" at bounding box center [86, 112] width 54 height 9
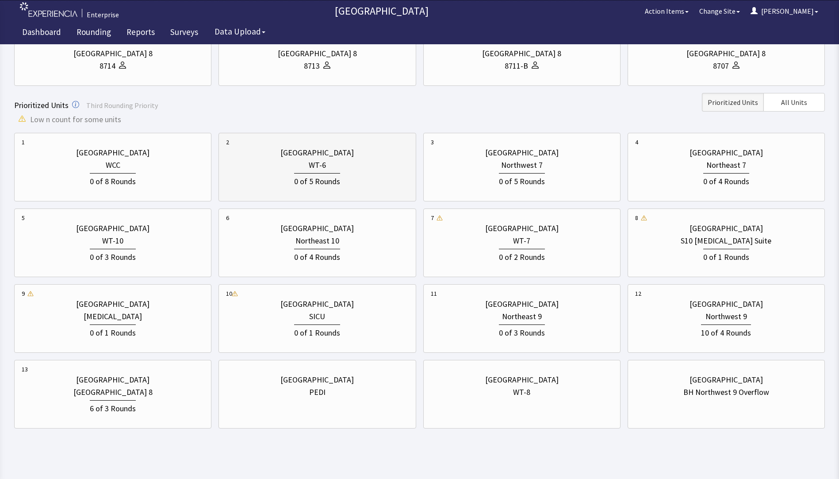
scroll to position [221, 0]
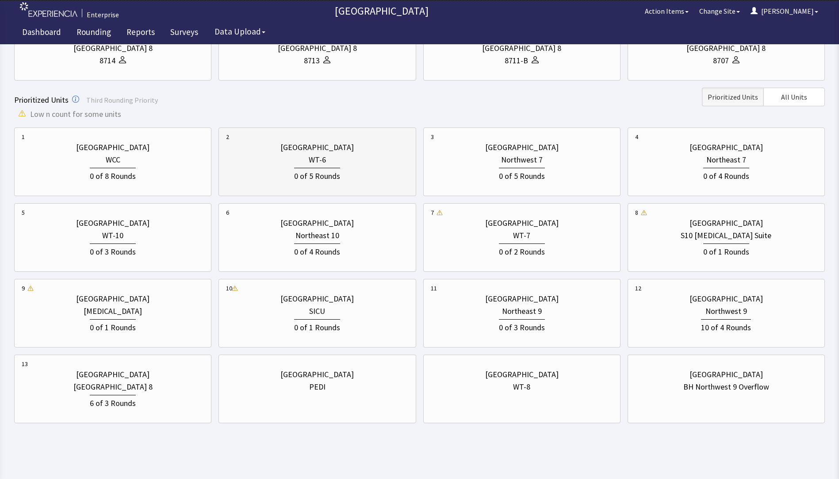
click at [294, 175] on div "0 of 5 Rounds" at bounding box center [317, 174] width 182 height 16
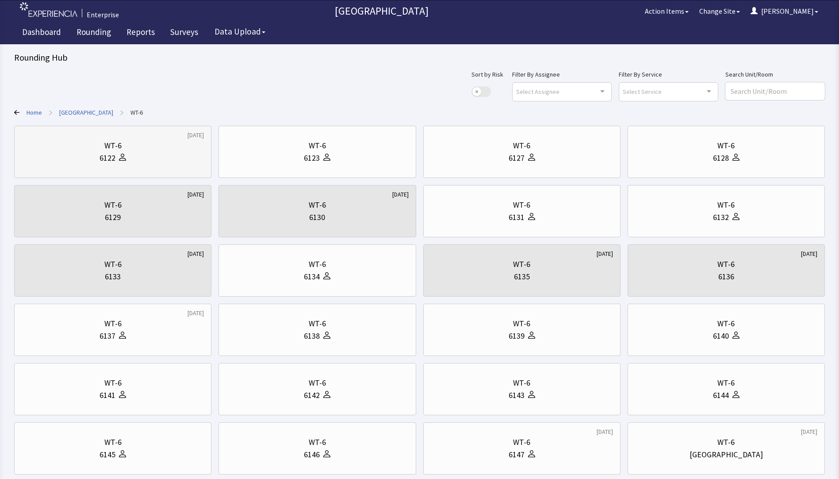
click at [149, 166] on div "WT-6 6122" at bounding box center [113, 152] width 182 height 42
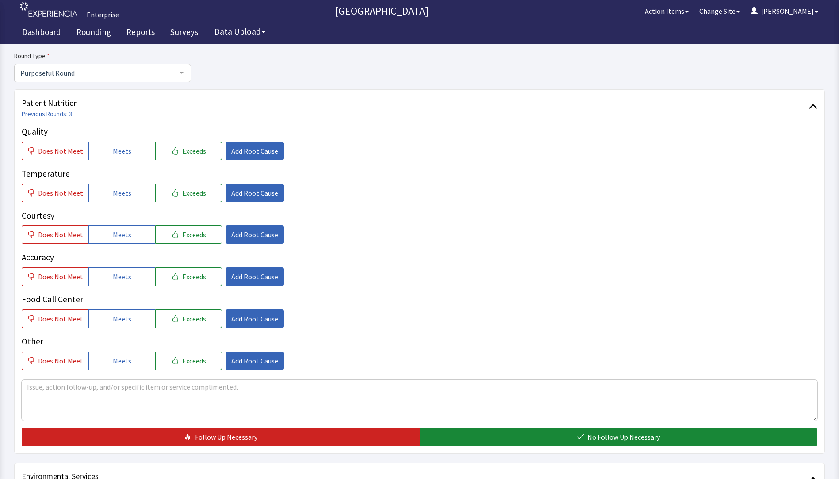
scroll to position [89, 0]
click at [130, 154] on button "Meets" at bounding box center [122, 150] width 67 height 19
drag, startPoint x: 126, startPoint y: 191, endPoint x: 125, endPoint y: 198, distance: 7.5
click at [126, 196] on span "Meets" at bounding box center [122, 192] width 19 height 11
drag, startPoint x: 114, startPoint y: 231, endPoint x: 114, endPoint y: 253, distance: 22.6
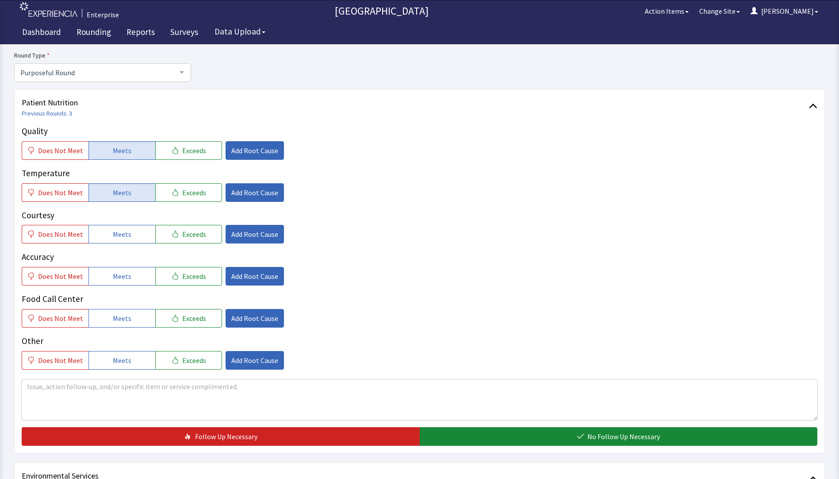
click at [114, 234] on span "Meets" at bounding box center [122, 234] width 19 height 11
drag, startPoint x: 114, startPoint y: 274, endPoint x: 116, endPoint y: 281, distance: 6.9
click at [115, 278] on span "Meets" at bounding box center [122, 276] width 19 height 11
drag, startPoint x: 114, startPoint y: 313, endPoint x: 119, endPoint y: 313, distance: 4.9
click at [115, 313] on span "Meets" at bounding box center [122, 318] width 19 height 11
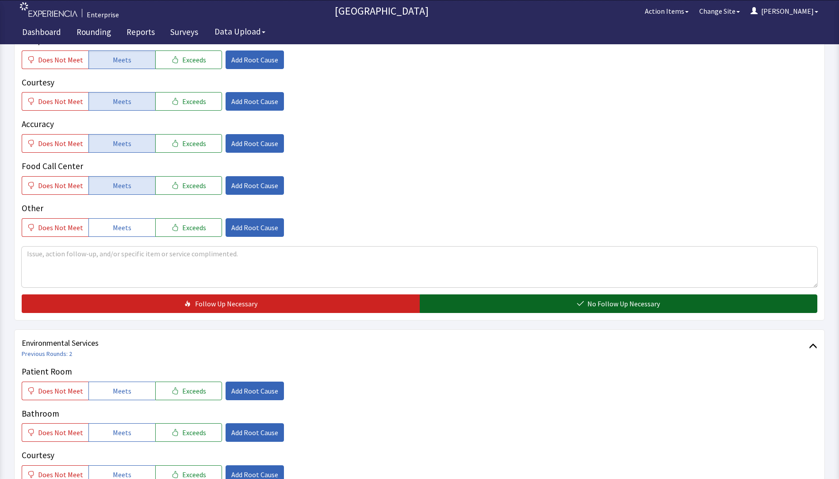
click at [471, 307] on button "No Follow Up Necessary" at bounding box center [619, 303] width 398 height 19
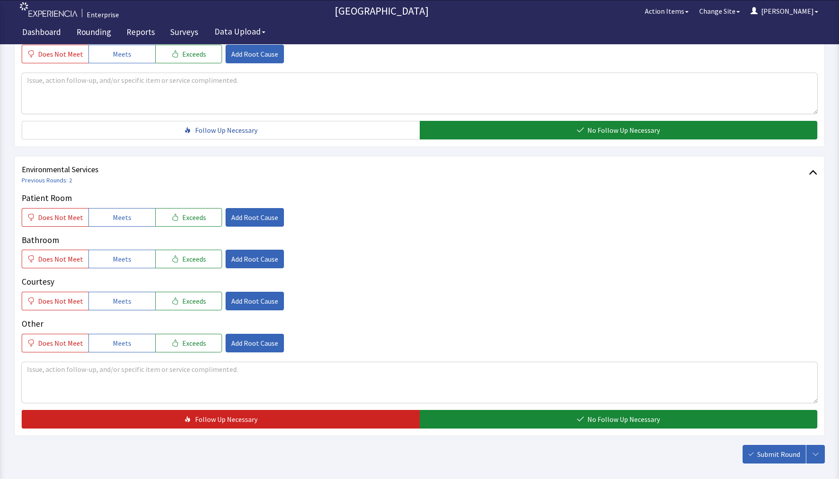
scroll to position [398, 0]
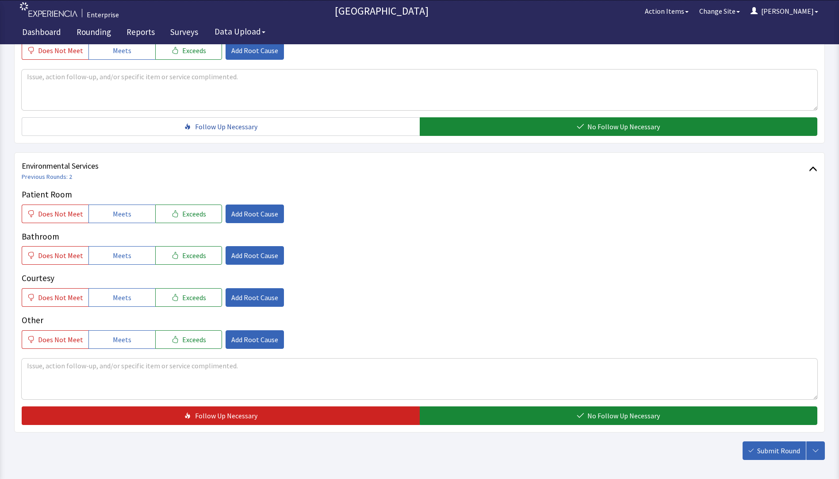
drag, startPoint x: 100, startPoint y: 212, endPoint x: 100, endPoint y: 233, distance: 20.8
click at [100, 216] on button "Meets" at bounding box center [122, 213] width 67 height 19
drag, startPoint x: 101, startPoint y: 258, endPoint x: 104, endPoint y: 289, distance: 30.7
click at [102, 270] on div "Patient Room Does Not Meet Meets Exceeds Add Root Cause Bathroom Does Not Meet …" at bounding box center [420, 268] width 796 height 161
drag, startPoint x: 107, startPoint y: 296, endPoint x: 156, endPoint y: 301, distance: 49.8
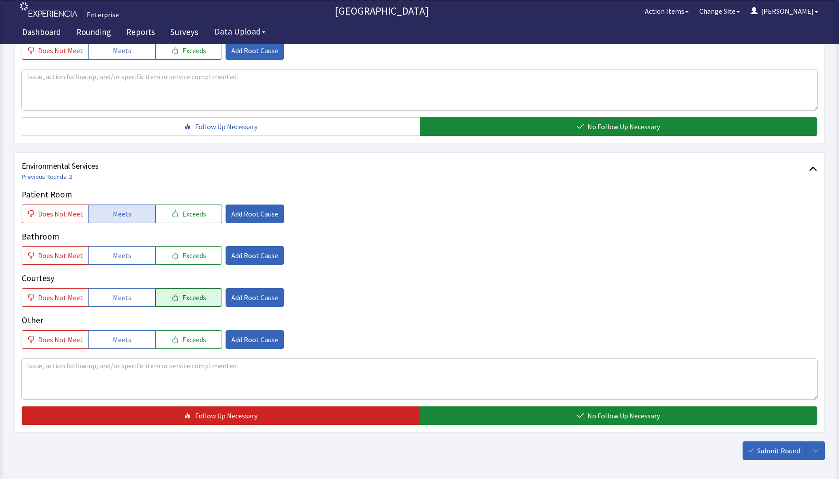
click at [111, 297] on button "Meets" at bounding box center [122, 297] width 67 height 19
click at [132, 259] on button "Meets" at bounding box center [122, 255] width 67 height 19
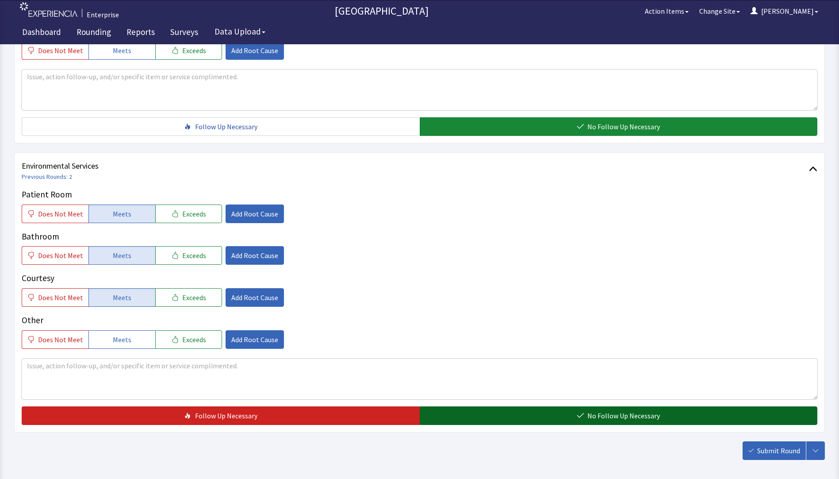
click at [460, 416] on button "No Follow Up Necessary" at bounding box center [619, 415] width 398 height 19
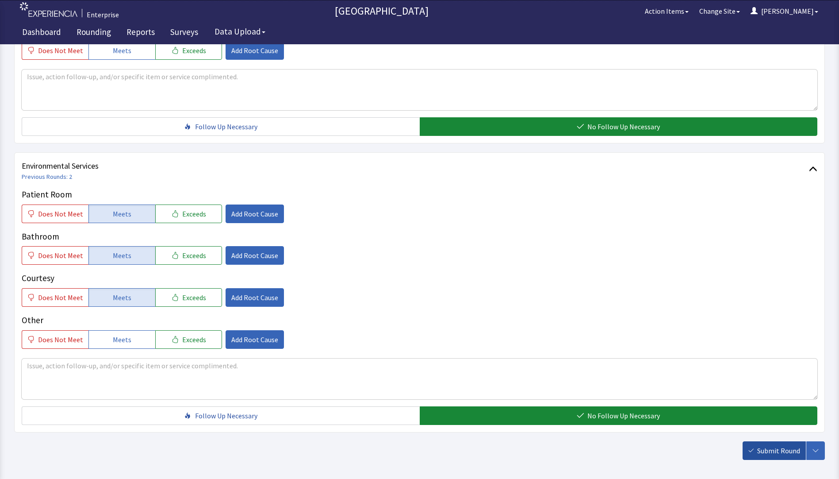
click at [766, 458] on button "Submit Round" at bounding box center [774, 450] width 63 height 19
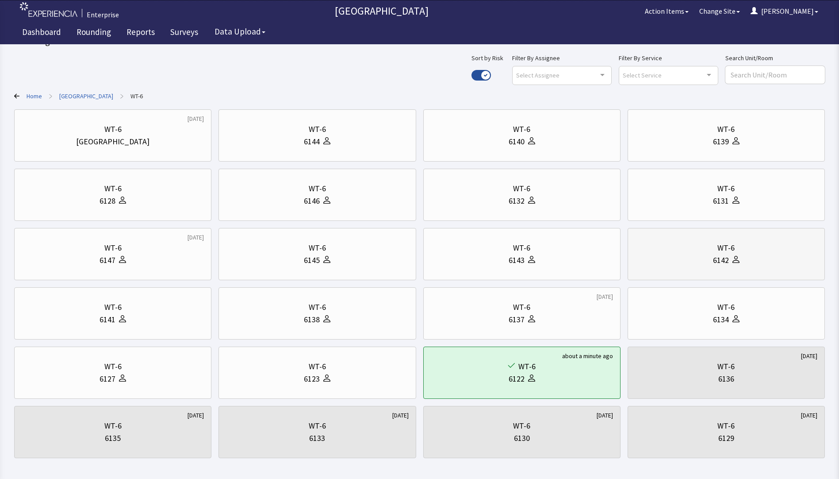
scroll to position [44, 0]
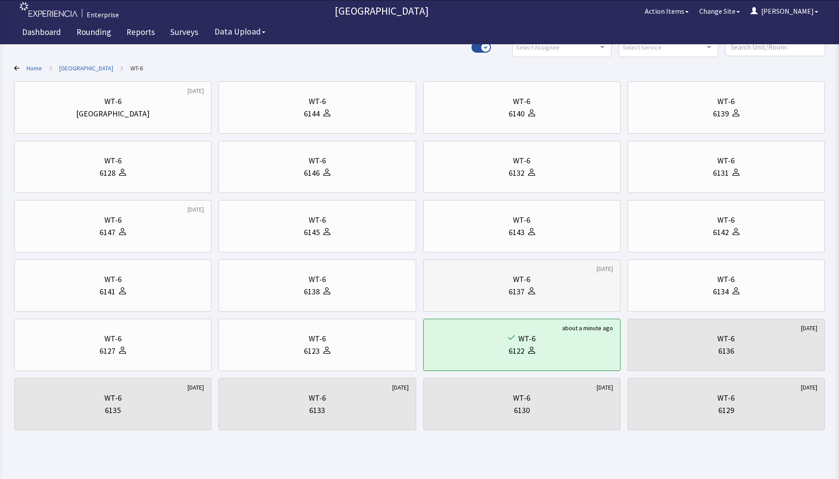
click at [514, 289] on div "6137" at bounding box center [517, 291] width 16 height 12
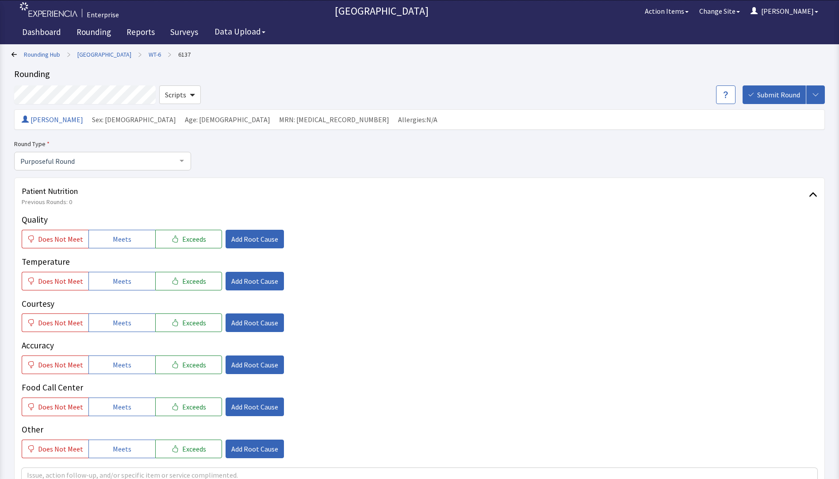
scroll to position [44, 0]
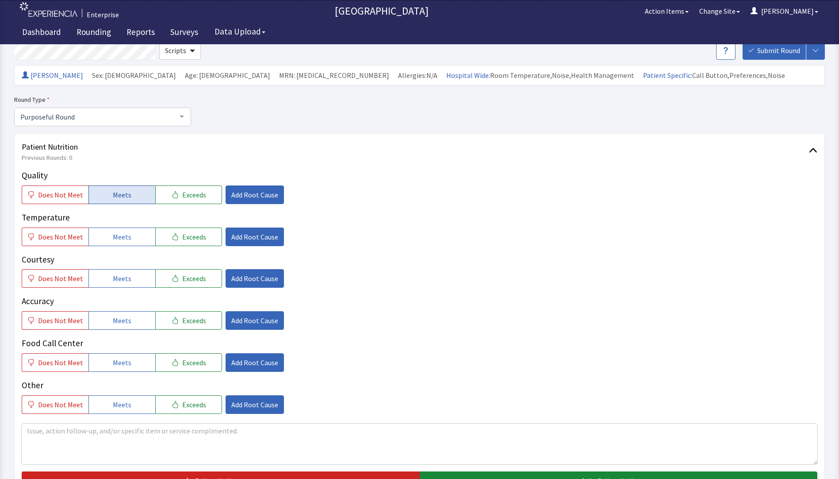
click at [125, 194] on span "Meets" at bounding box center [122, 194] width 19 height 11
click at [119, 244] on button "Meets" at bounding box center [122, 236] width 67 height 19
click at [119, 276] on span "Meets" at bounding box center [122, 278] width 19 height 11
drag, startPoint x: 117, startPoint y: 314, endPoint x: 117, endPoint y: 320, distance: 6.2
click at [117, 316] on button "Meets" at bounding box center [122, 320] width 67 height 19
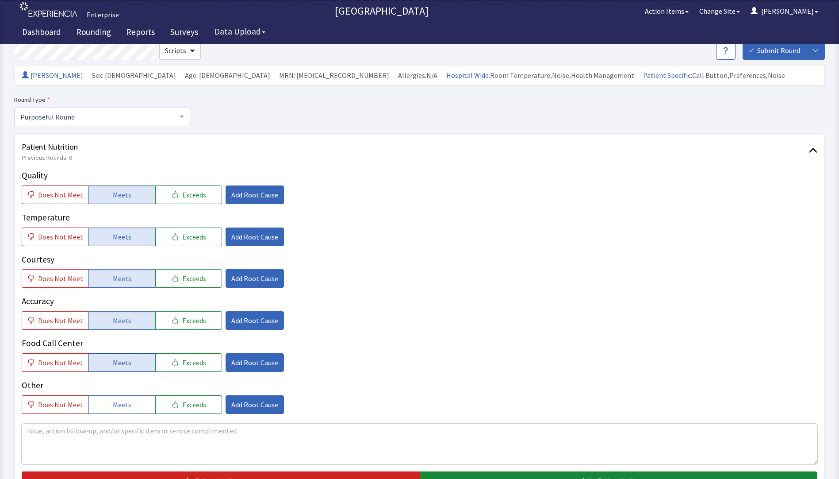
drag, startPoint x: 113, startPoint y: 354, endPoint x: 119, endPoint y: 353, distance: 5.3
click at [116, 354] on button "Meets" at bounding box center [122, 362] width 67 height 19
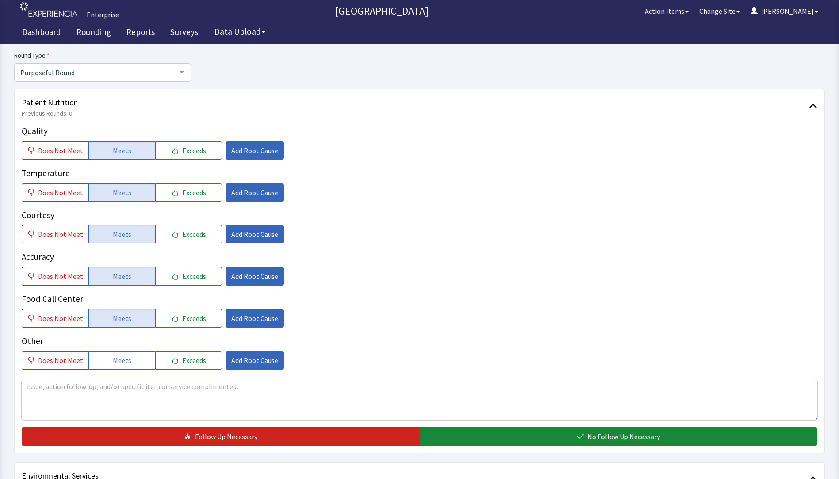
scroll to position [221, 0]
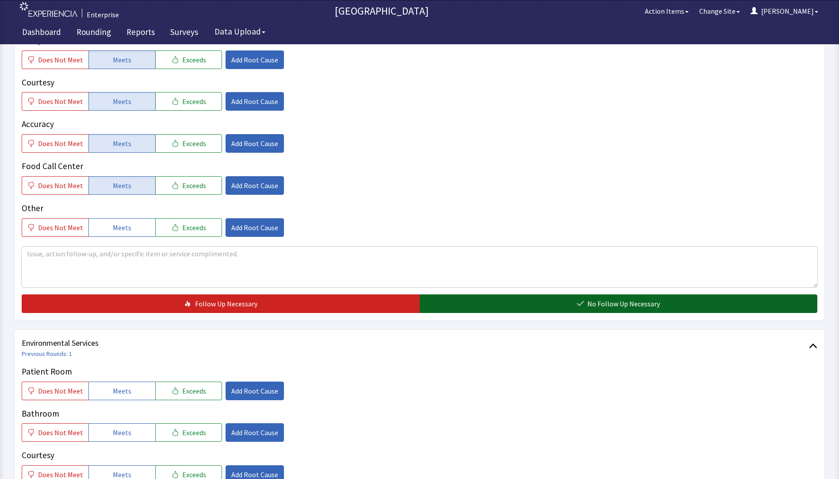
click at [481, 308] on button "No Follow Up Necessary" at bounding box center [619, 303] width 398 height 19
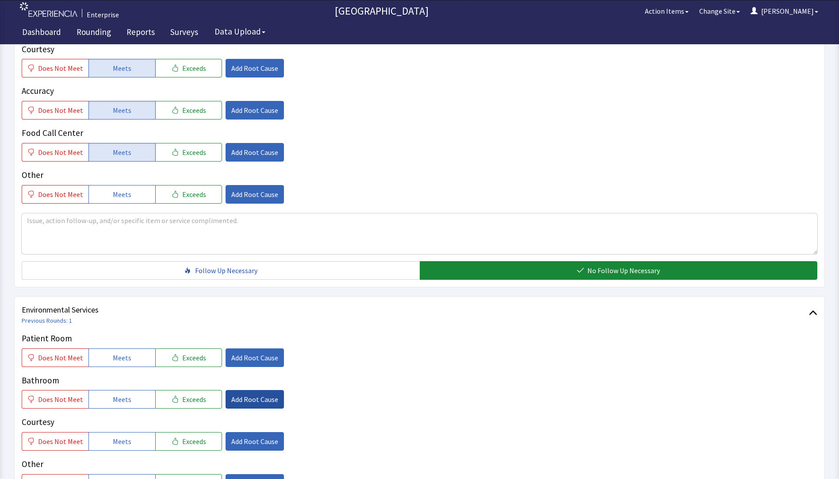
scroll to position [354, 0]
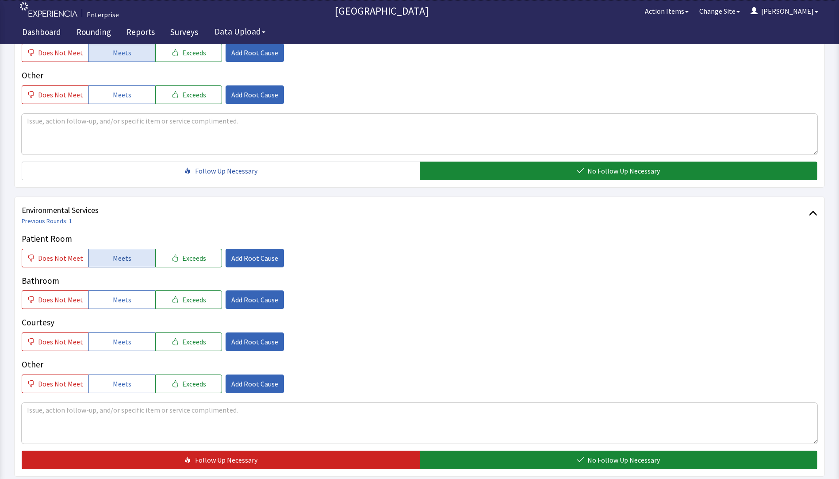
click at [113, 259] on span "Meets" at bounding box center [122, 258] width 19 height 11
drag, startPoint x: 120, startPoint y: 300, endPoint x: 121, endPoint y: 319, distance: 19.9
click at [122, 305] on span "Meets" at bounding box center [122, 299] width 19 height 11
click at [117, 338] on span "Meets" at bounding box center [122, 341] width 19 height 11
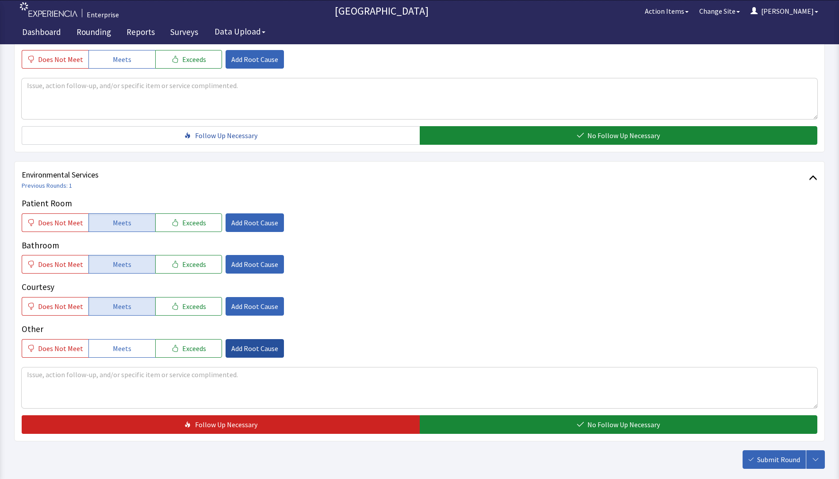
scroll to position [438, 0]
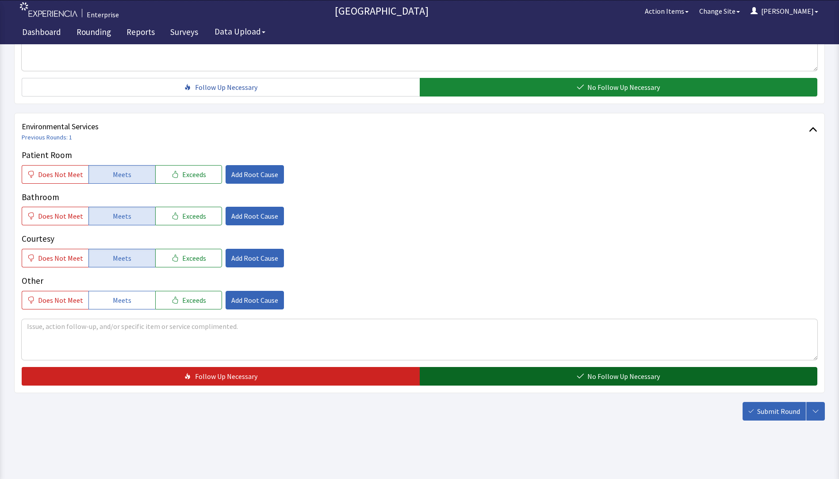
click at [508, 380] on button "No Follow Up Necessary" at bounding box center [619, 376] width 398 height 19
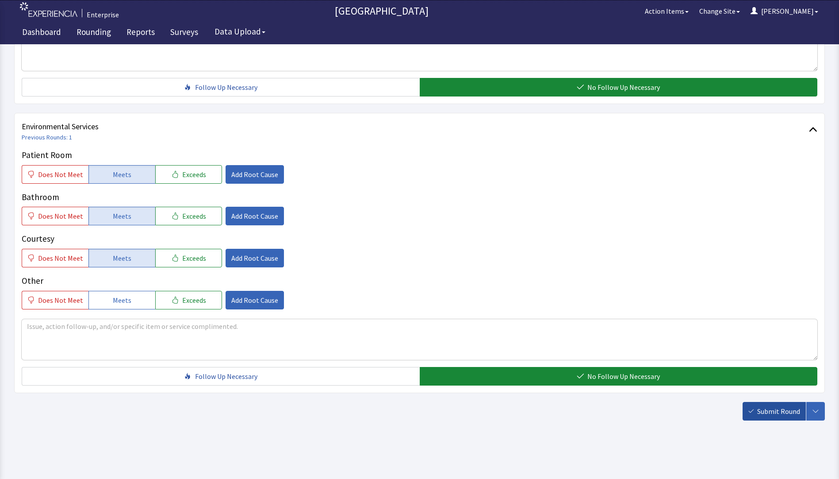
click at [785, 413] on span "Submit Round" at bounding box center [779, 411] width 43 height 11
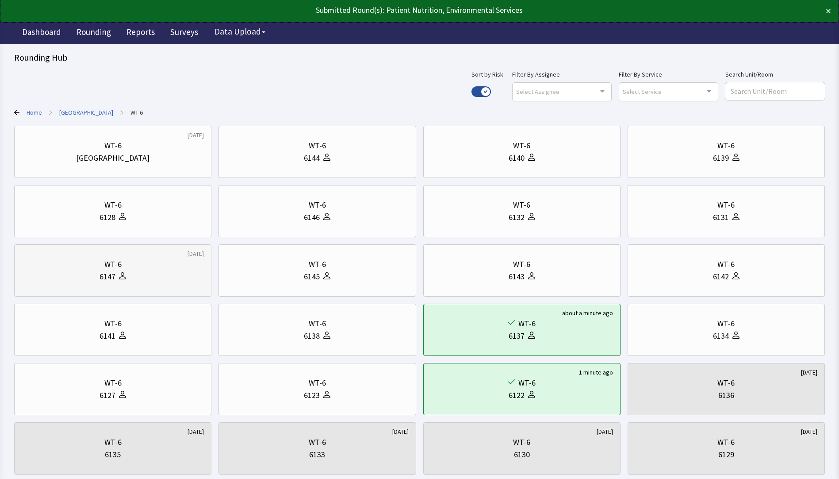
click at [219, 249] on div "[DATE] WT-6 6147" at bounding box center [317, 270] width 197 height 52
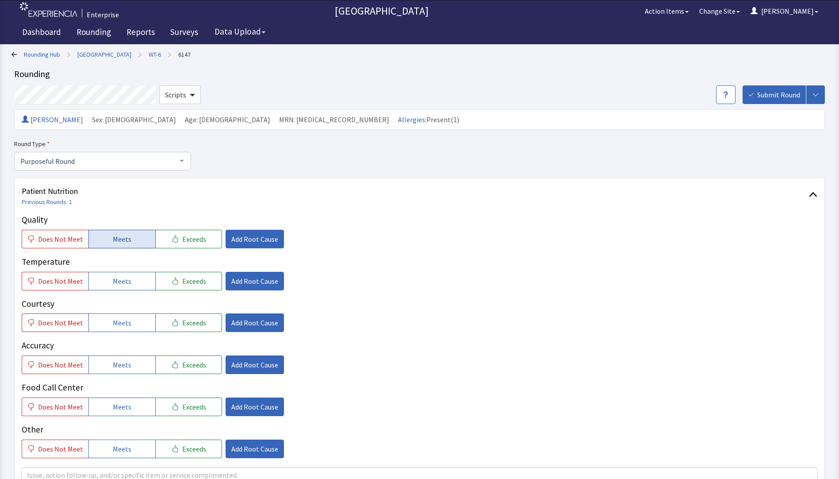
click at [122, 242] on span "Meets" at bounding box center [122, 239] width 19 height 11
drag, startPoint x: 124, startPoint y: 282, endPoint x: 124, endPoint y: 300, distance: 18.6
click at [124, 283] on span "Meets" at bounding box center [122, 281] width 19 height 11
drag, startPoint x: 118, startPoint y: 326, endPoint x: 118, endPoint y: 346, distance: 19.9
click at [118, 328] on span "Meets" at bounding box center [122, 322] width 19 height 11
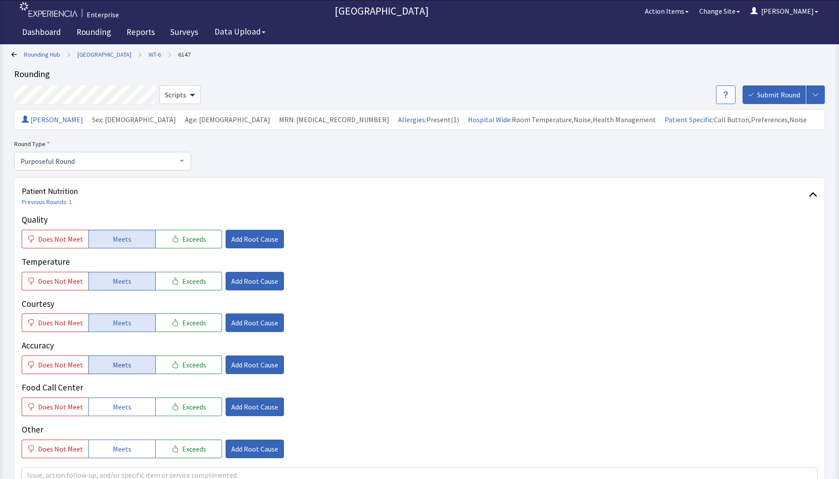
click at [118, 366] on span "Meets" at bounding box center [122, 364] width 19 height 11
click at [115, 403] on span "Meets" at bounding box center [122, 406] width 19 height 11
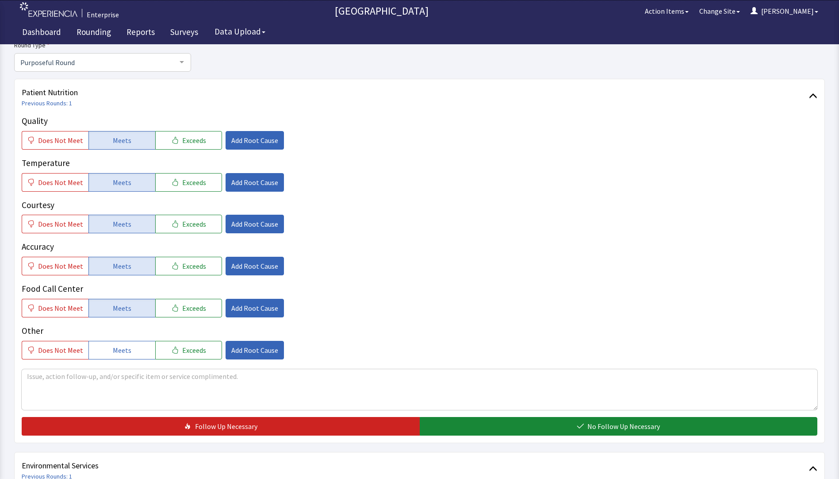
scroll to position [221, 0]
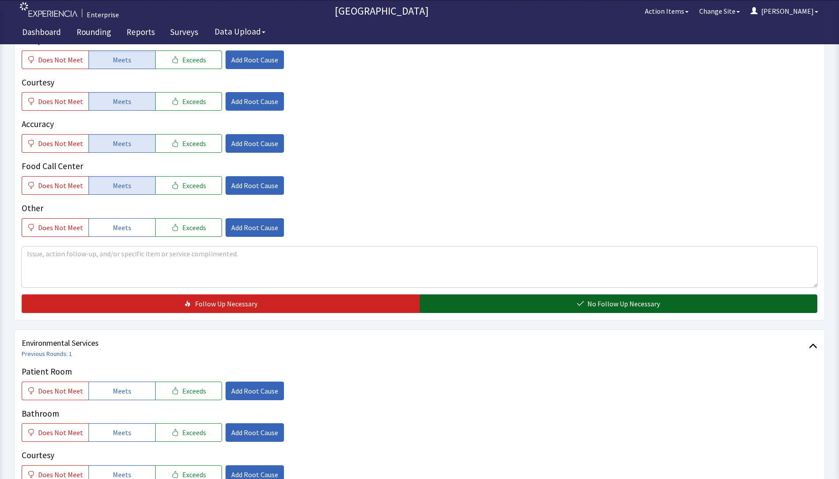
click at [455, 308] on button "No Follow Up Necessary" at bounding box center [619, 303] width 398 height 19
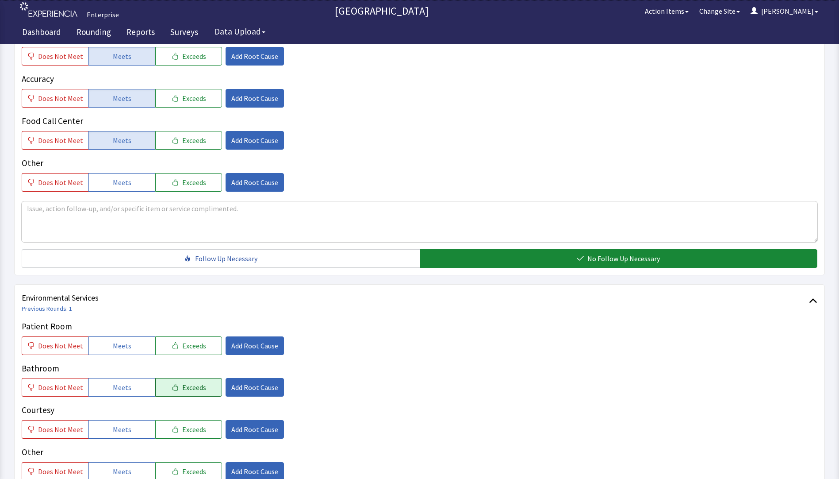
scroll to position [354, 0]
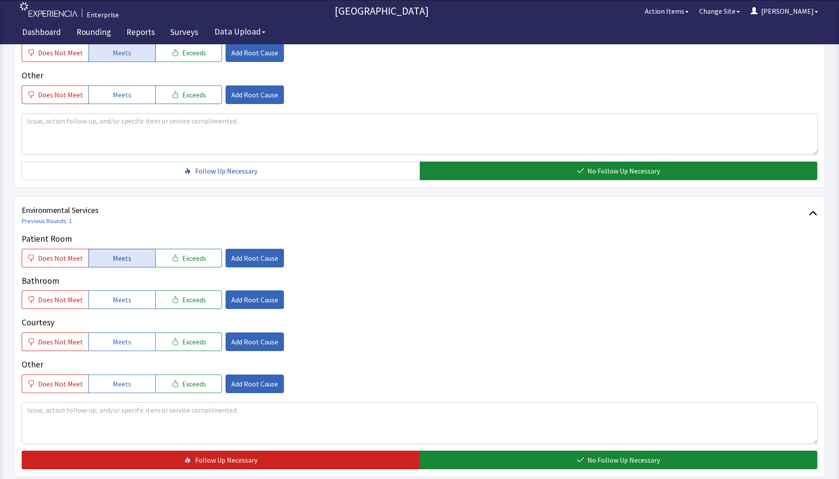
drag, startPoint x: 128, startPoint y: 251, endPoint x: 124, endPoint y: 265, distance: 14.8
click at [127, 253] on button "Meets" at bounding box center [122, 258] width 67 height 19
drag, startPoint x: 119, startPoint y: 296, endPoint x: 119, endPoint y: 327, distance: 30.1
click at [119, 299] on span "Meets" at bounding box center [122, 299] width 19 height 11
drag, startPoint x: 118, startPoint y: 335, endPoint x: 201, endPoint y: 357, distance: 85.9
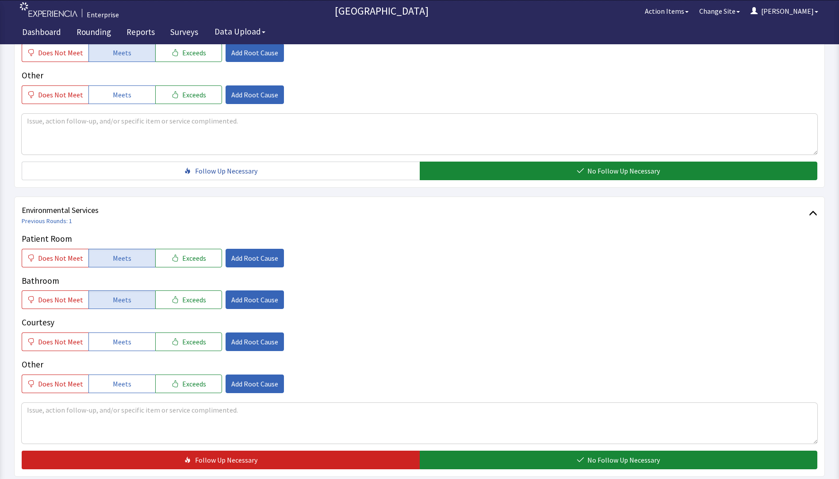
click at [123, 339] on button "Meets" at bounding box center [122, 341] width 67 height 19
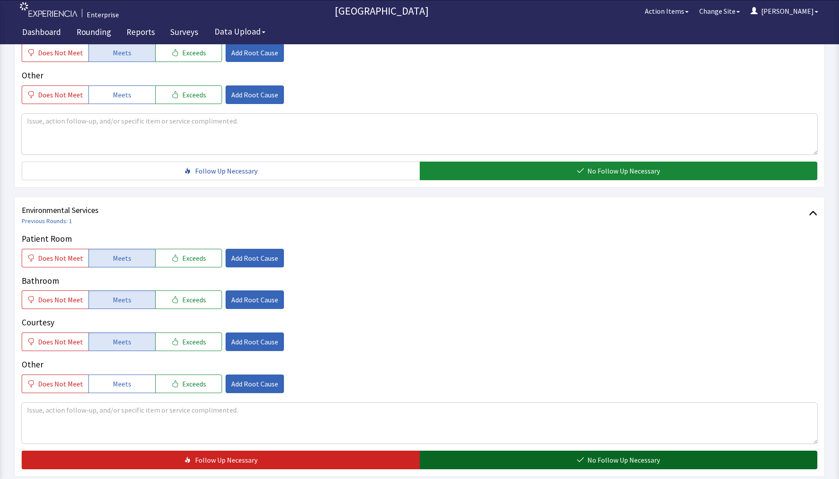
click at [457, 462] on button "No Follow Up Necessary" at bounding box center [619, 459] width 398 height 19
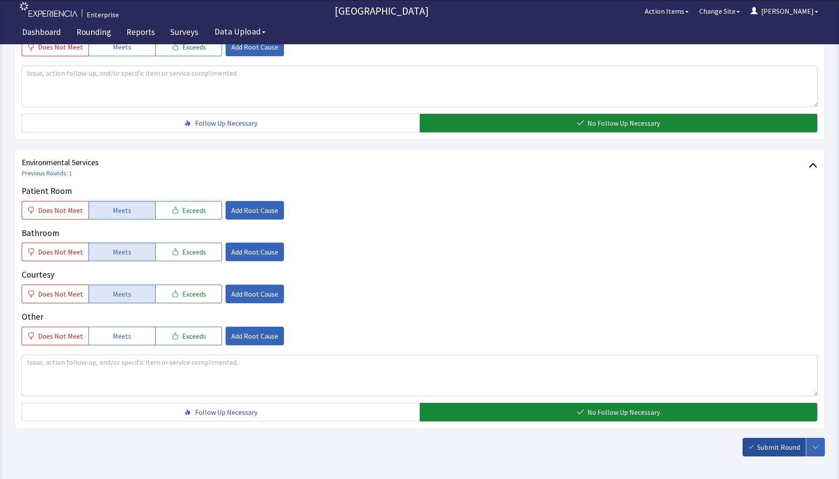
scroll to position [438, 0]
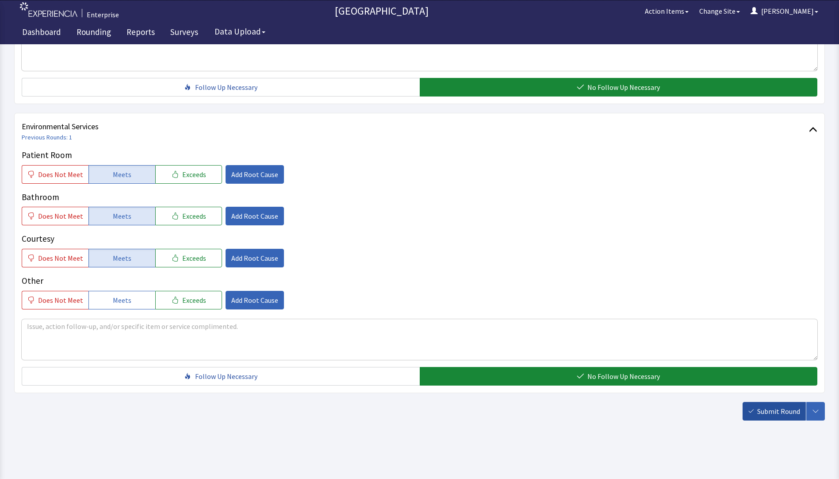
click at [784, 415] on span "Submit Round" at bounding box center [779, 411] width 43 height 11
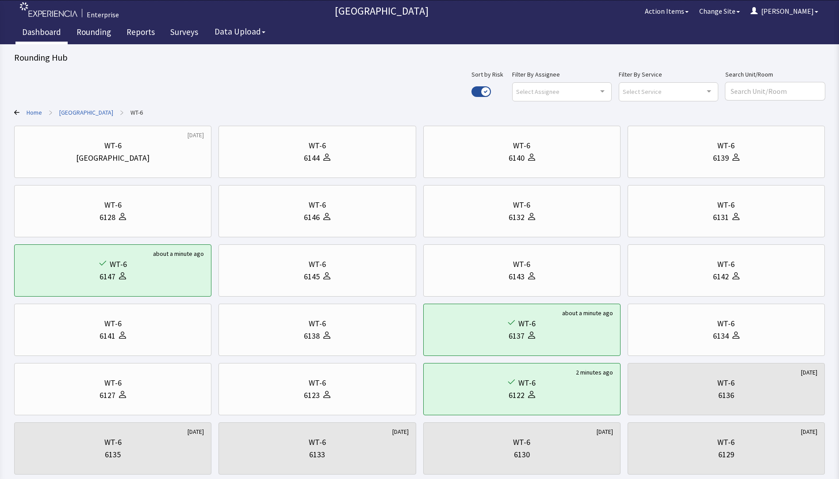
click at [37, 31] on link "Dashboard" at bounding box center [41, 33] width 52 height 22
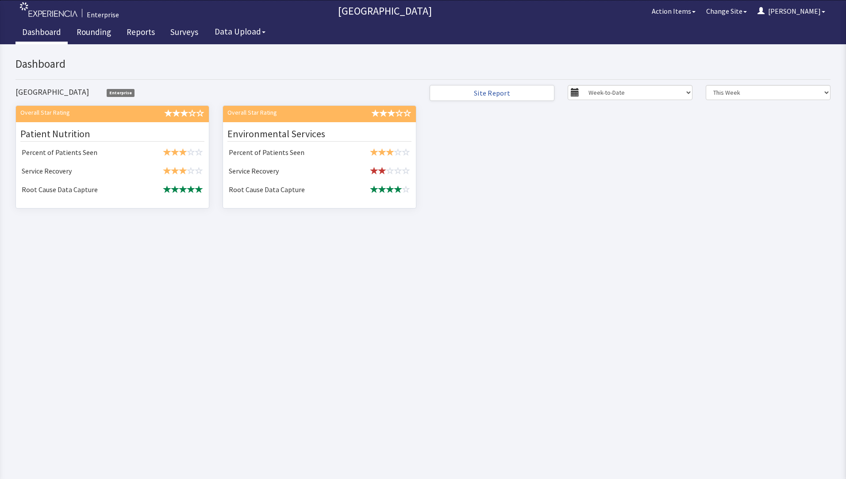
click at [34, 34] on link "Dashboard" at bounding box center [41, 33] width 52 height 22
click at [97, 29] on link "Rounding" at bounding box center [94, 33] width 48 height 22
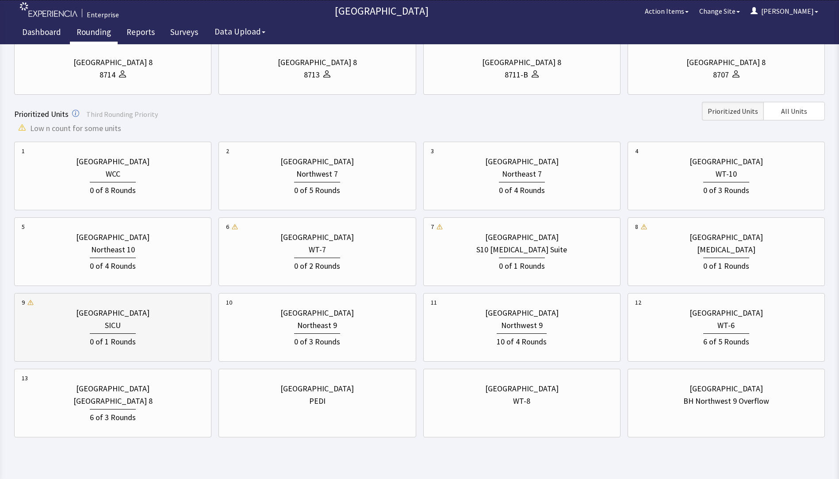
scroll to position [221, 0]
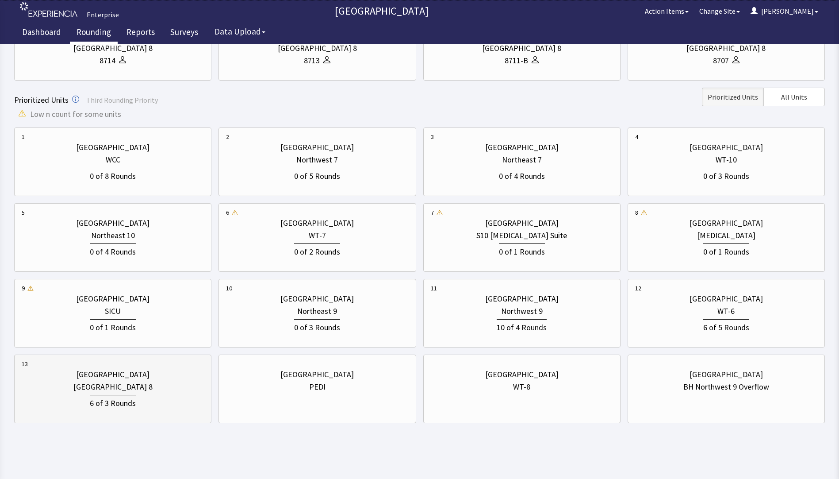
click at [125, 392] on div "[GEOGRAPHIC_DATA] 8" at bounding box center [112, 387] width 79 height 12
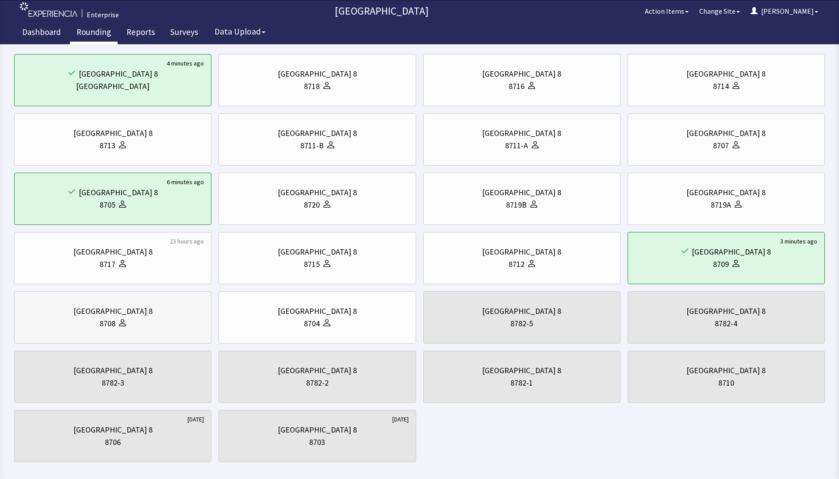
scroll to position [89, 0]
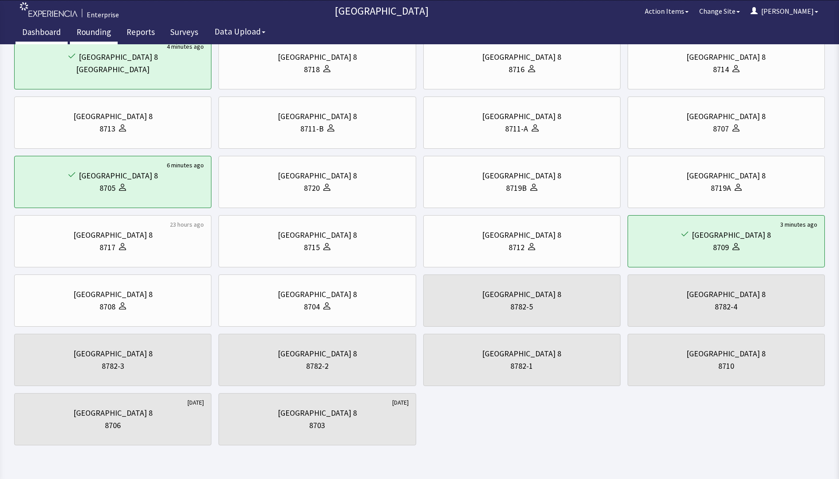
click at [35, 31] on link "Dashboard" at bounding box center [41, 33] width 52 height 22
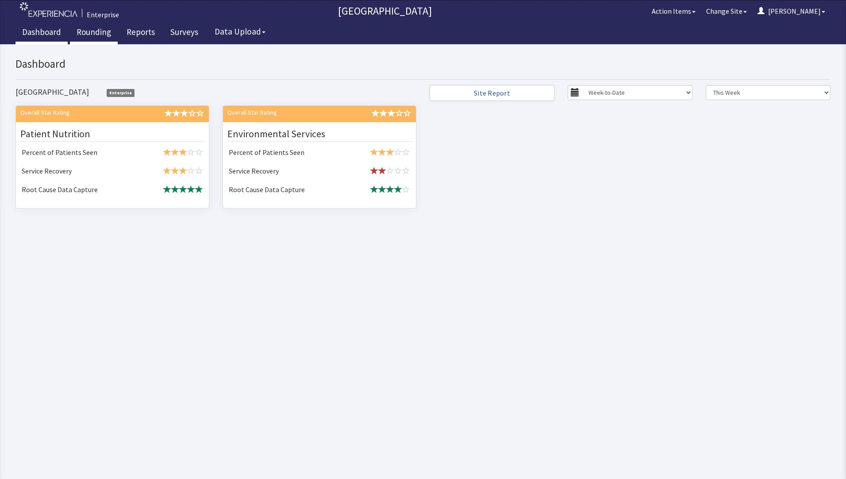
drag, startPoint x: 81, startPoint y: 31, endPoint x: 86, endPoint y: 33, distance: 4.9
click at [82, 31] on link "Rounding" at bounding box center [94, 33] width 48 height 22
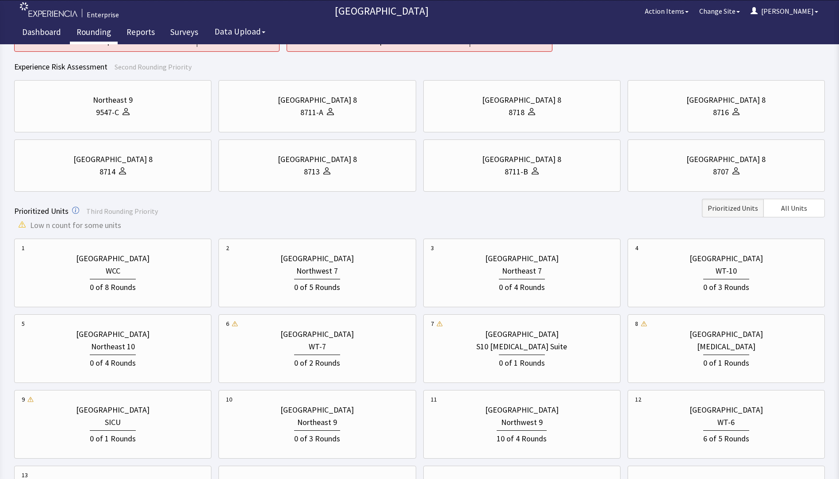
scroll to position [221, 0]
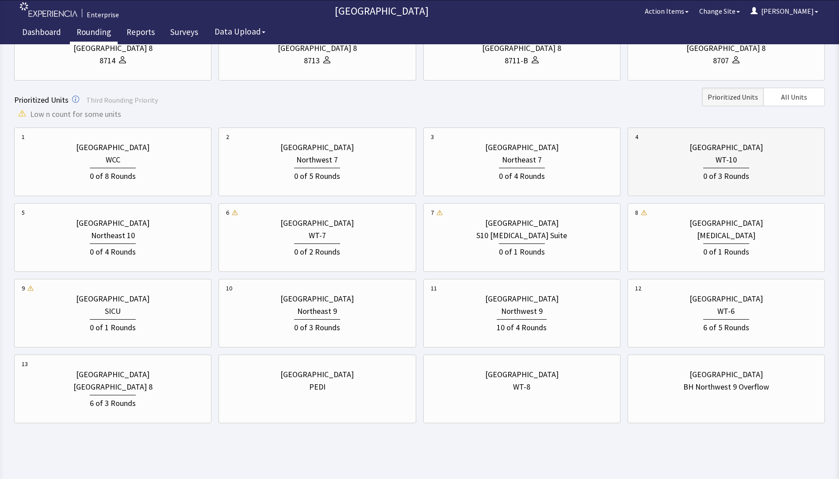
click at [701, 163] on div "WT-10" at bounding box center [726, 160] width 182 height 12
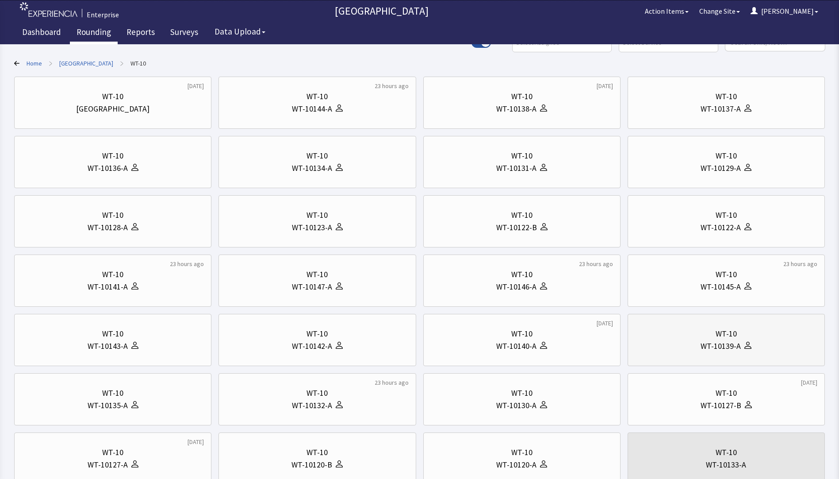
scroll to position [173, 0]
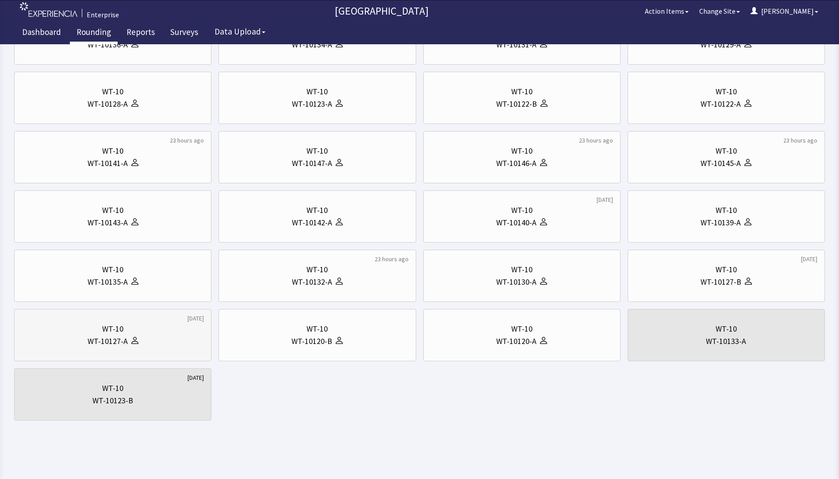
click at [104, 337] on div "WT-10127-A" at bounding box center [108, 341] width 40 height 12
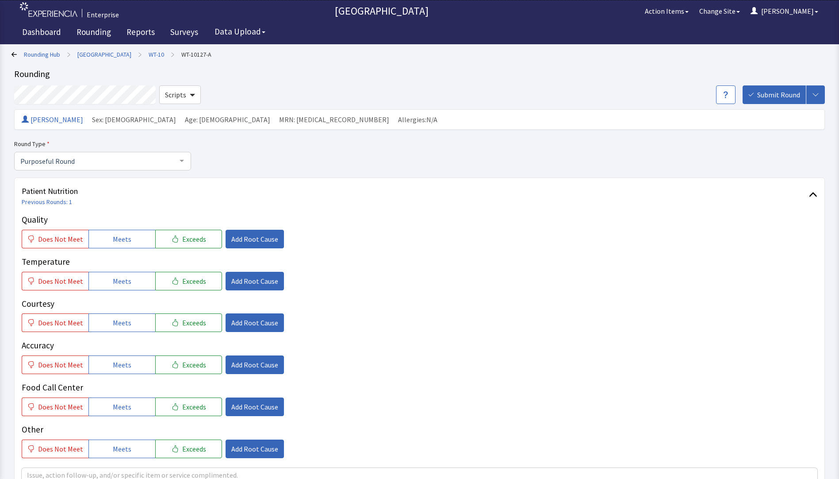
scroll to position [44, 0]
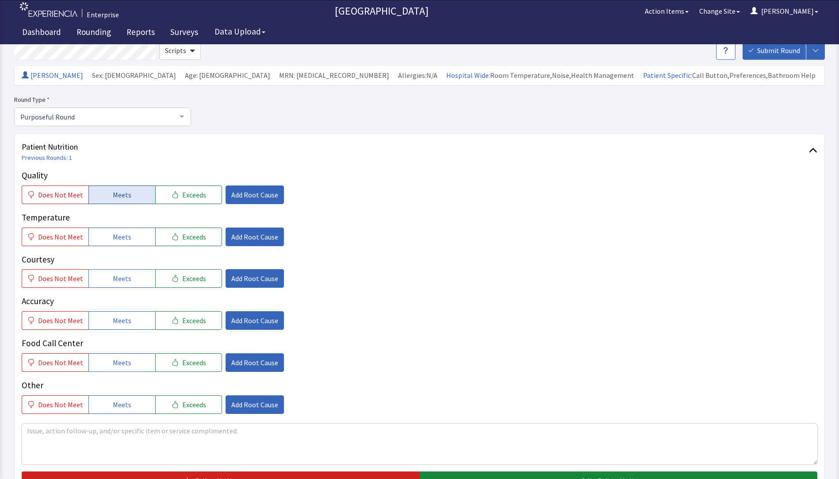
click at [115, 196] on span "Meets" at bounding box center [122, 194] width 19 height 11
drag, startPoint x: 127, startPoint y: 235, endPoint x: 129, endPoint y: 257, distance: 21.8
click at [127, 239] on span "Meets" at bounding box center [122, 236] width 19 height 11
drag, startPoint x: 127, startPoint y: 277, endPoint x: 127, endPoint y: 296, distance: 19.0
click at [127, 280] on button "Meets" at bounding box center [122, 278] width 67 height 19
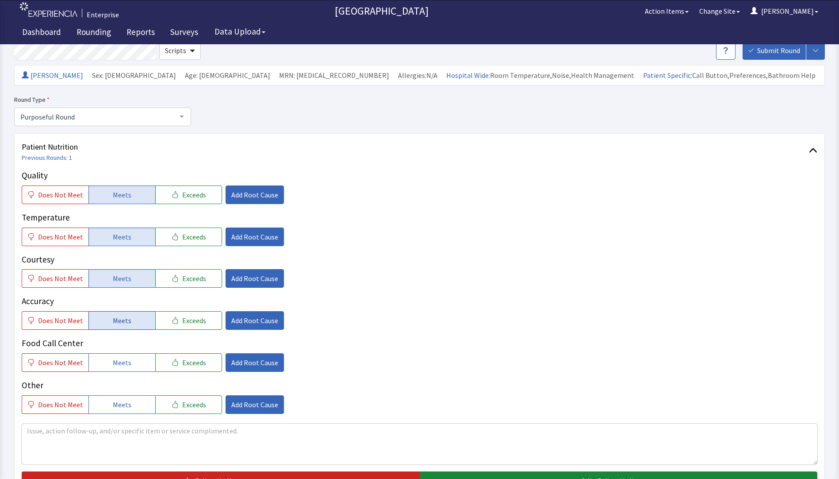
drag, startPoint x: 123, startPoint y: 319, endPoint x: 123, endPoint y: 328, distance: 8.9
click at [123, 326] on button "Meets" at bounding box center [122, 320] width 67 height 19
drag, startPoint x: 123, startPoint y: 357, endPoint x: 133, endPoint y: 357, distance: 9.7
click at [125, 358] on span "Meets" at bounding box center [122, 362] width 19 height 11
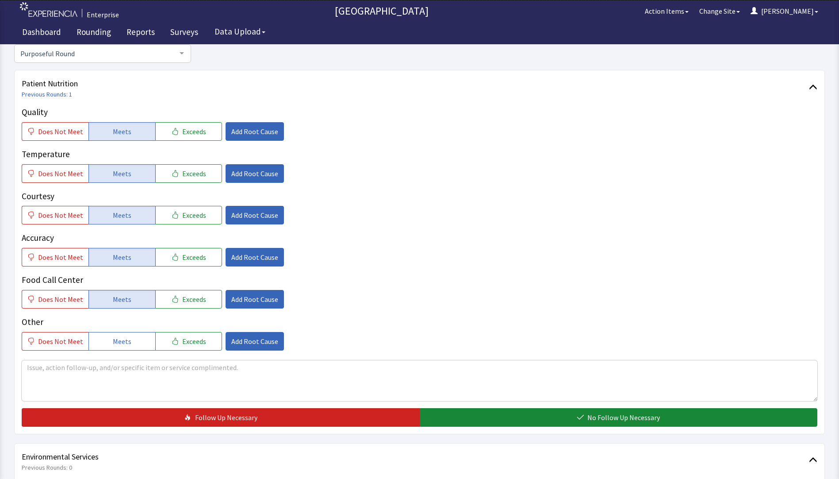
scroll to position [266, 0]
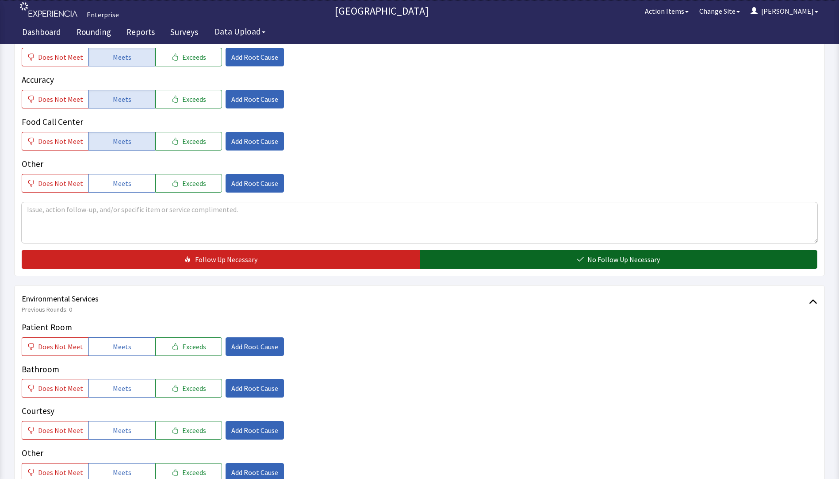
click at [474, 258] on button "No Follow Up Necessary" at bounding box center [619, 259] width 398 height 19
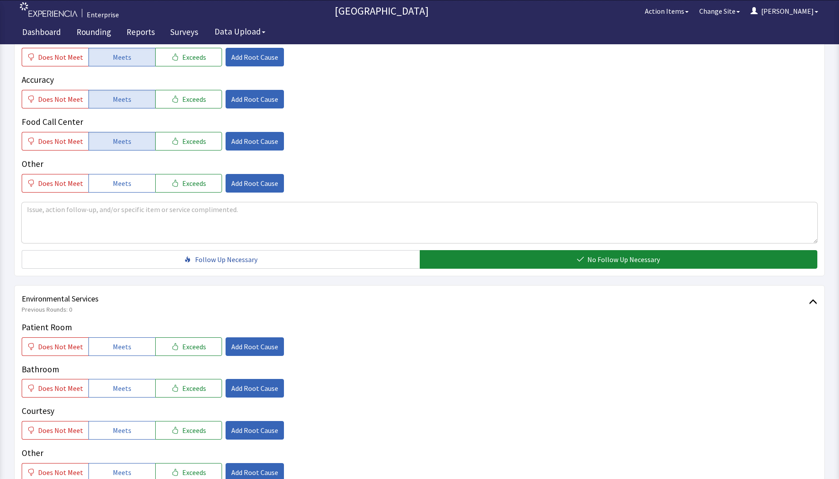
scroll to position [398, 0]
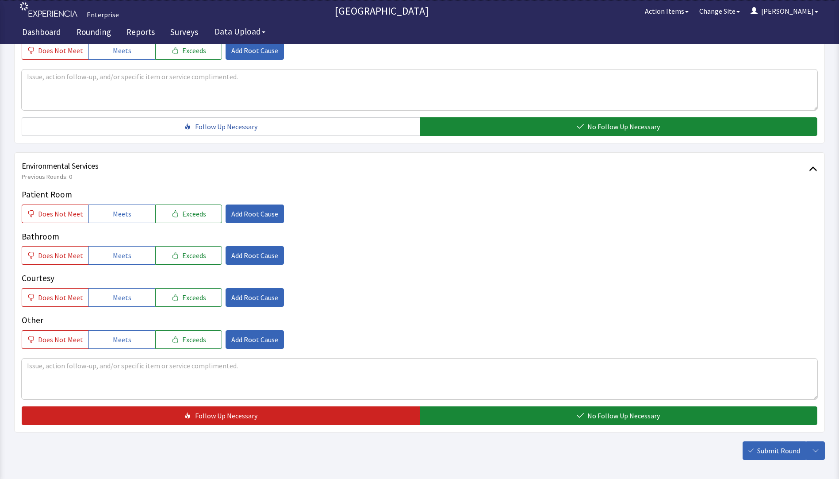
drag, startPoint x: 131, startPoint y: 217, endPoint x: 124, endPoint y: 245, distance: 28.7
click at [130, 217] on button "Meets" at bounding box center [122, 213] width 67 height 19
drag, startPoint x: 122, startPoint y: 255, endPoint x: 122, endPoint y: 261, distance: 5.8
click at [122, 256] on span "Meets" at bounding box center [122, 255] width 19 height 11
drag, startPoint x: 117, startPoint y: 297, endPoint x: 126, endPoint y: 308, distance: 13.5
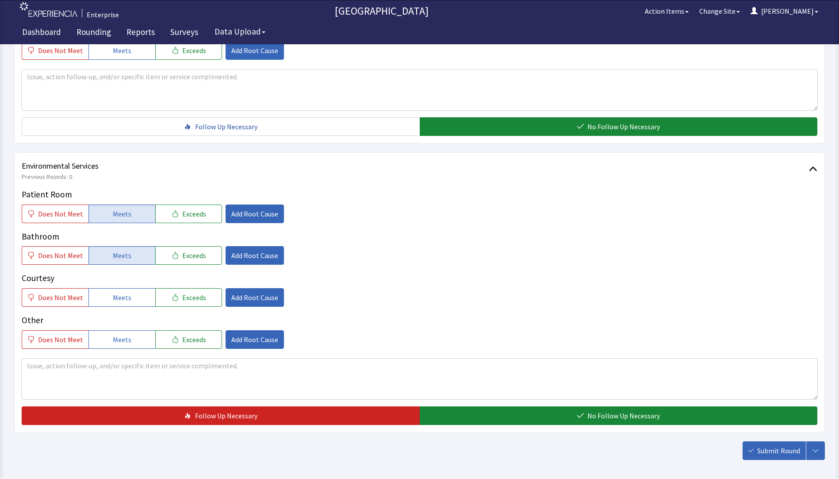
click at [122, 304] on button "Meets" at bounding box center [122, 297] width 67 height 19
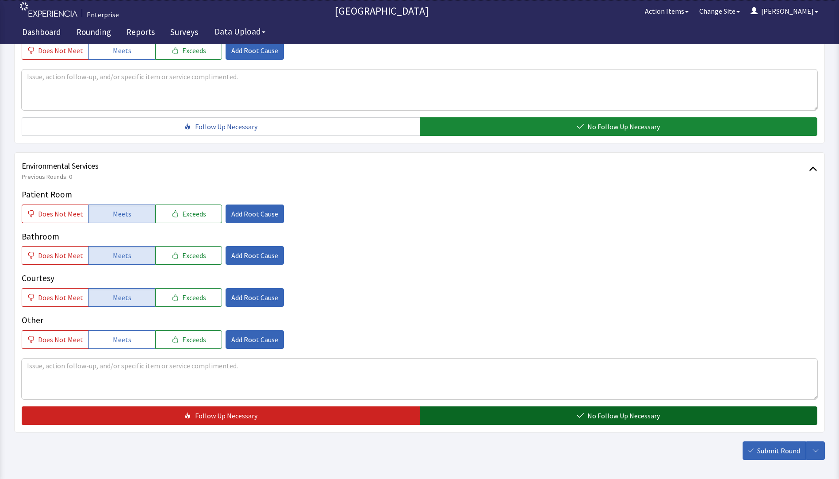
click at [442, 413] on button "No Follow Up Necessary" at bounding box center [619, 415] width 398 height 19
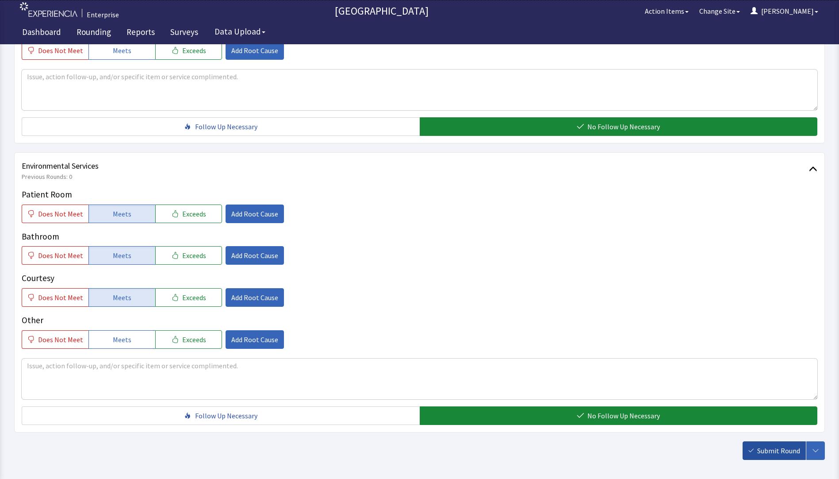
click at [770, 449] on span "Submit Round" at bounding box center [779, 450] width 43 height 11
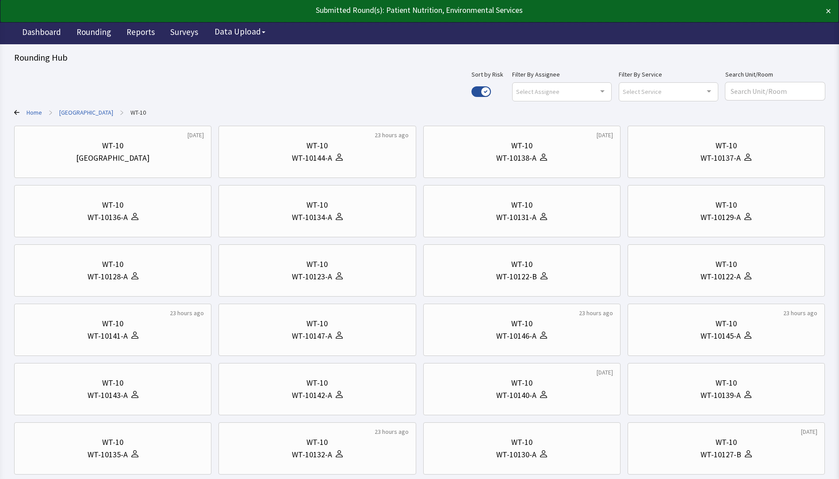
click at [81, 113] on link "[GEOGRAPHIC_DATA]" at bounding box center [86, 112] width 54 height 9
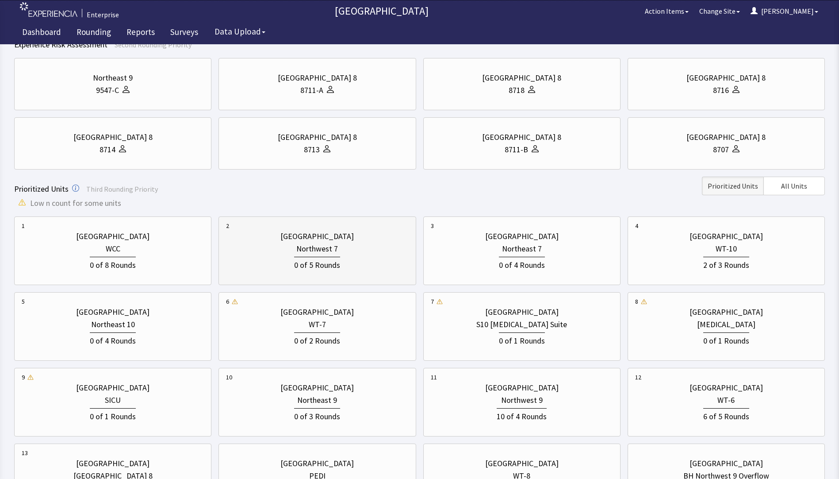
scroll to position [133, 0]
click at [319, 258] on div "0 of 5 Rounds" at bounding box center [317, 263] width 46 height 15
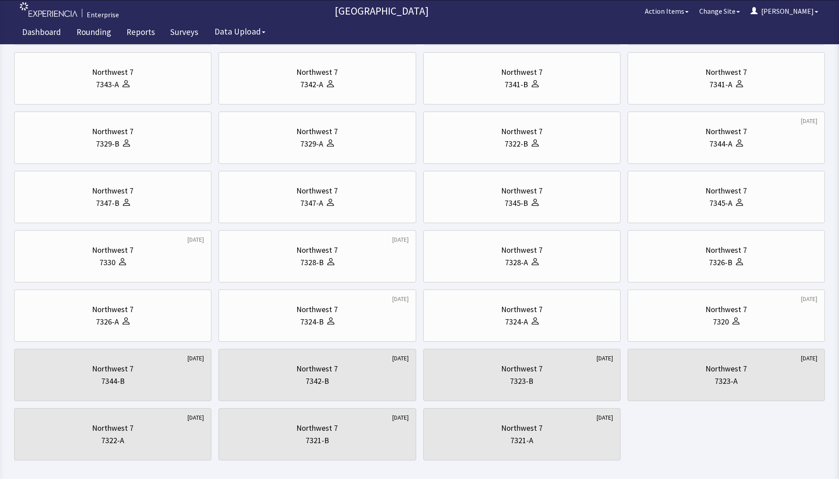
scroll to position [0, 0]
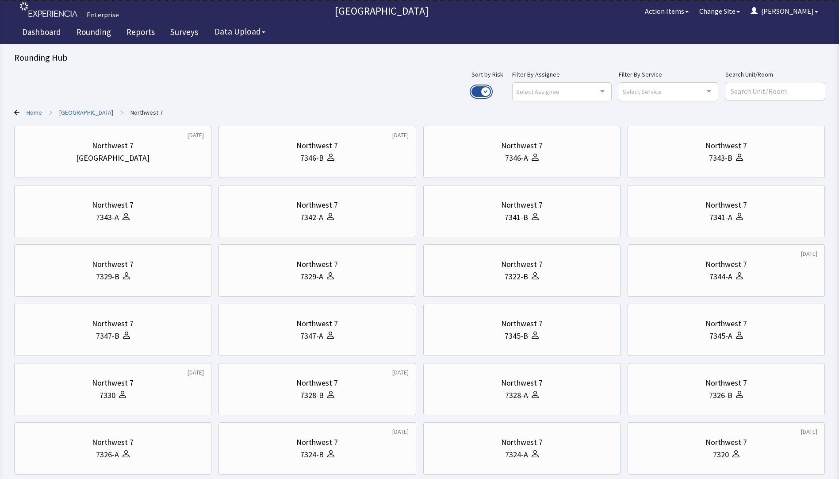
click at [491, 89] on button "Use setting" at bounding box center [481, 91] width 19 height 11
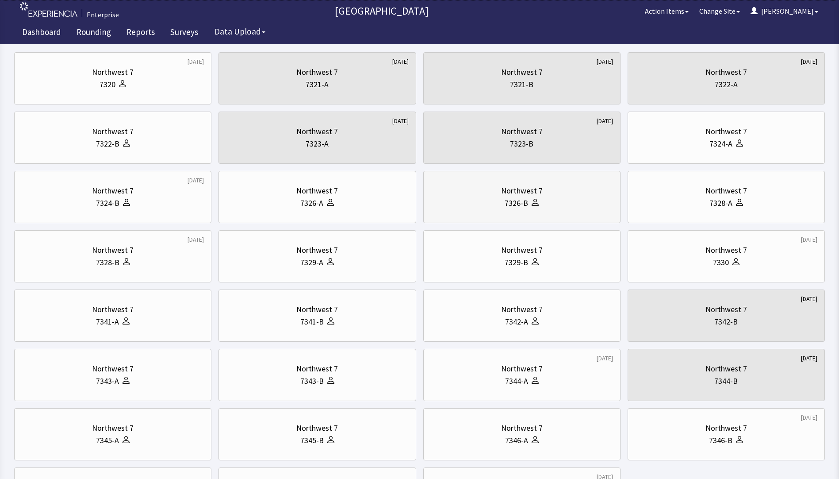
scroll to position [89, 0]
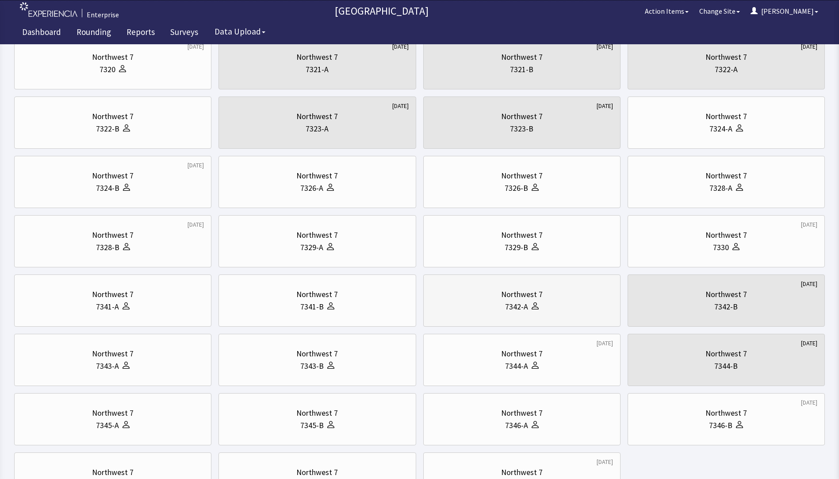
click at [572, 294] on div "Northwest 7" at bounding box center [522, 294] width 182 height 12
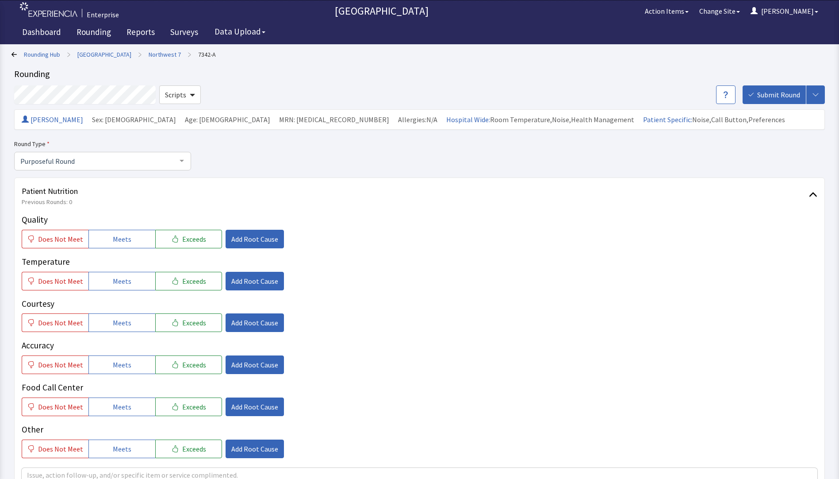
click at [33, 56] on link "Rounding Hub" at bounding box center [42, 54] width 36 height 9
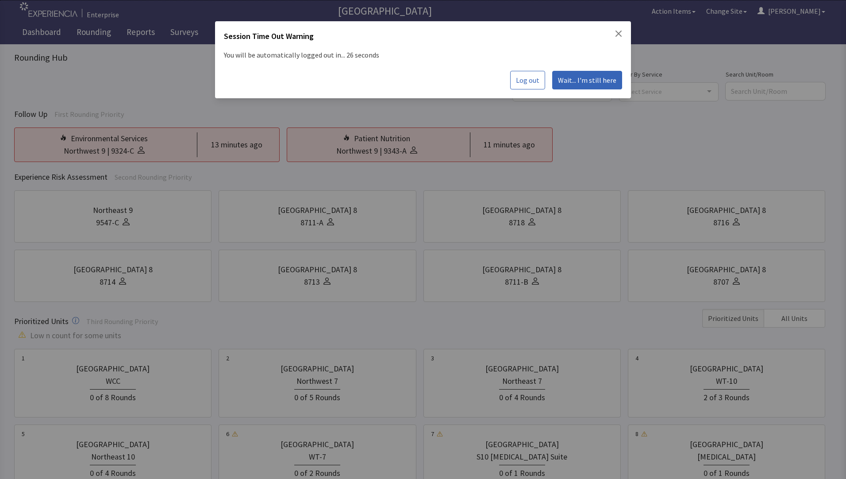
click at [618, 34] on icon "Close" at bounding box center [619, 34] width 6 height 6
